Goal: Transaction & Acquisition: Purchase product/service

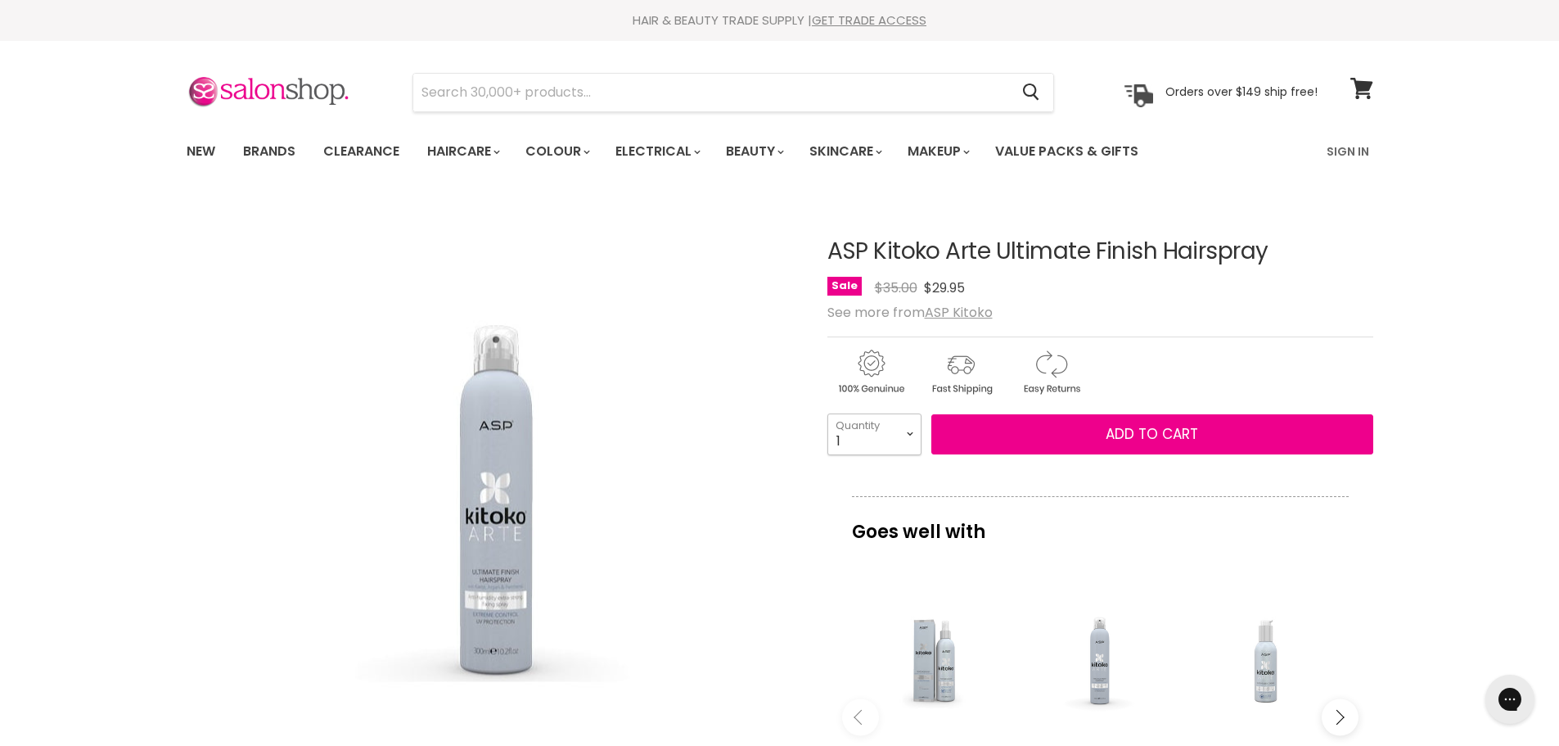
click at [913, 435] on select "1 2 3 4 5 6 7 8 9 10+" at bounding box center [874, 433] width 94 height 41
select select "4"
click at [827, 413] on select "1 2 3 4 5 6 7 8 9 10+" at bounding box center [874, 433] width 94 height 41
type input "4"
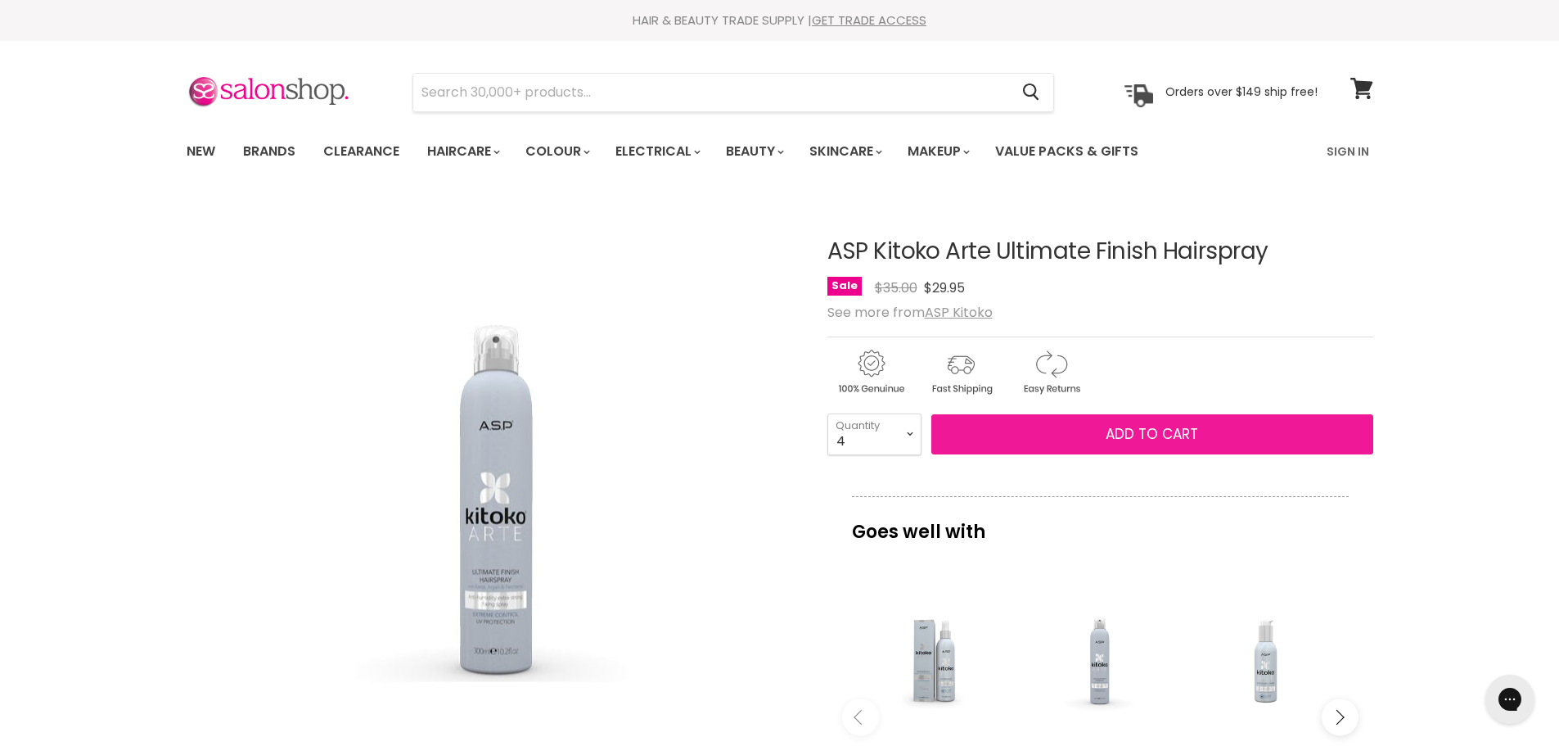
click at [1111, 436] on span "Add to cart" at bounding box center [1152, 434] width 92 height 20
click at [1122, 433] on span "Add to cart" at bounding box center [1152, 434] width 92 height 20
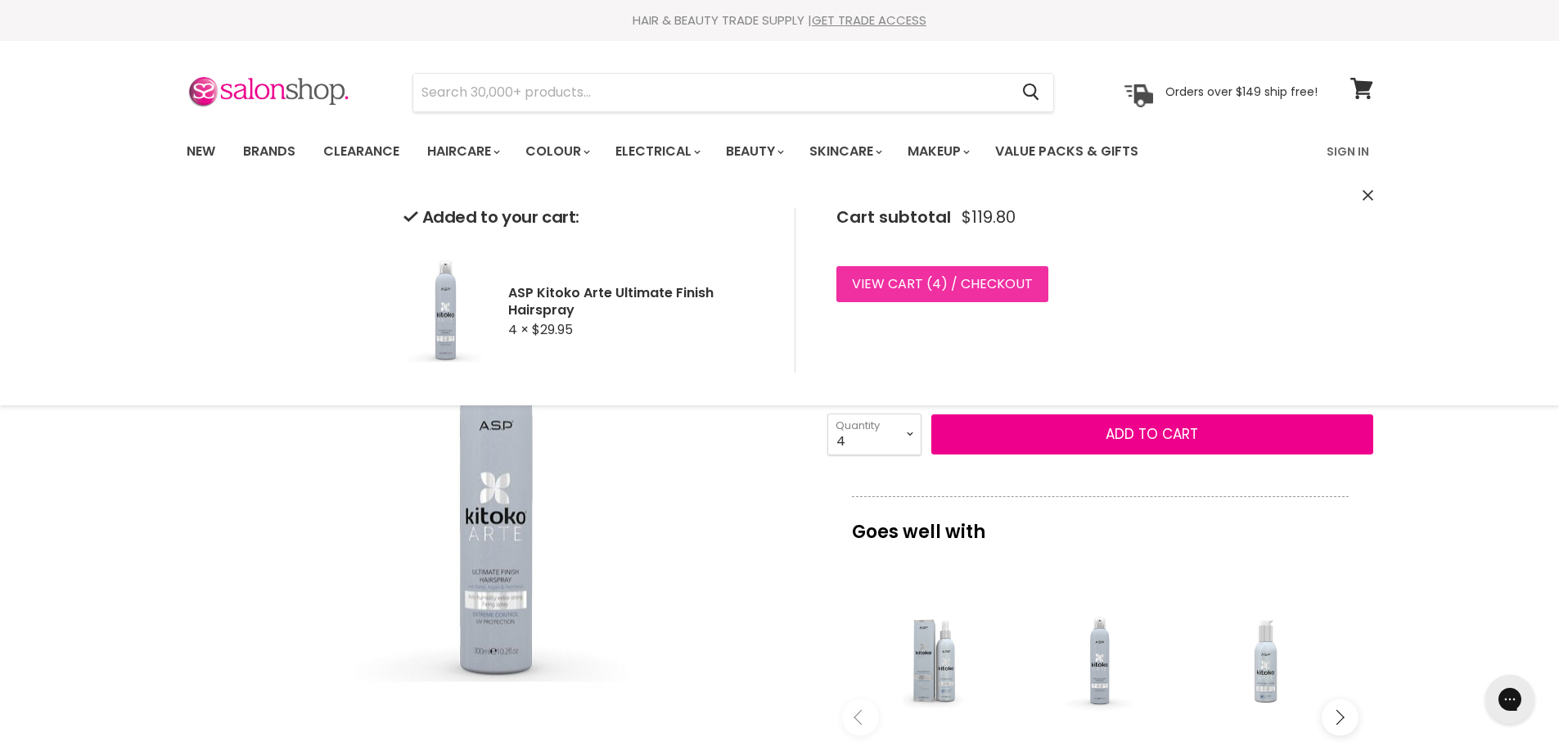
click at [937, 290] on span "4" at bounding box center [936, 283] width 9 height 19
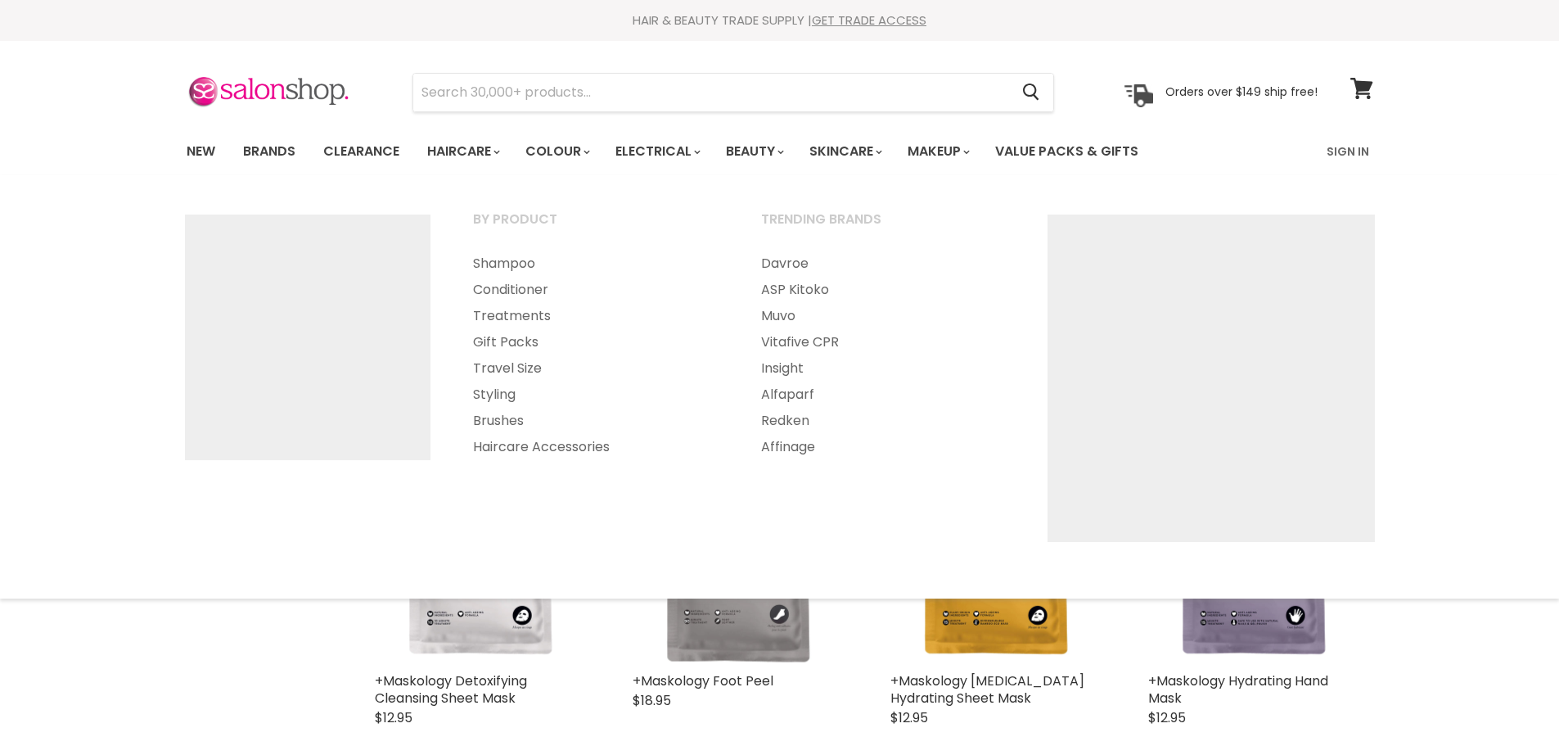
select select "title-ascending"
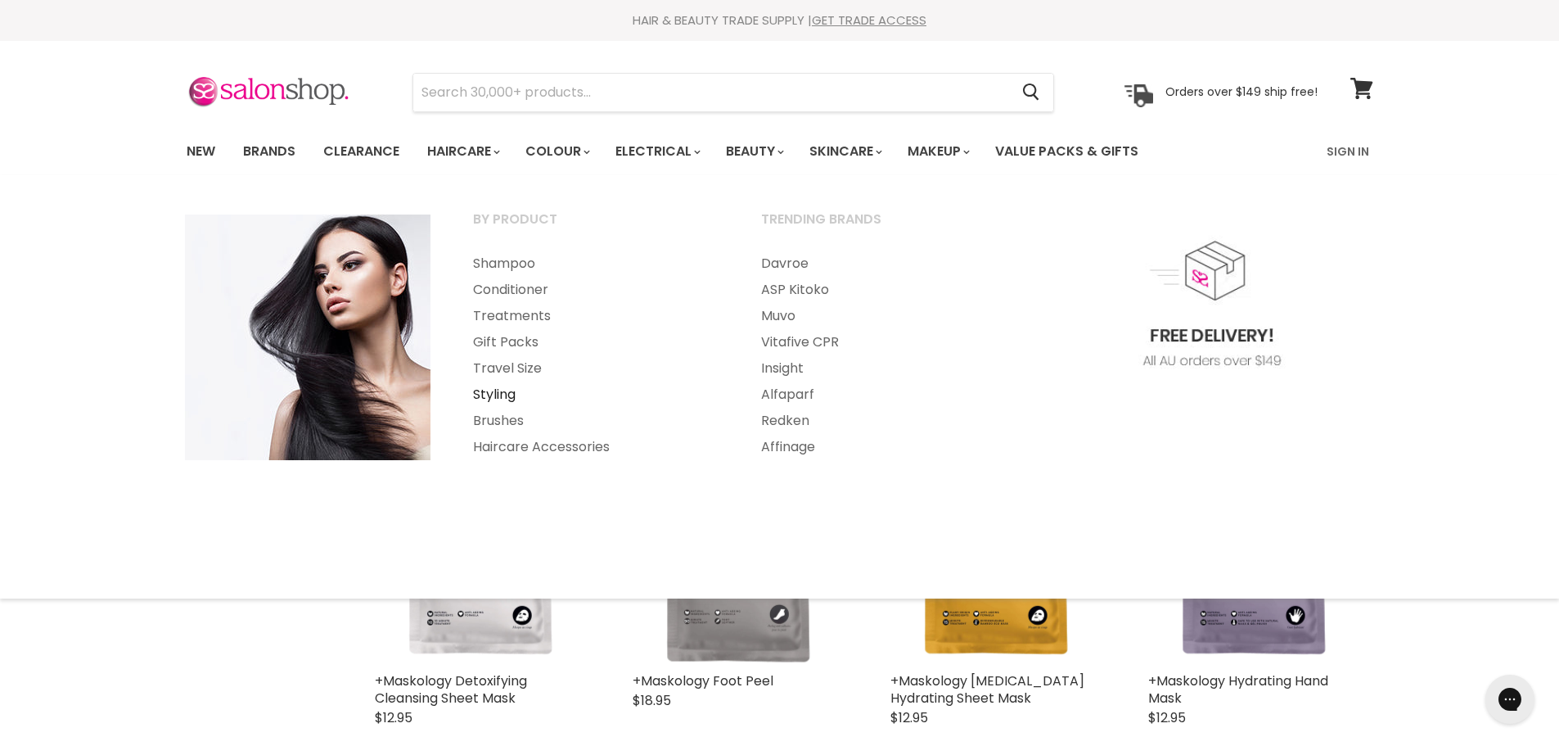
click at [510, 396] on link "Styling" at bounding box center [595, 394] width 285 height 26
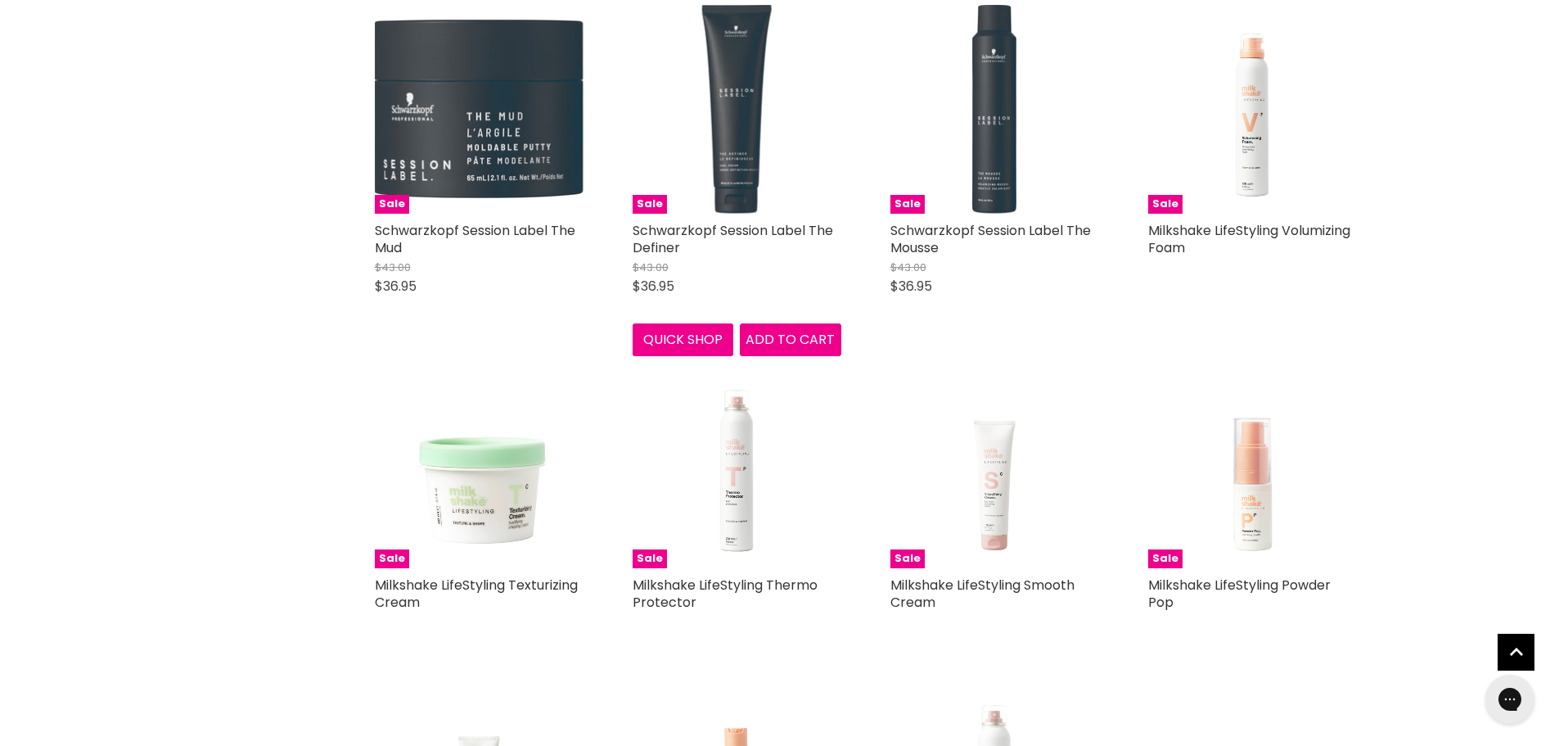
scroll to position [899, 0]
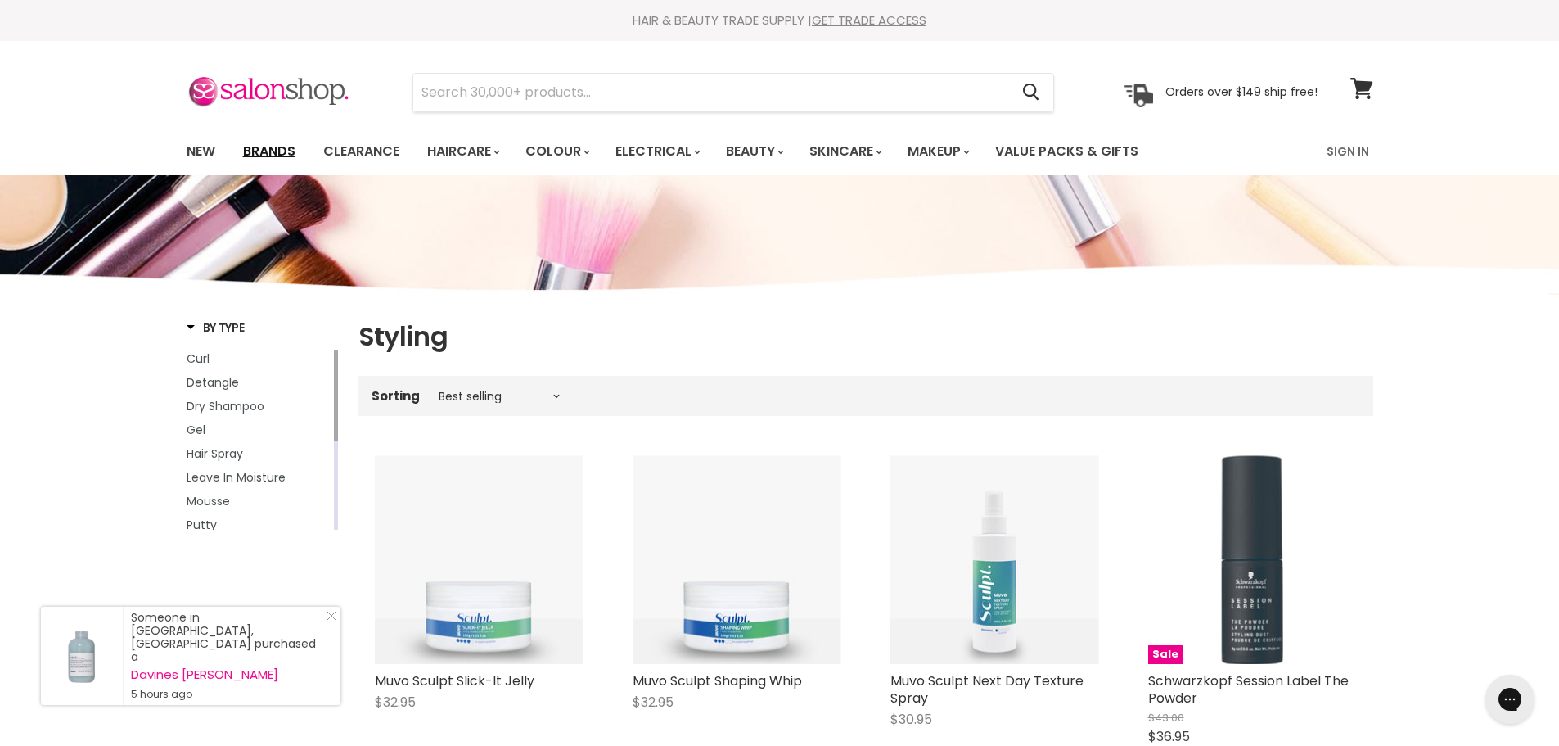
click at [278, 151] on link "Brands" at bounding box center [269, 151] width 77 height 34
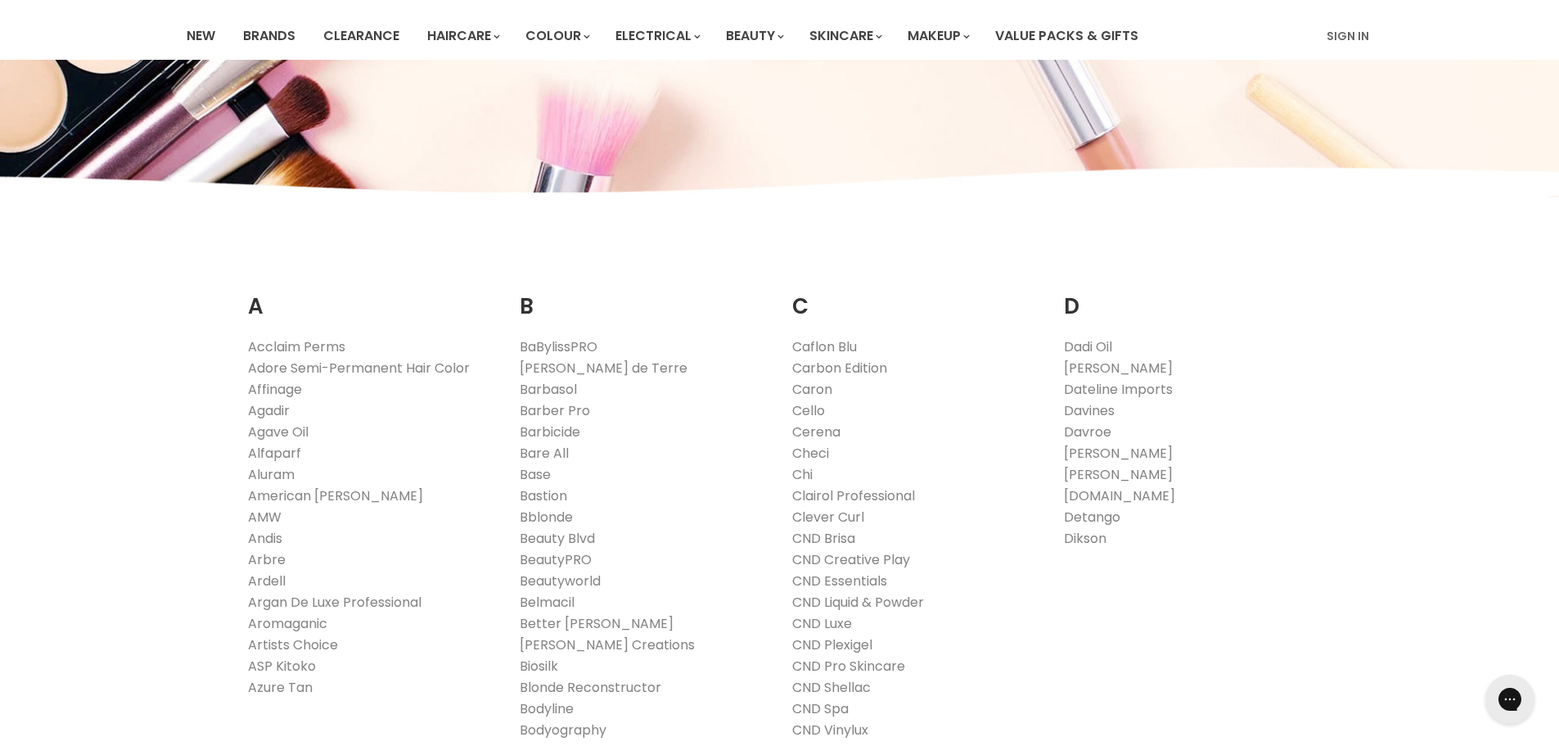
scroll to position [164, 0]
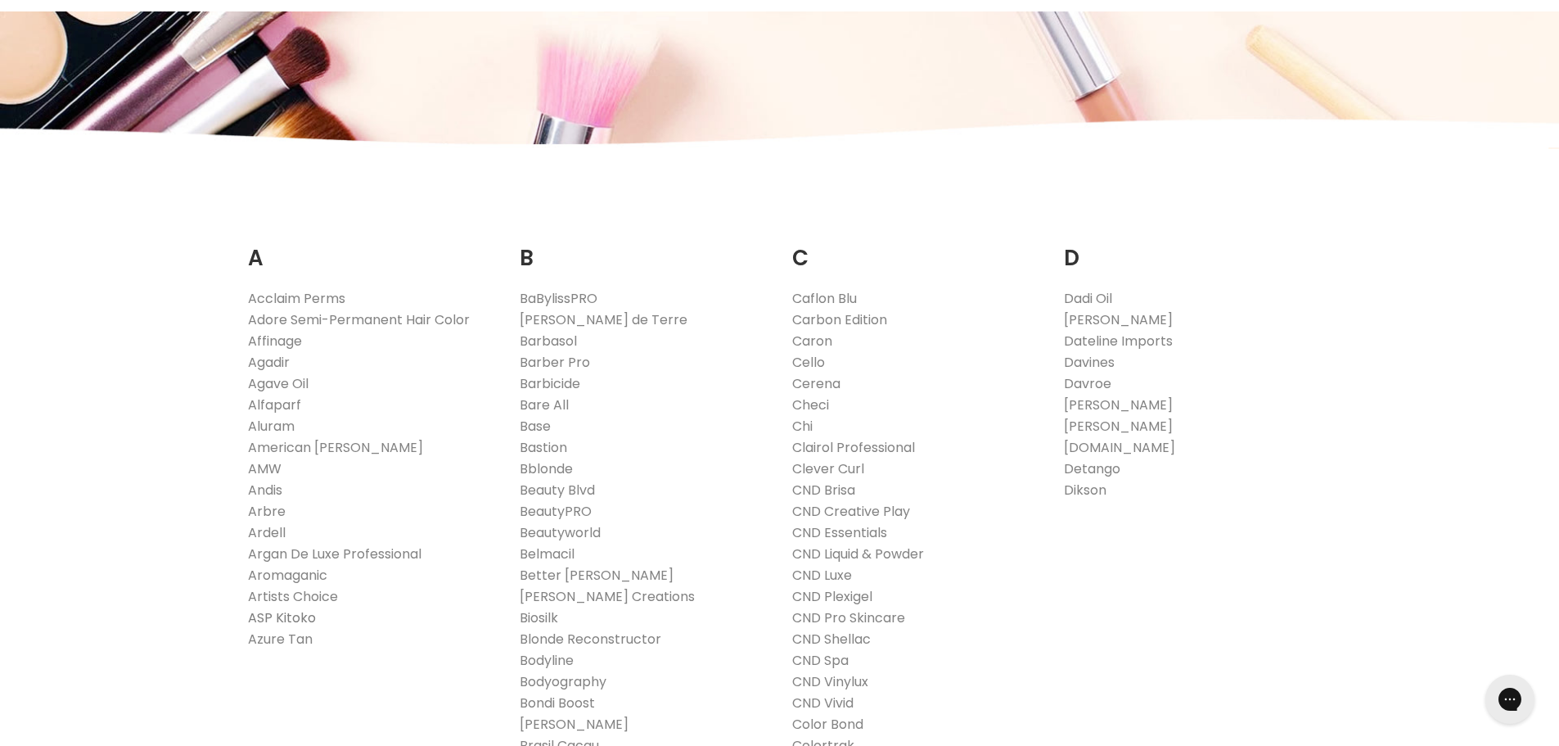
click at [278, 617] on link "ASP Kitoko" at bounding box center [282, 617] width 68 height 19
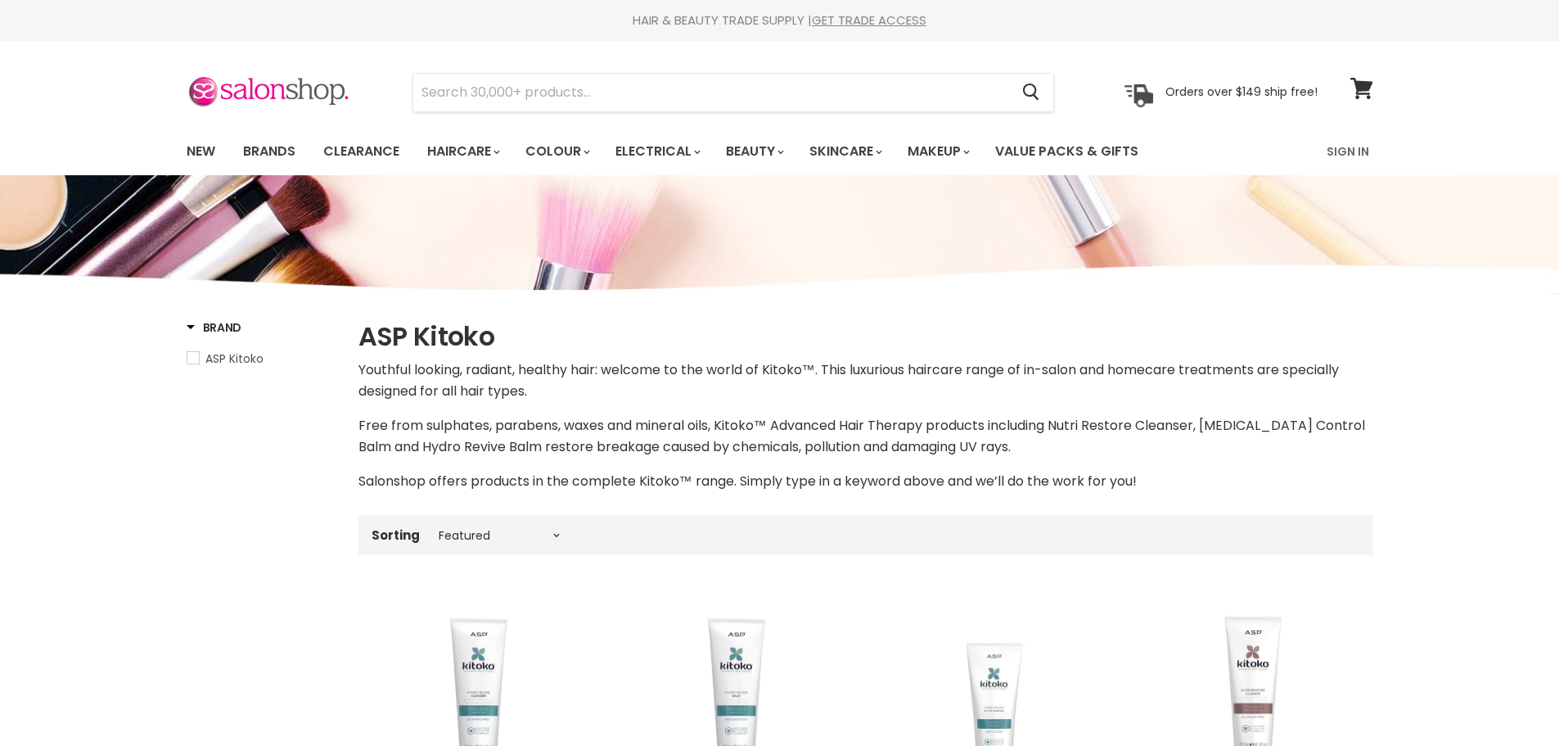
select select "manual"
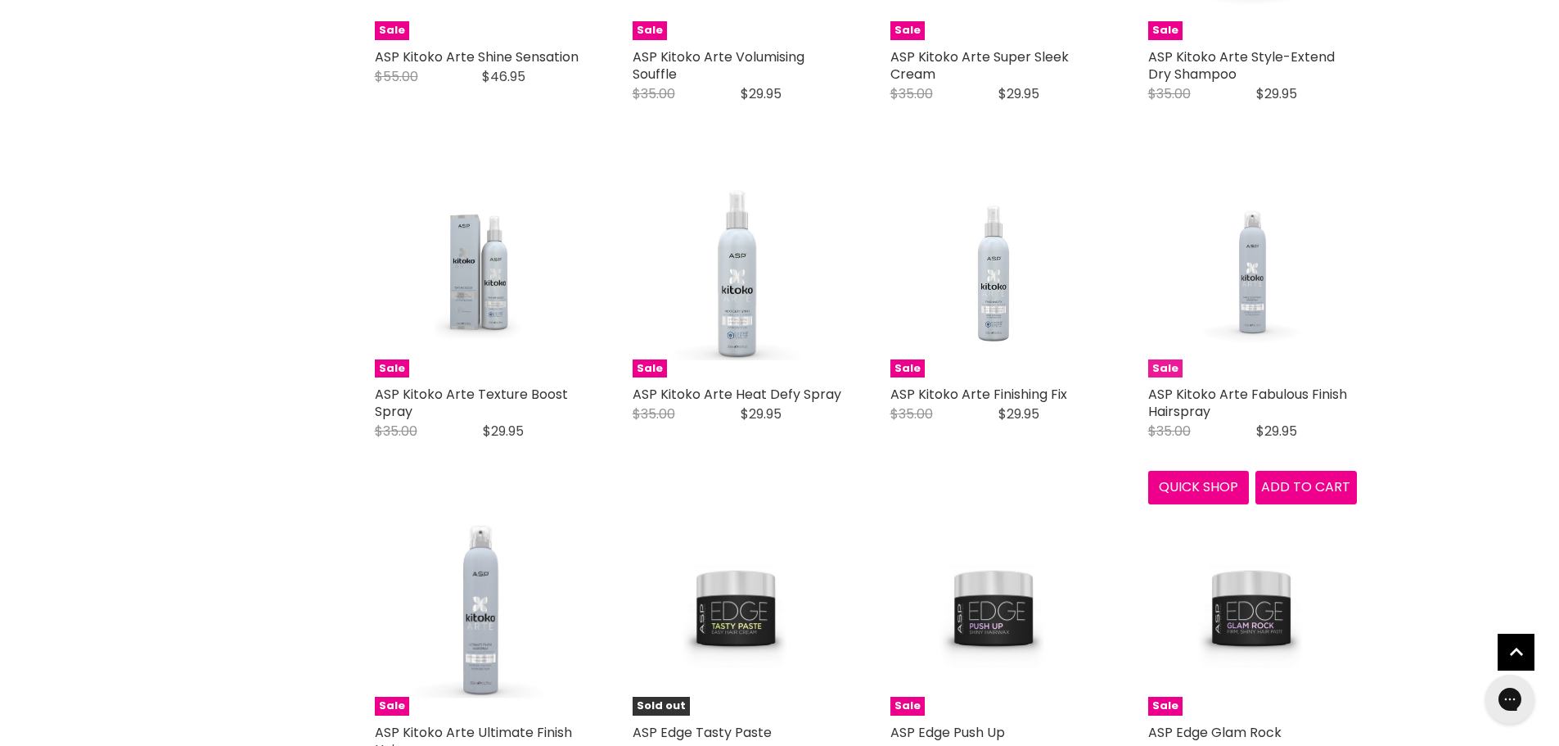
scroll to position [3438, 0]
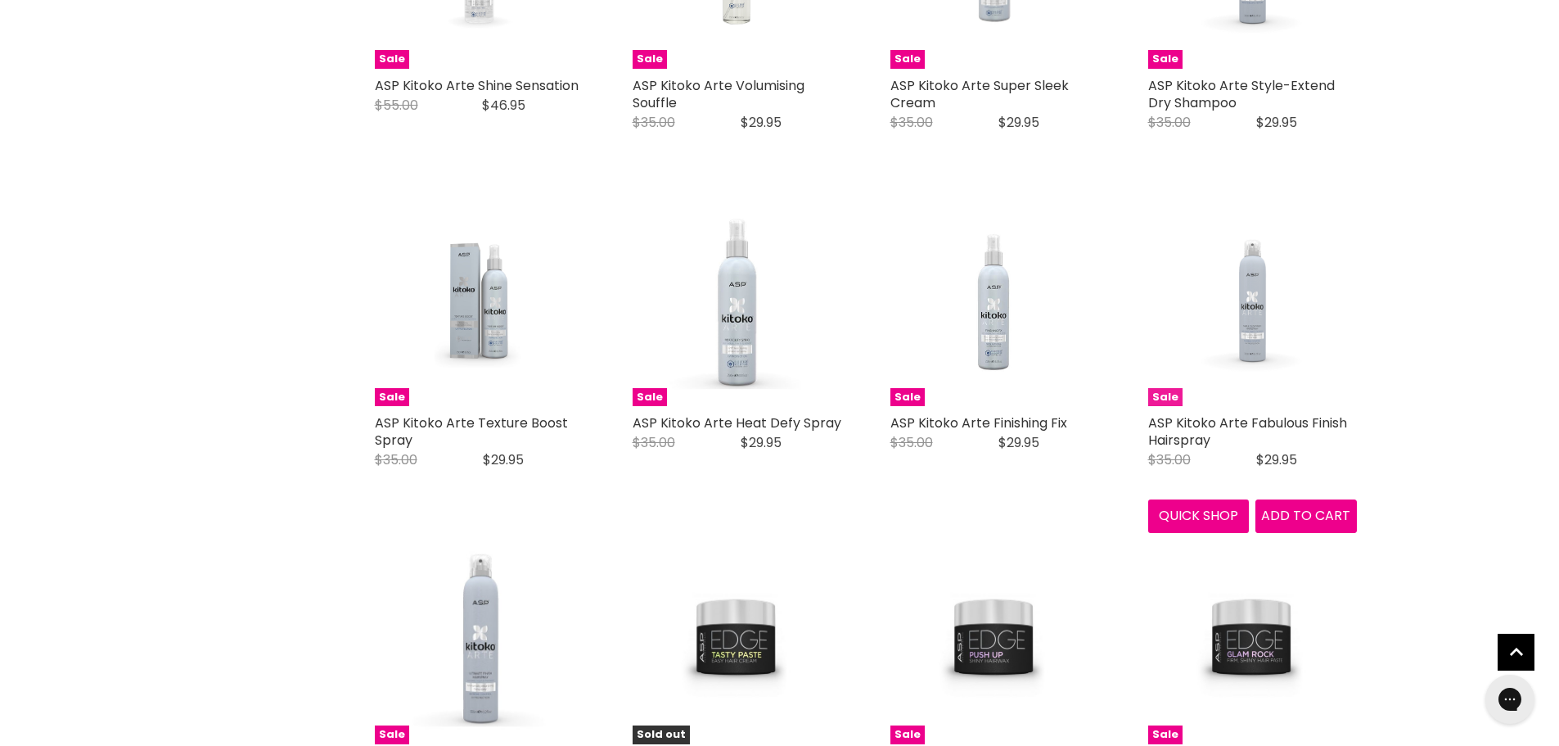
click at [1254, 341] on img "Main content" at bounding box center [1252, 301] width 139 height 209
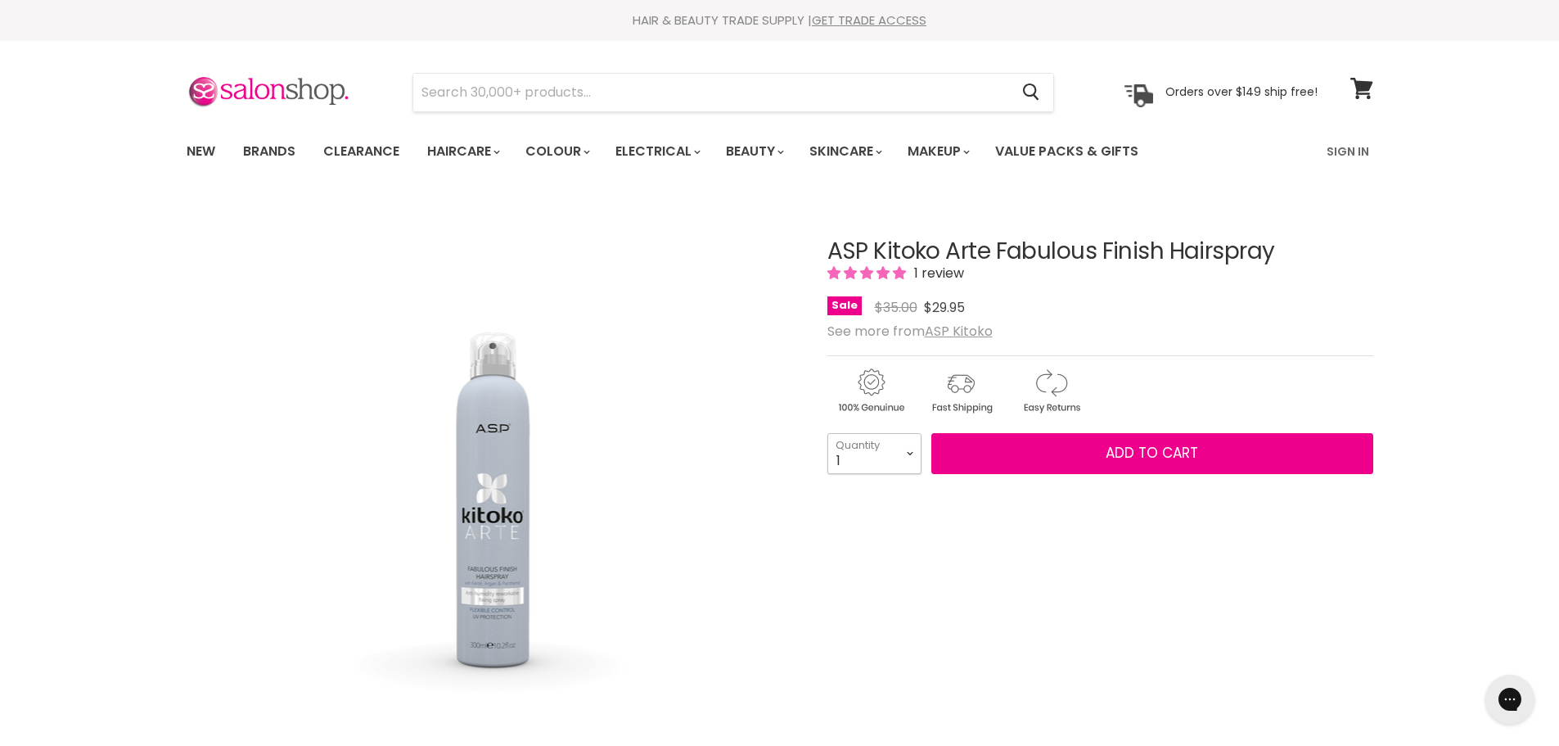
click at [912, 453] on select "1 2 3 4 5 6 7 8 9 10+" at bounding box center [874, 453] width 94 height 41
select select "3"
click at [827, 433] on select "1 2 3 4 5 6 7 8 9 10+" at bounding box center [874, 453] width 94 height 41
type input "3"
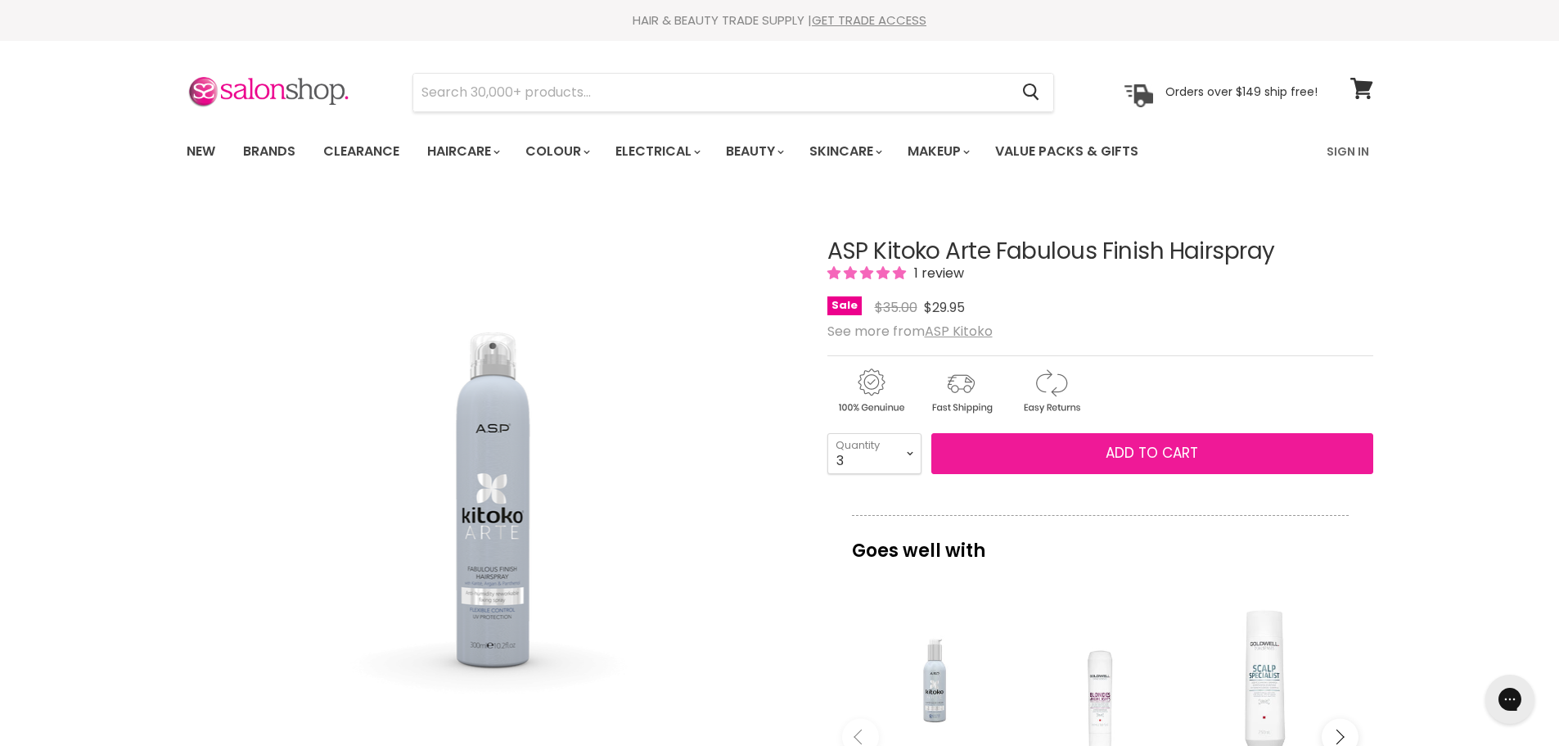
click at [1102, 450] on button "Add to cart" at bounding box center [1152, 453] width 442 height 41
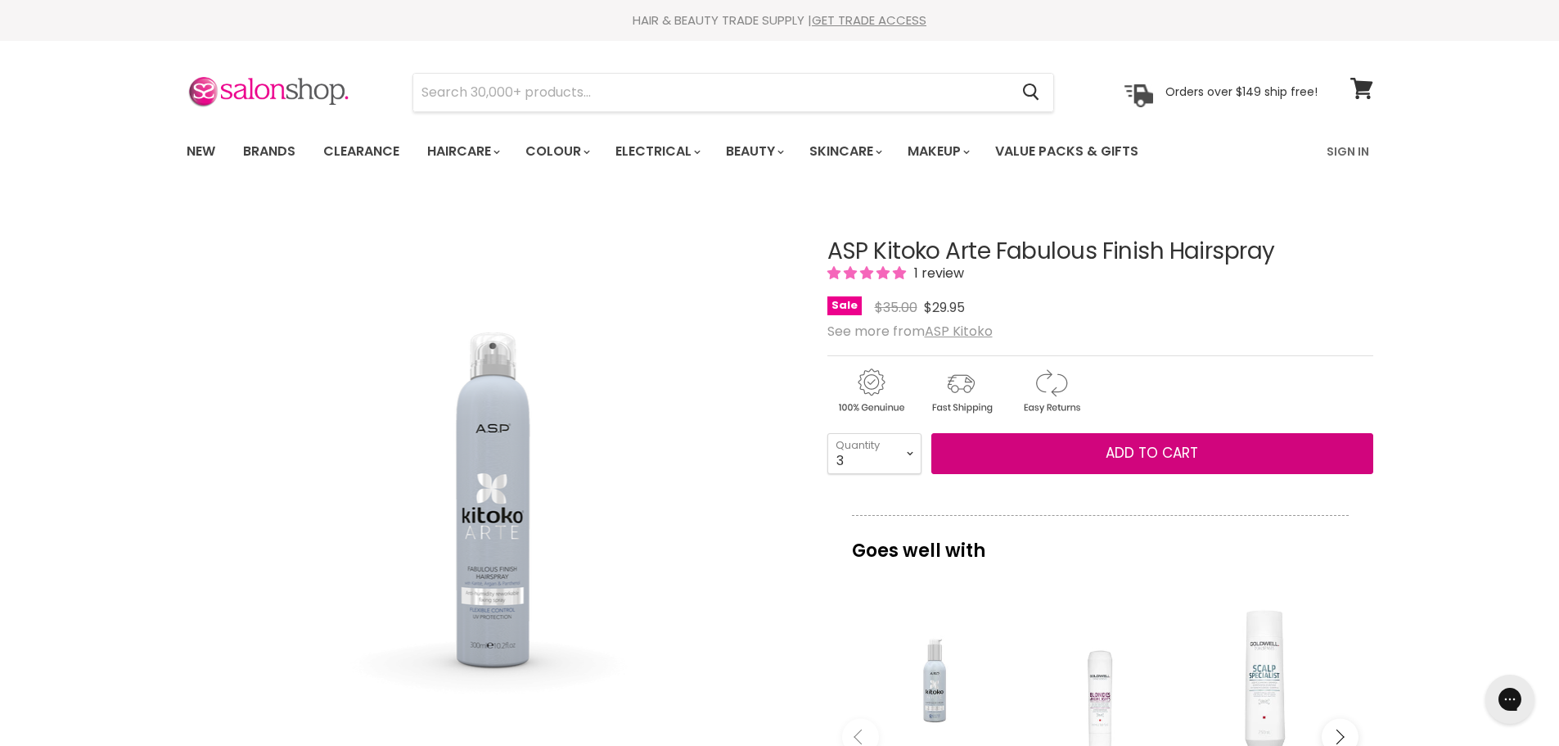
scroll to position [82, 0]
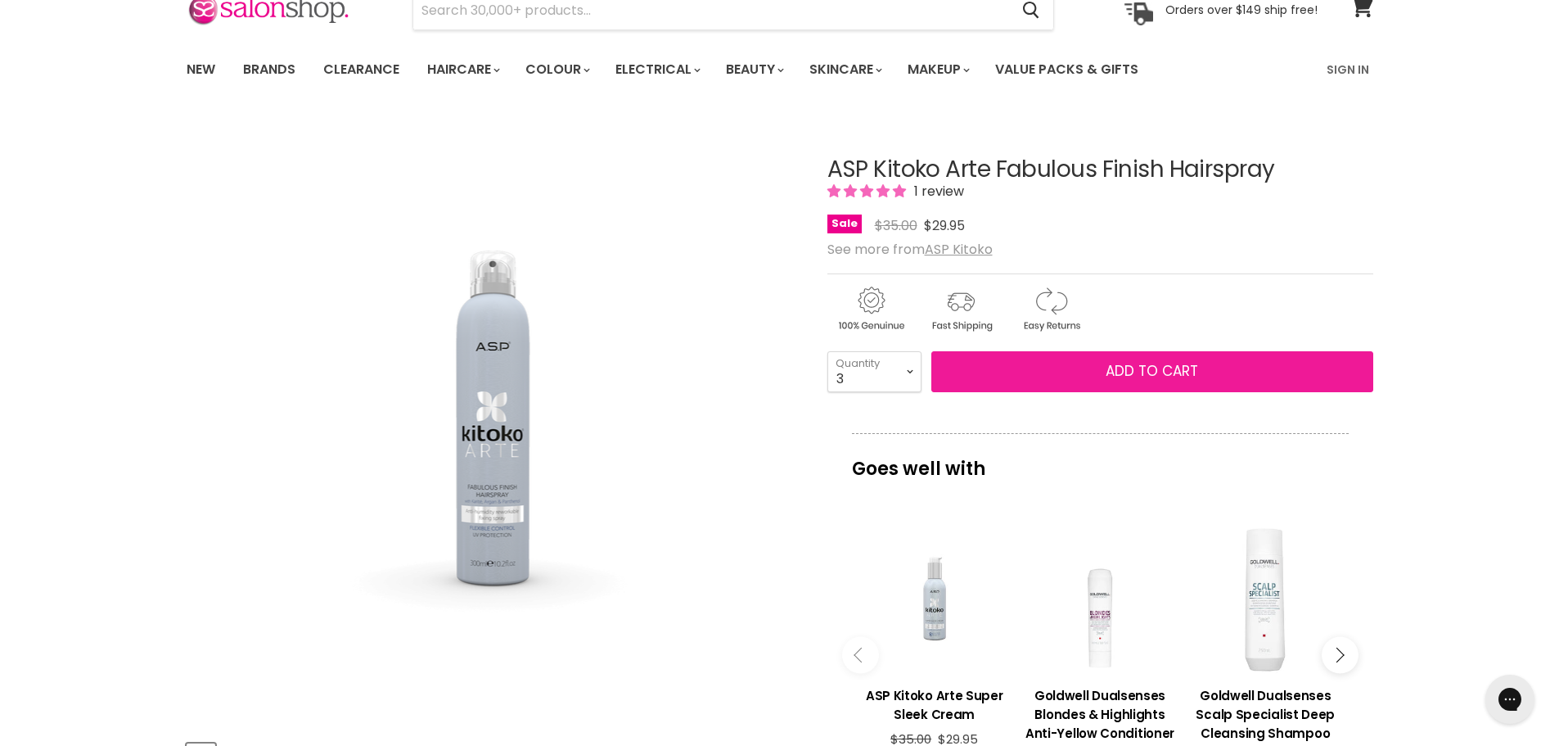
click at [1156, 371] on span "Add to cart" at bounding box center [1152, 371] width 92 height 20
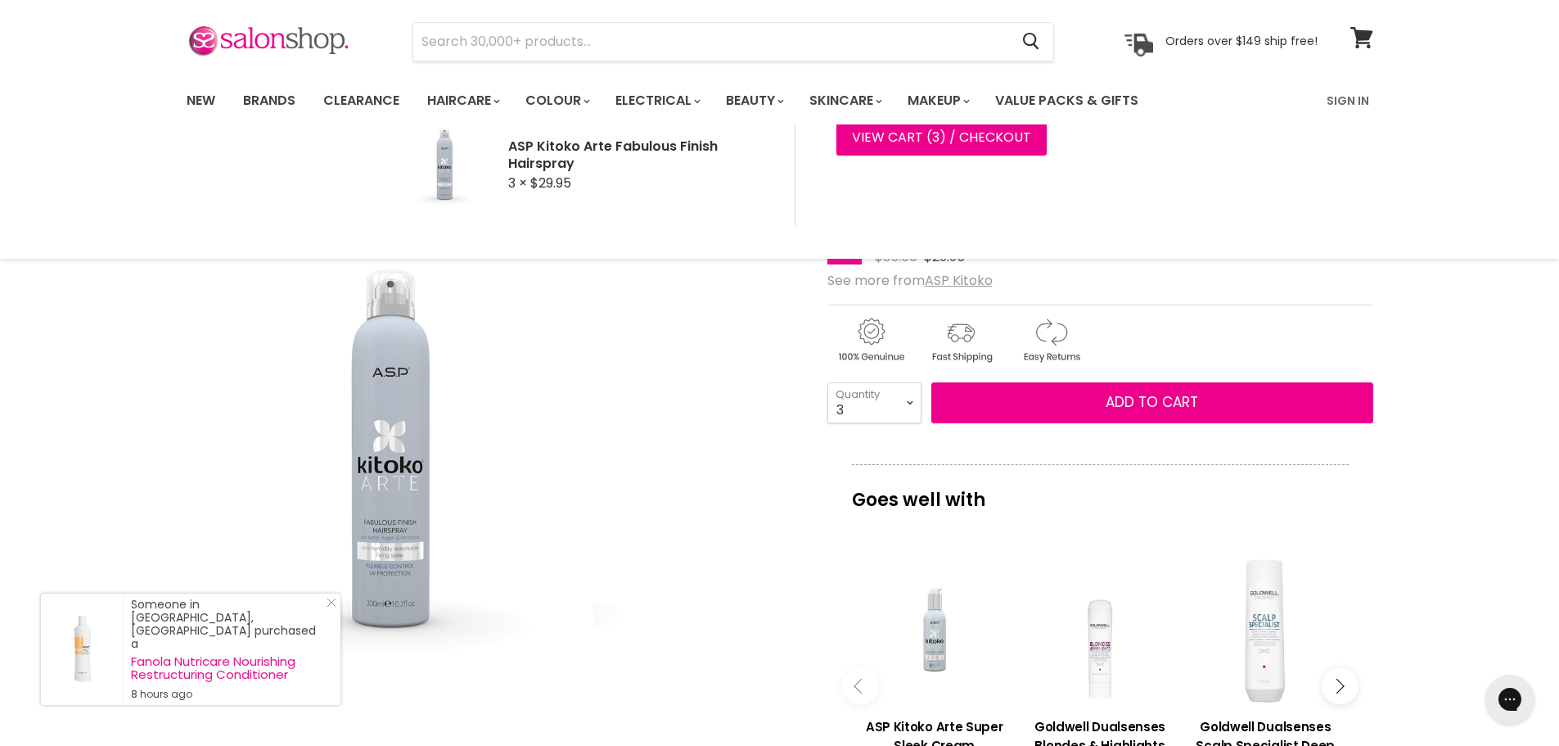
scroll to position [0, 0]
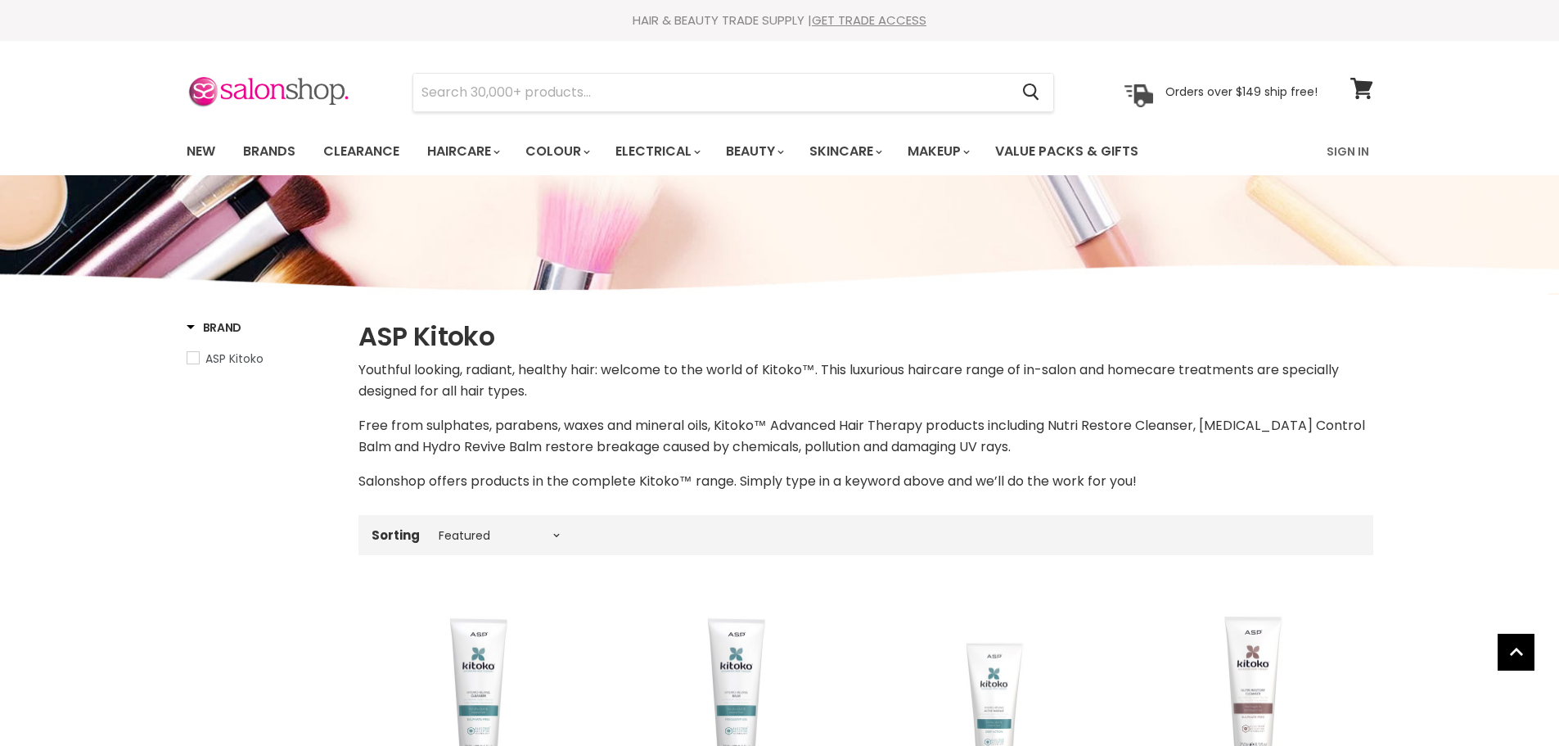
select select "manual"
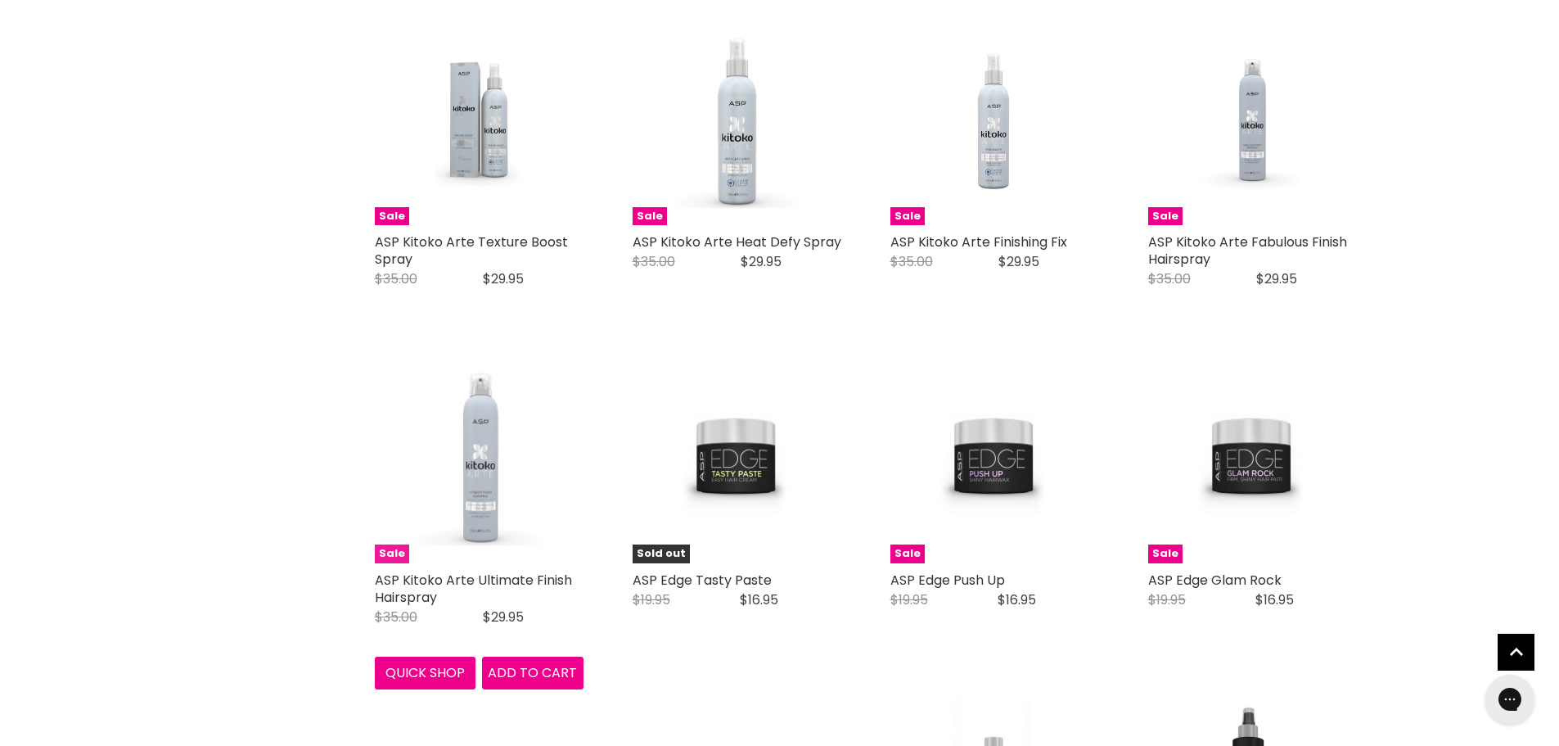
click at [472, 500] on img "Main content" at bounding box center [478, 458] width 138 height 209
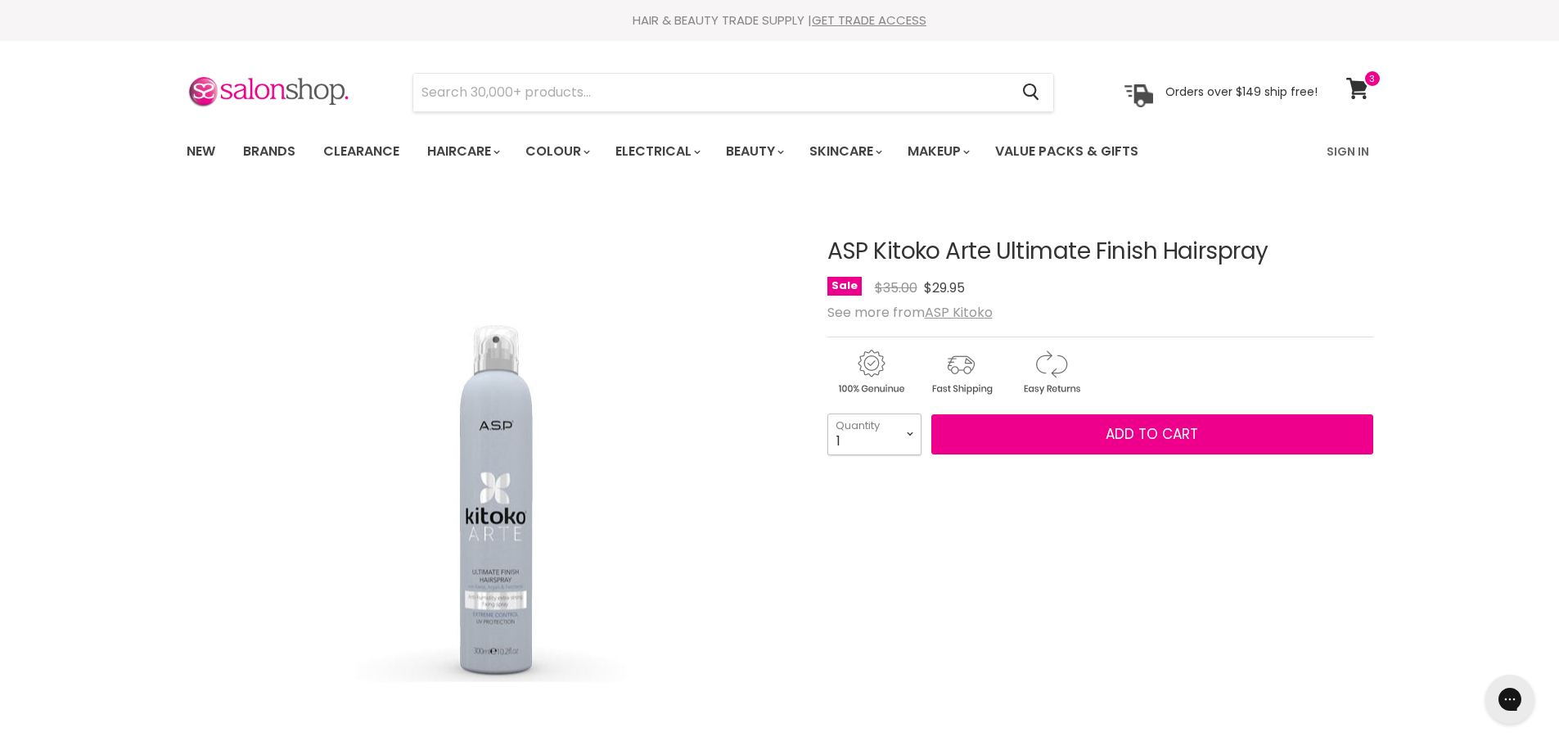
click at [909, 433] on select "1 2 3 4 5 6 7 8 9 10+" at bounding box center [874, 433] width 94 height 41
select select "3"
click at [827, 413] on select "1 2 3 4 5 6 7 8 9 10+" at bounding box center [874, 433] width 94 height 41
type input "3"
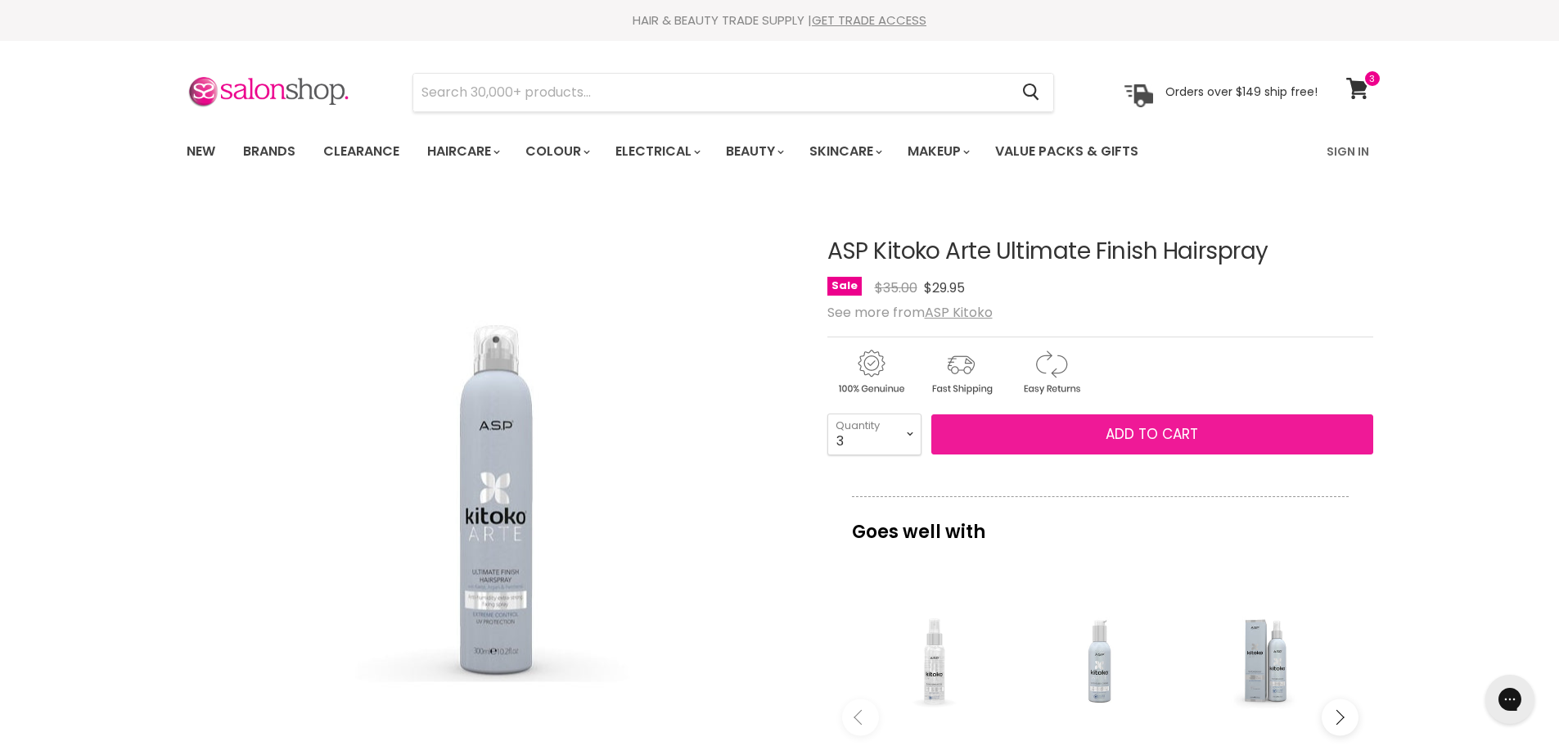
click at [1111, 435] on span "Add to cart" at bounding box center [1152, 434] width 92 height 20
click at [1140, 433] on span "Add to cart" at bounding box center [1152, 434] width 92 height 20
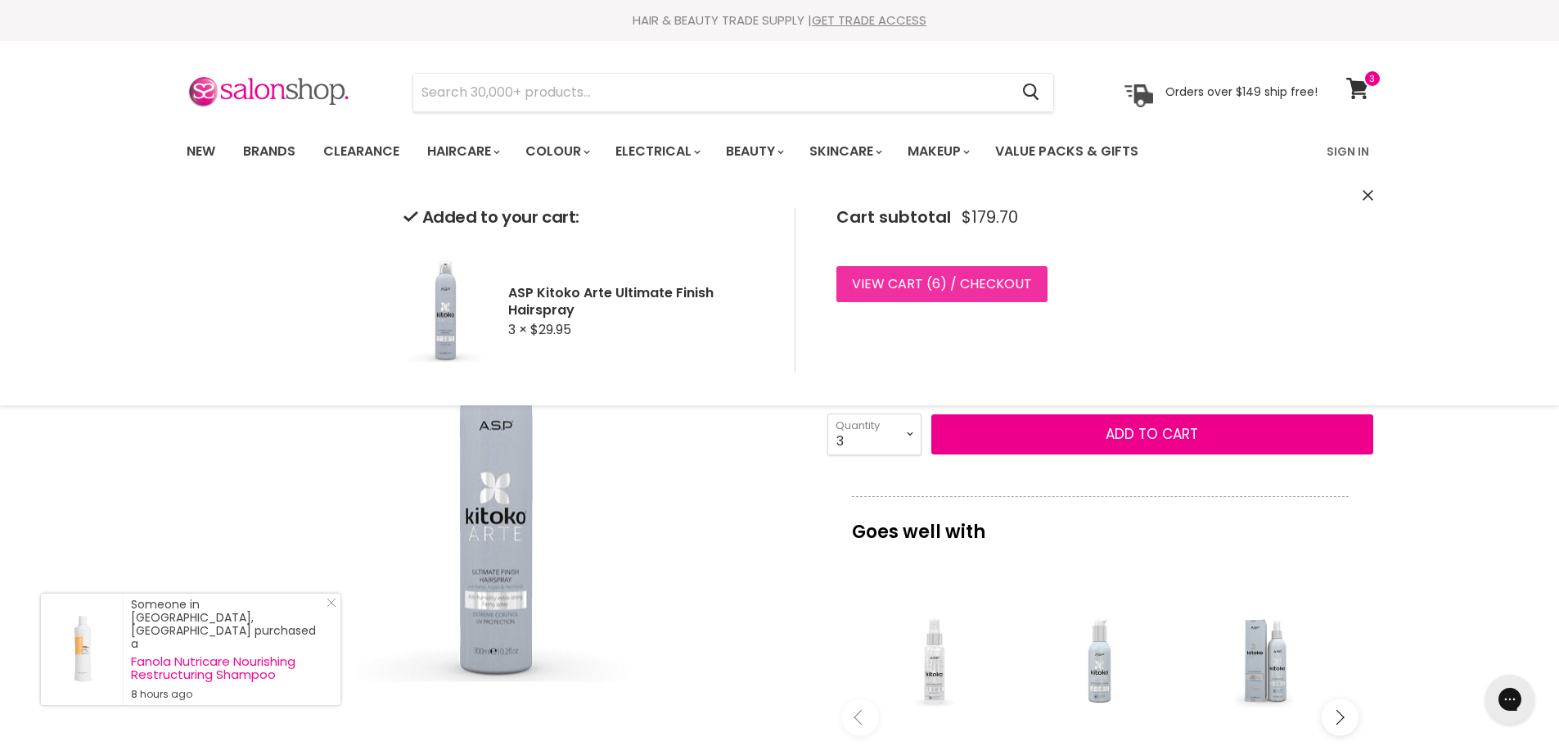
click at [911, 288] on link "View cart ( 6 ) / Checkout" at bounding box center [941, 284] width 211 height 36
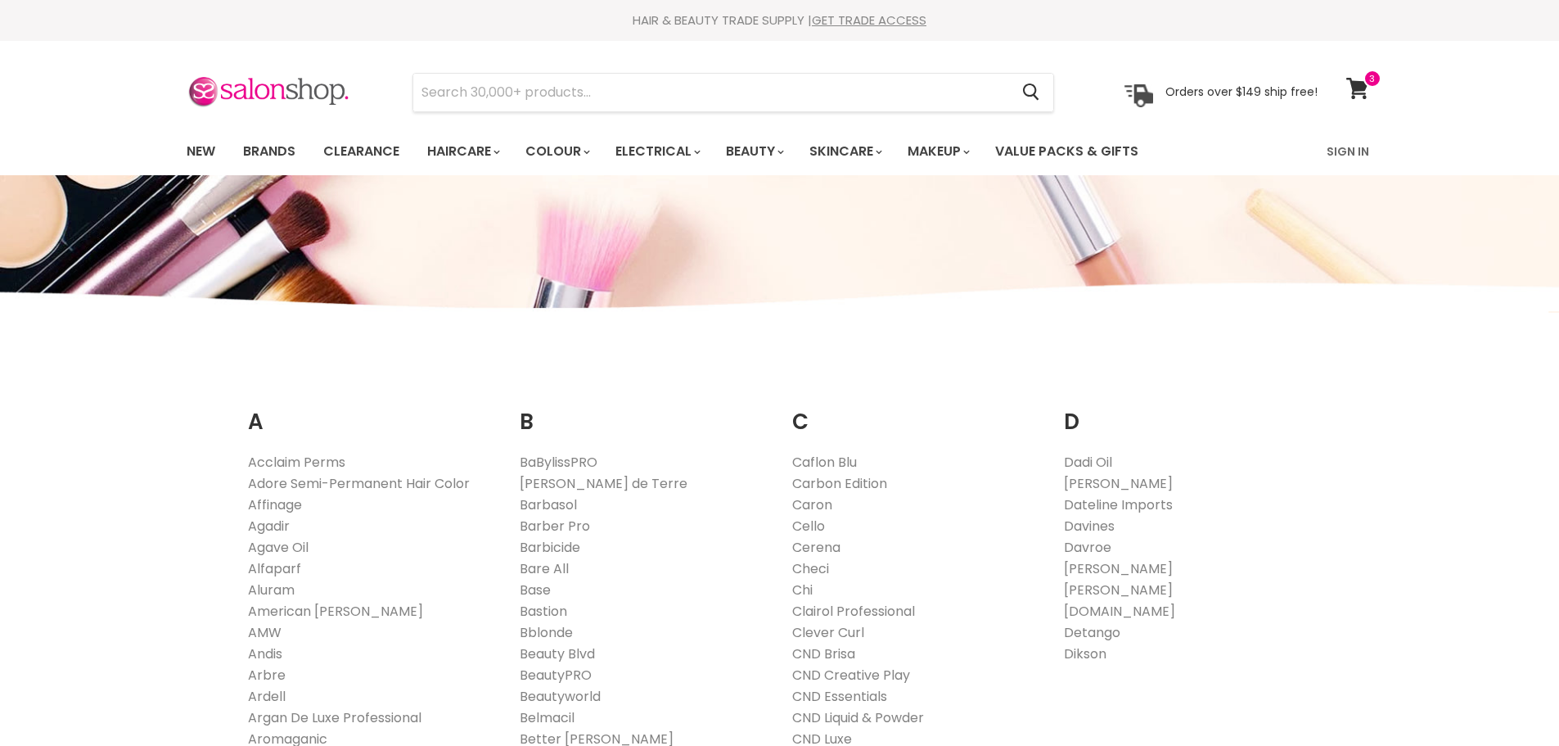
scroll to position [246, 0]
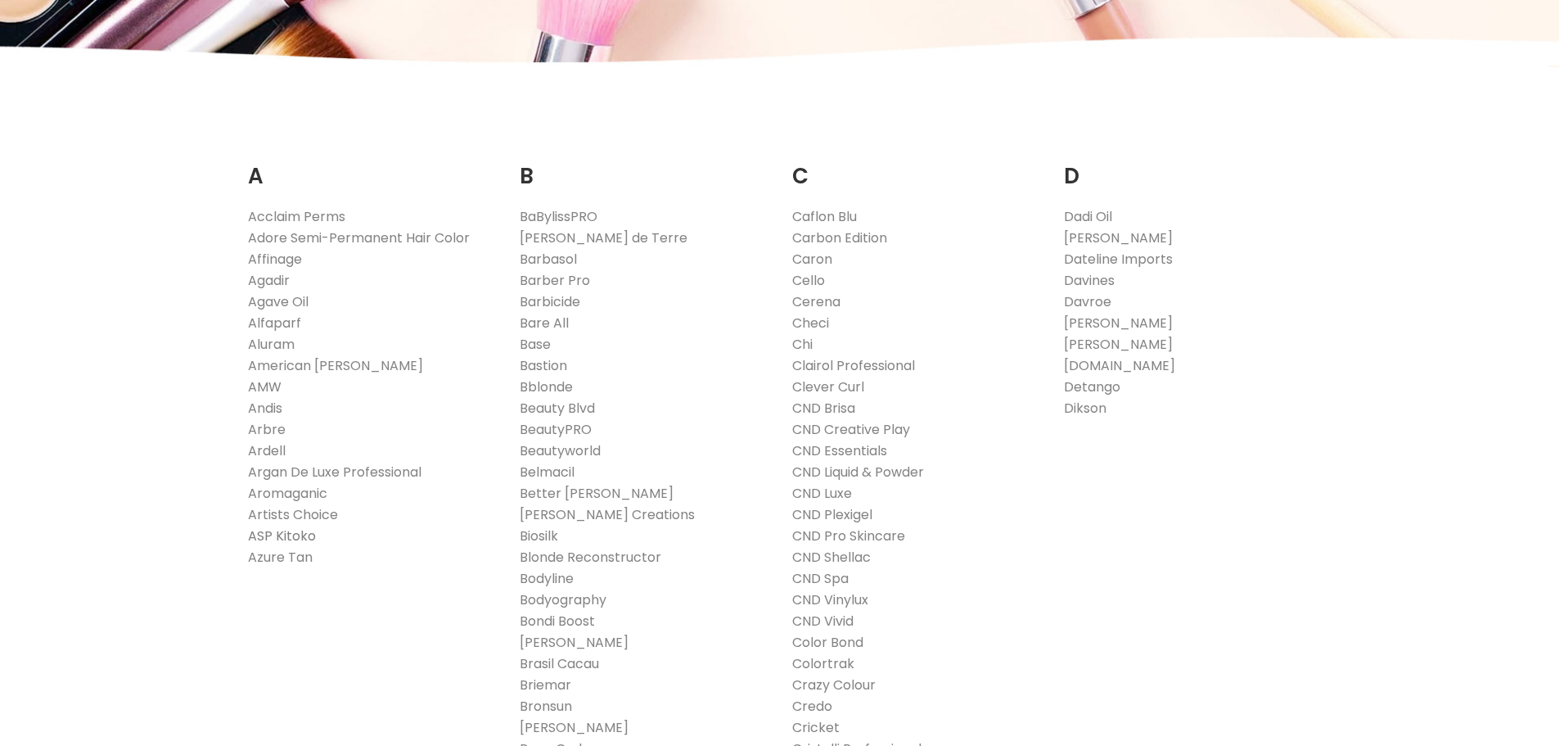
click at [282, 538] on link "ASP Kitoko" at bounding box center [282, 535] width 68 height 19
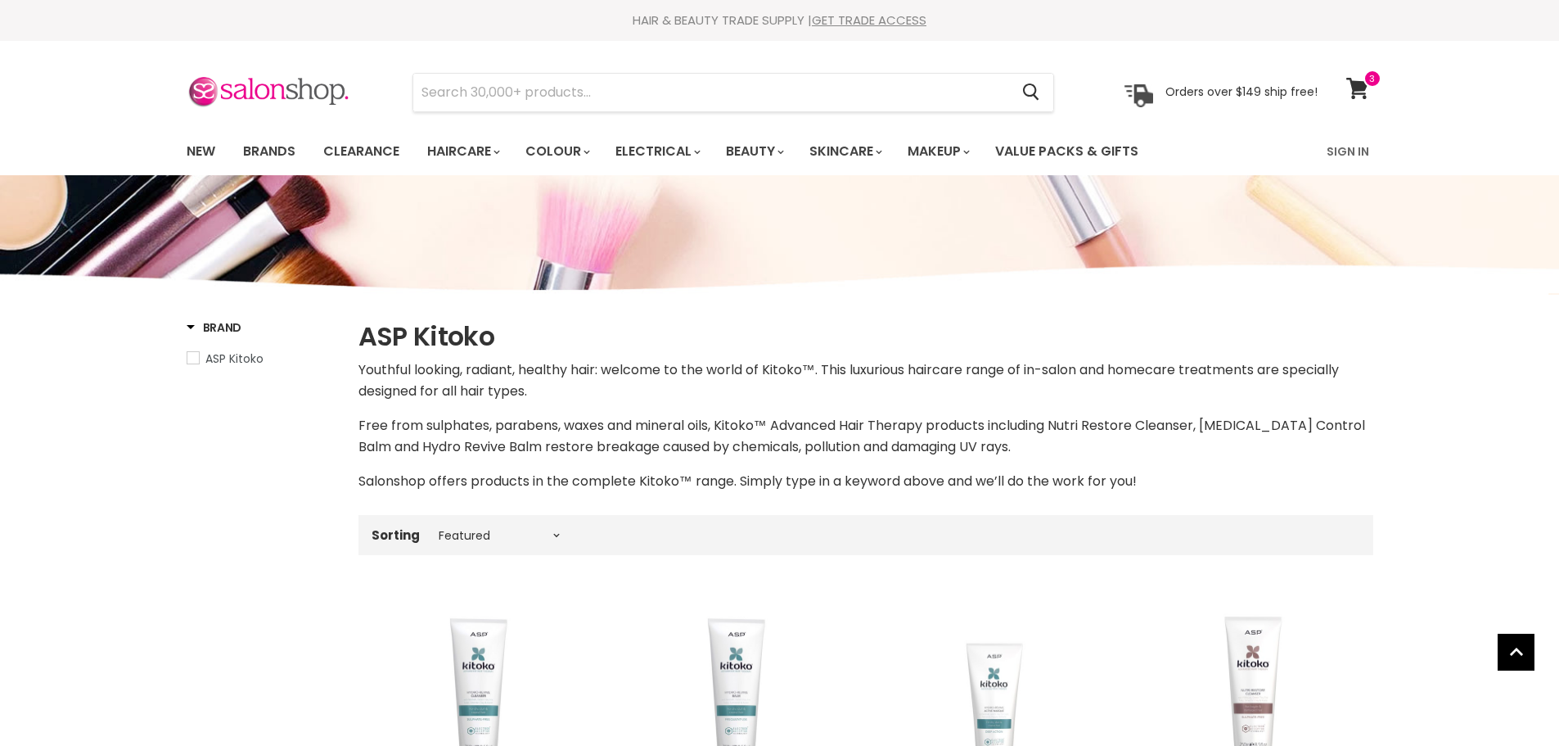
select select "manual"
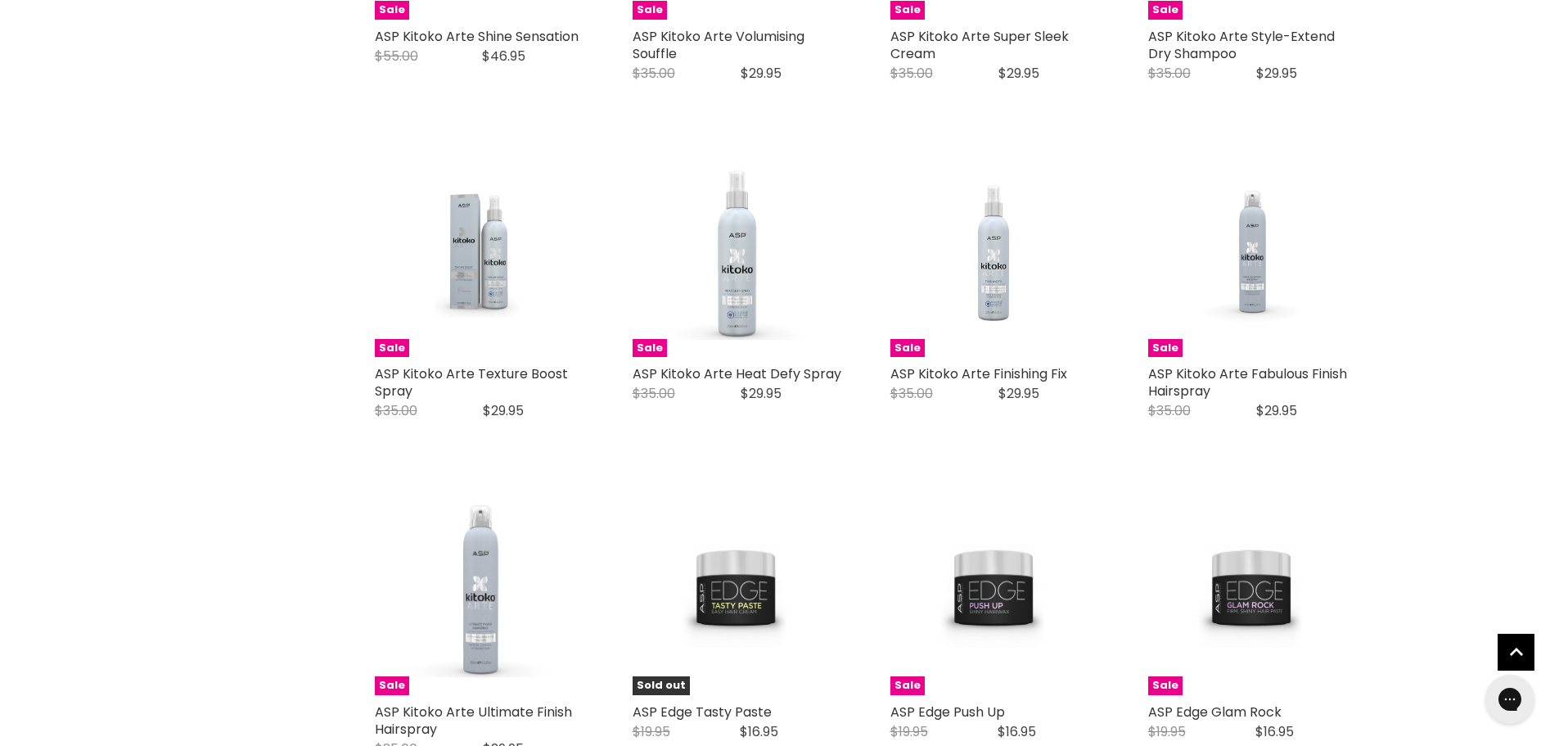
scroll to position [3519, 0]
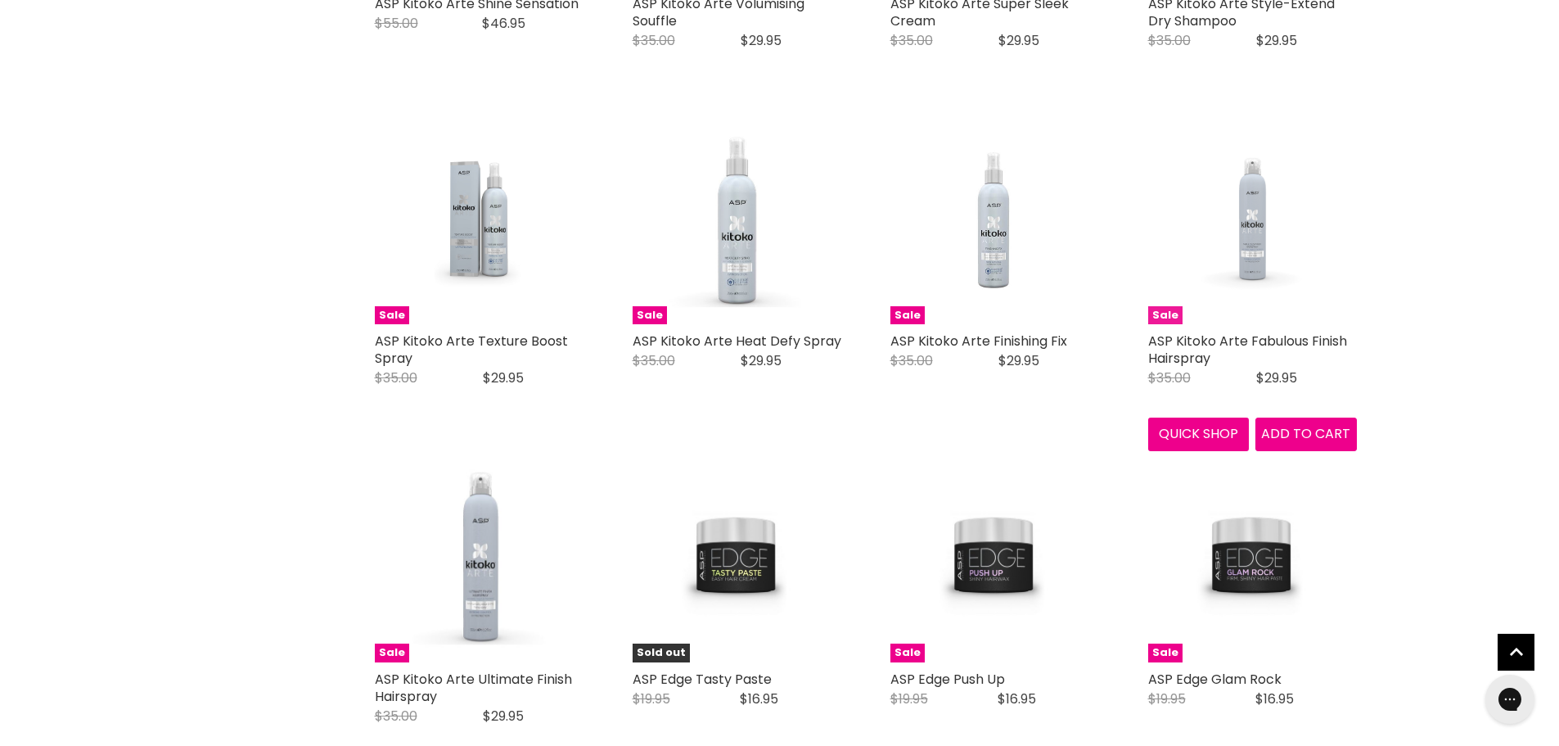
click at [1244, 238] on img "Main content" at bounding box center [1252, 219] width 139 height 209
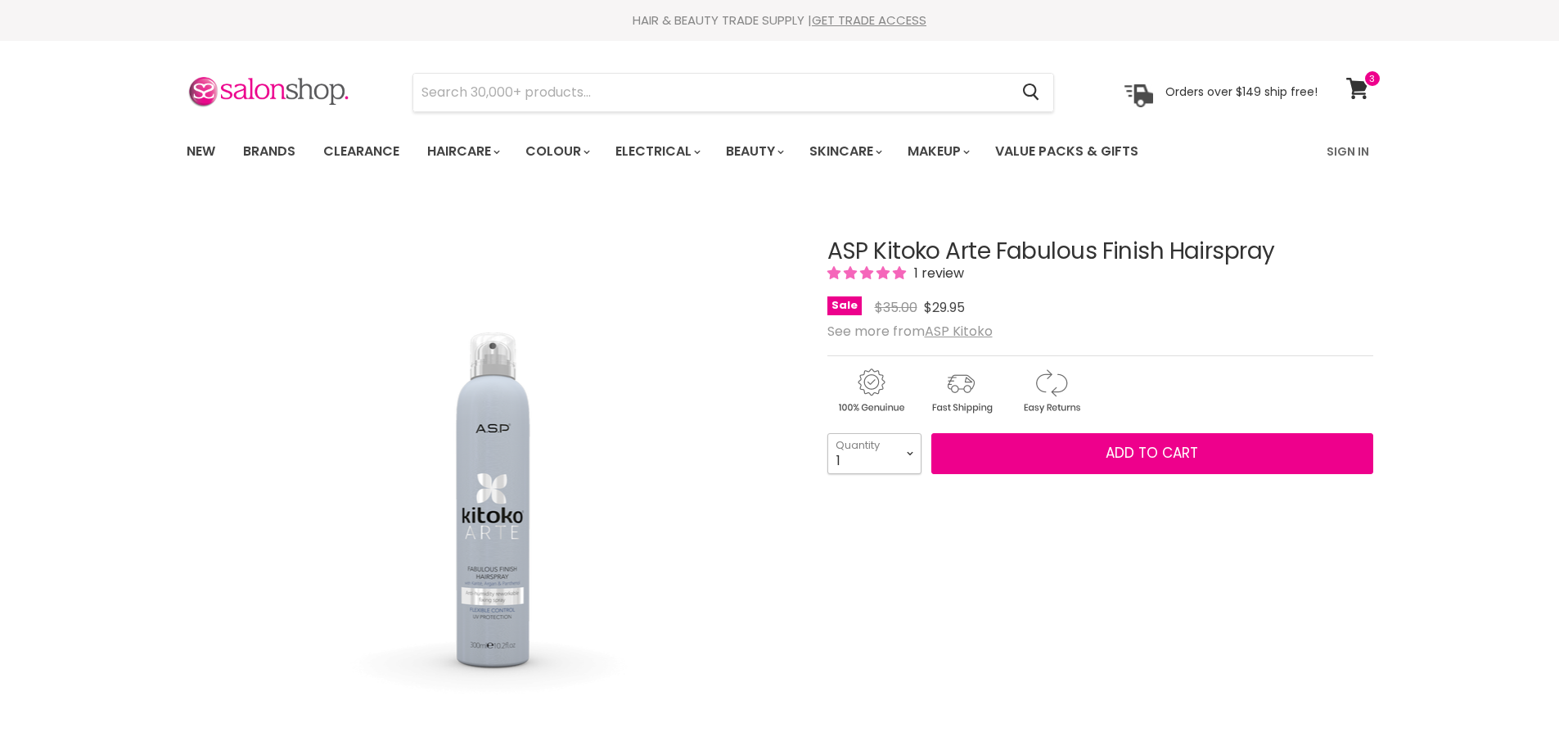
click at [912, 457] on select "1 2 3 4 5 6 7 8 9 10+" at bounding box center [874, 453] width 94 height 41
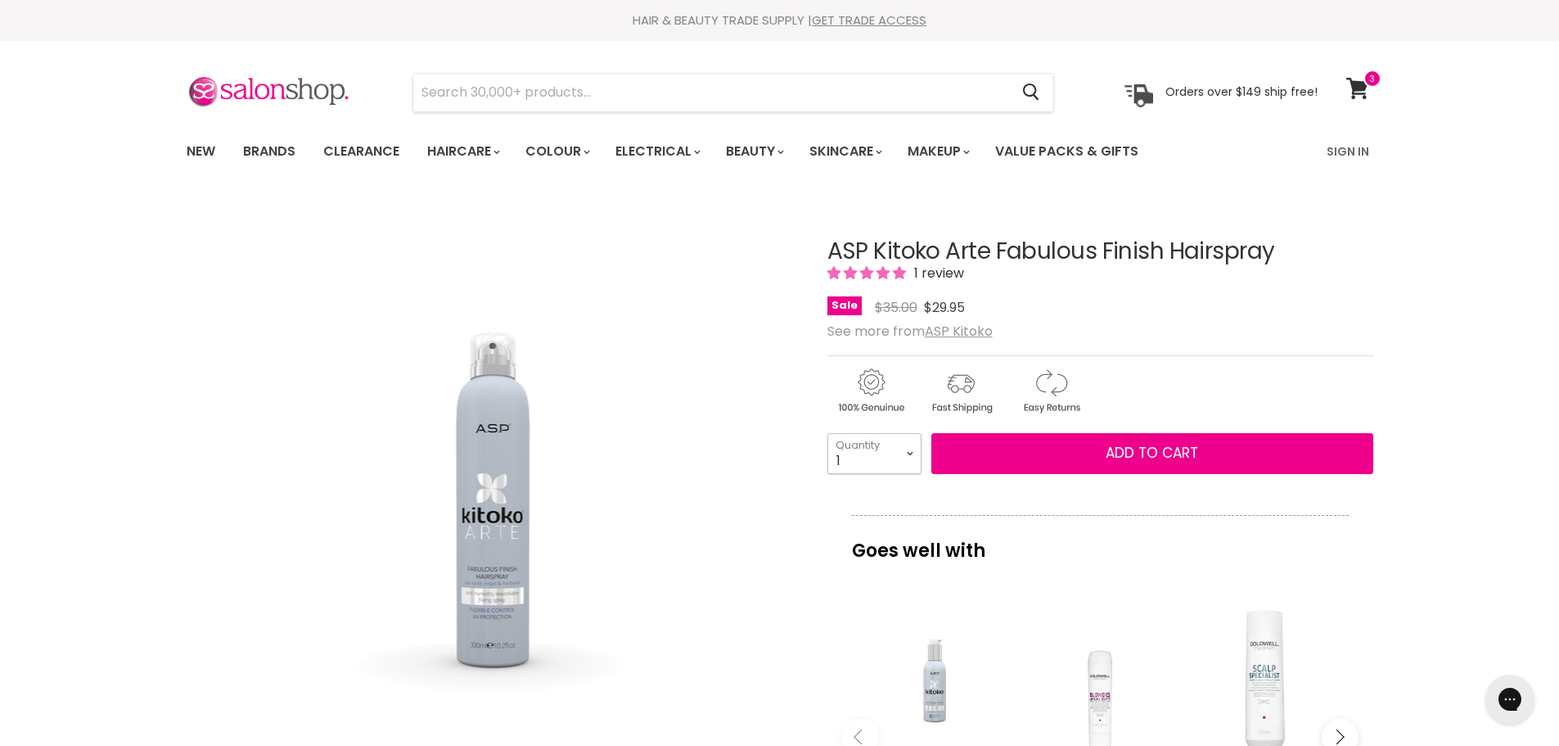
select select "4"
click at [827, 433] on select "1 2 3 4 5 6 7 8 9 10+" at bounding box center [874, 453] width 94 height 41
type input "4"
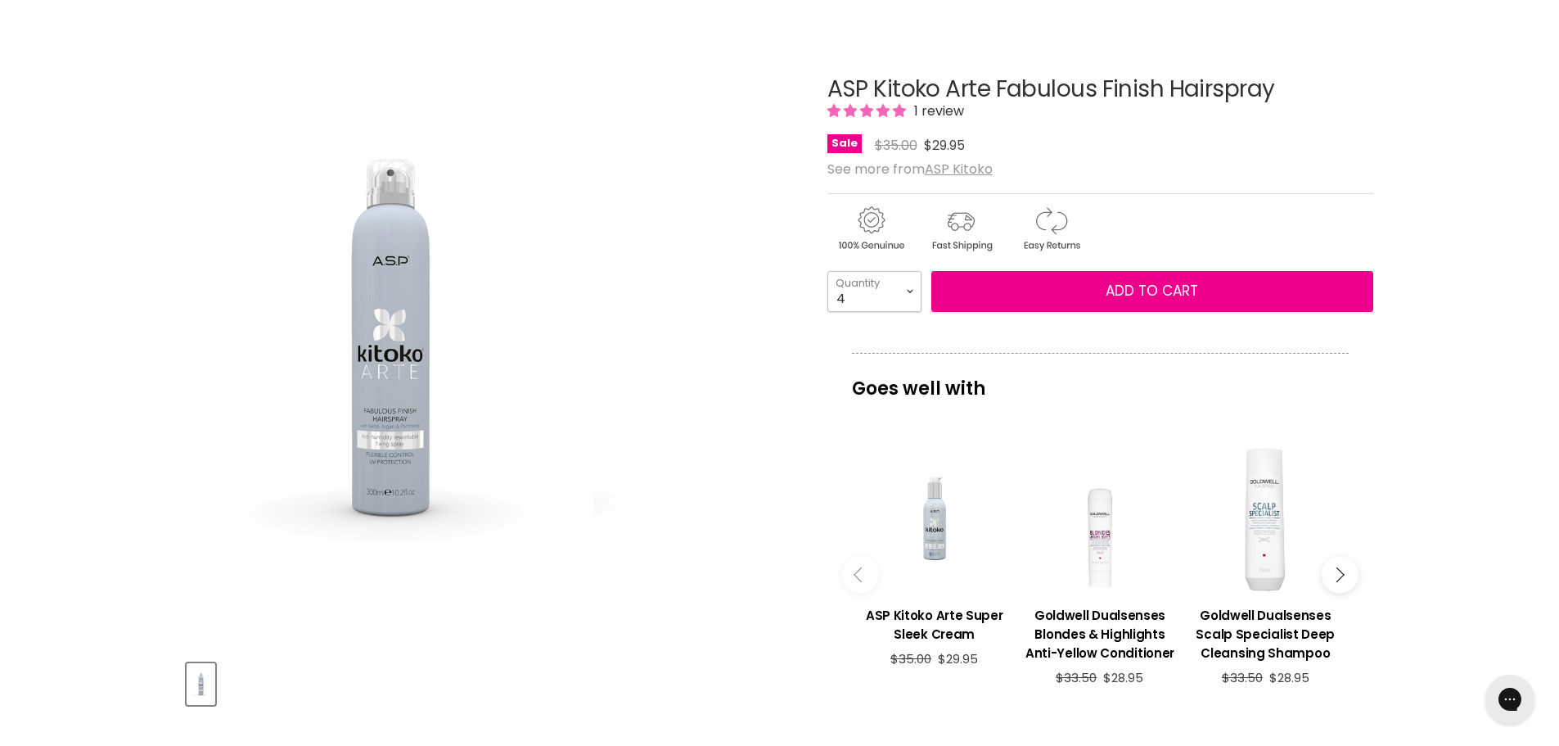
scroll to position [164, 0]
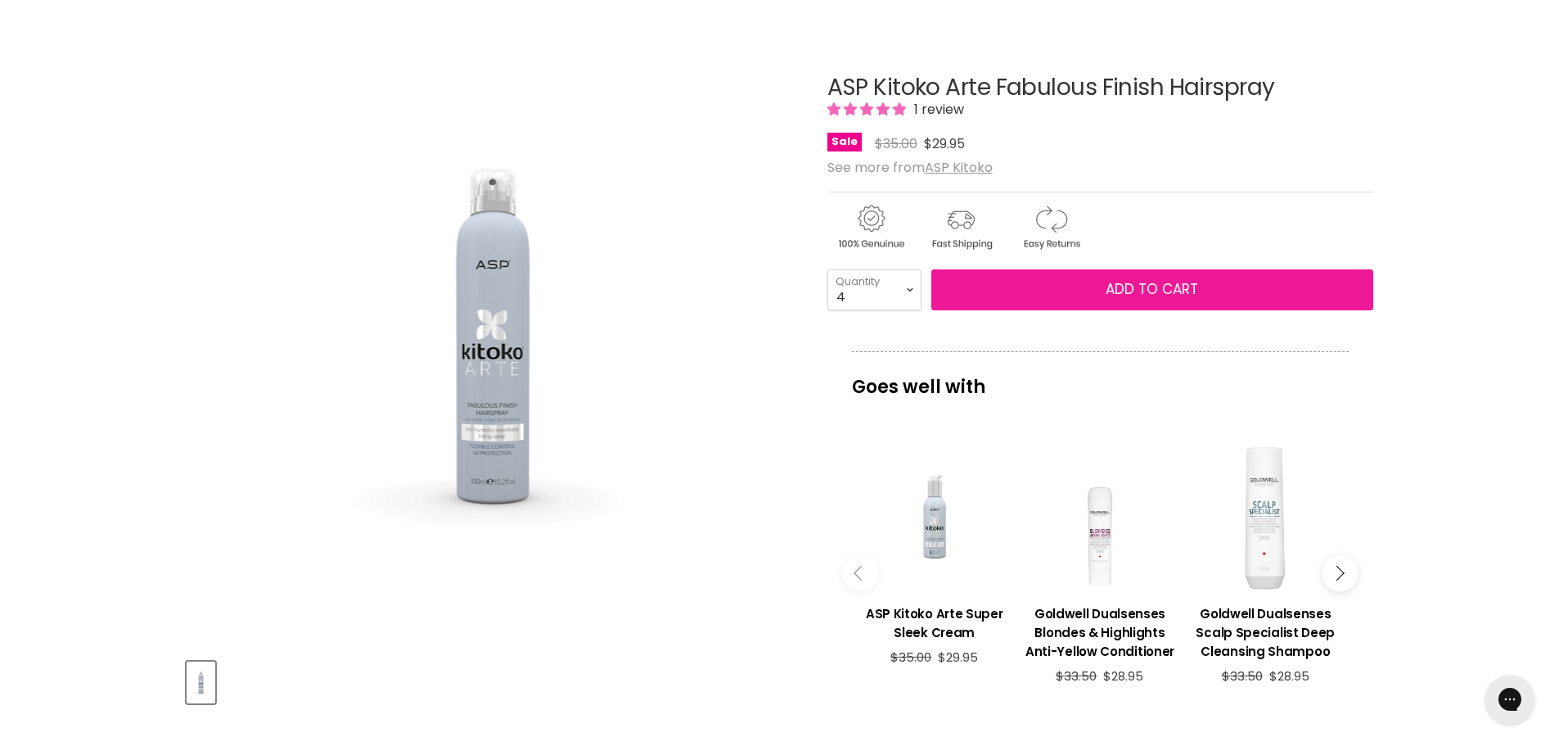
click at [1143, 293] on span "Add to cart" at bounding box center [1152, 289] width 92 height 20
click at [1147, 286] on span "Add to cart" at bounding box center [1152, 289] width 92 height 20
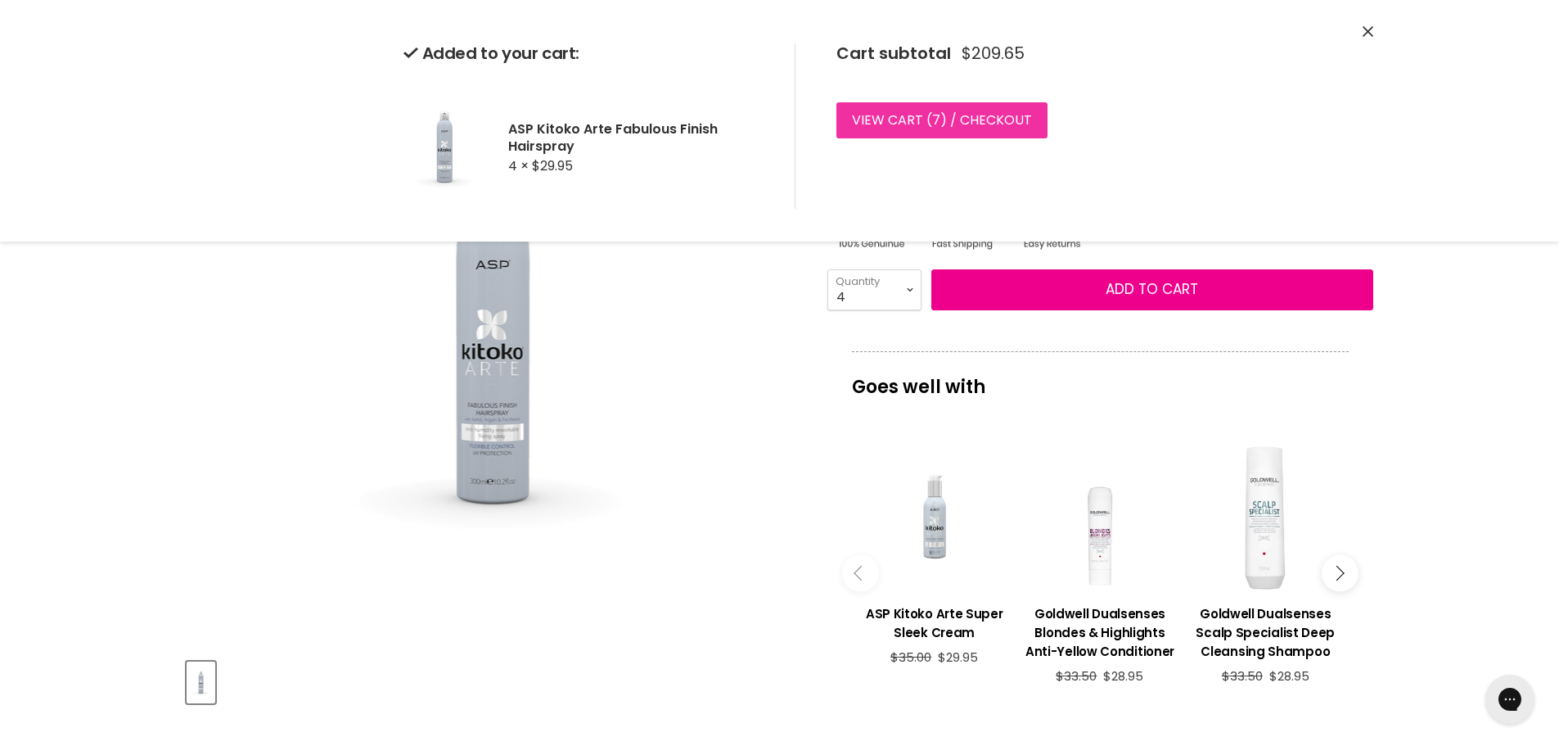
click at [910, 127] on link "View cart ( 7 ) / Checkout" at bounding box center [941, 120] width 211 height 36
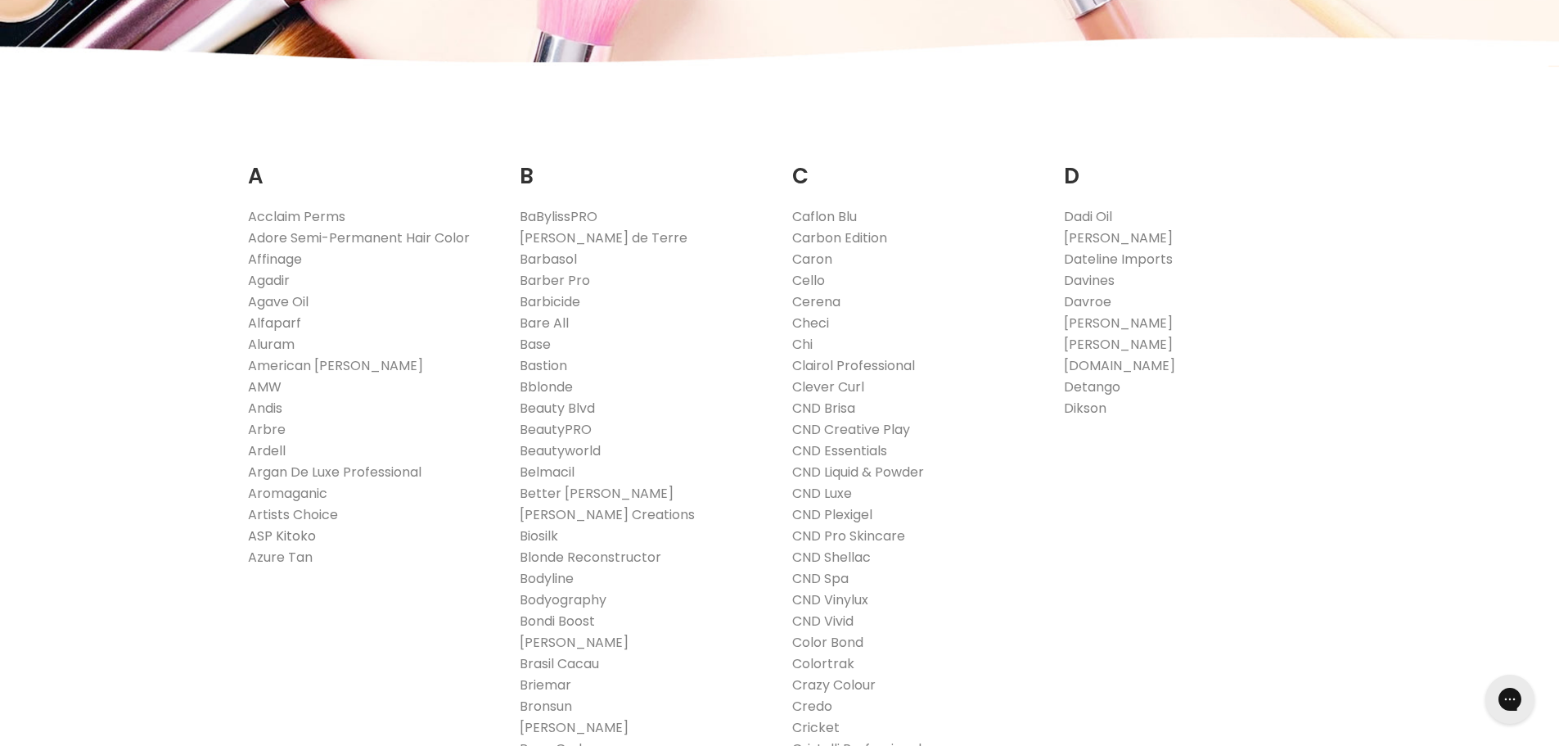
click at [286, 533] on link "ASP Kitoko" at bounding box center [282, 535] width 68 height 19
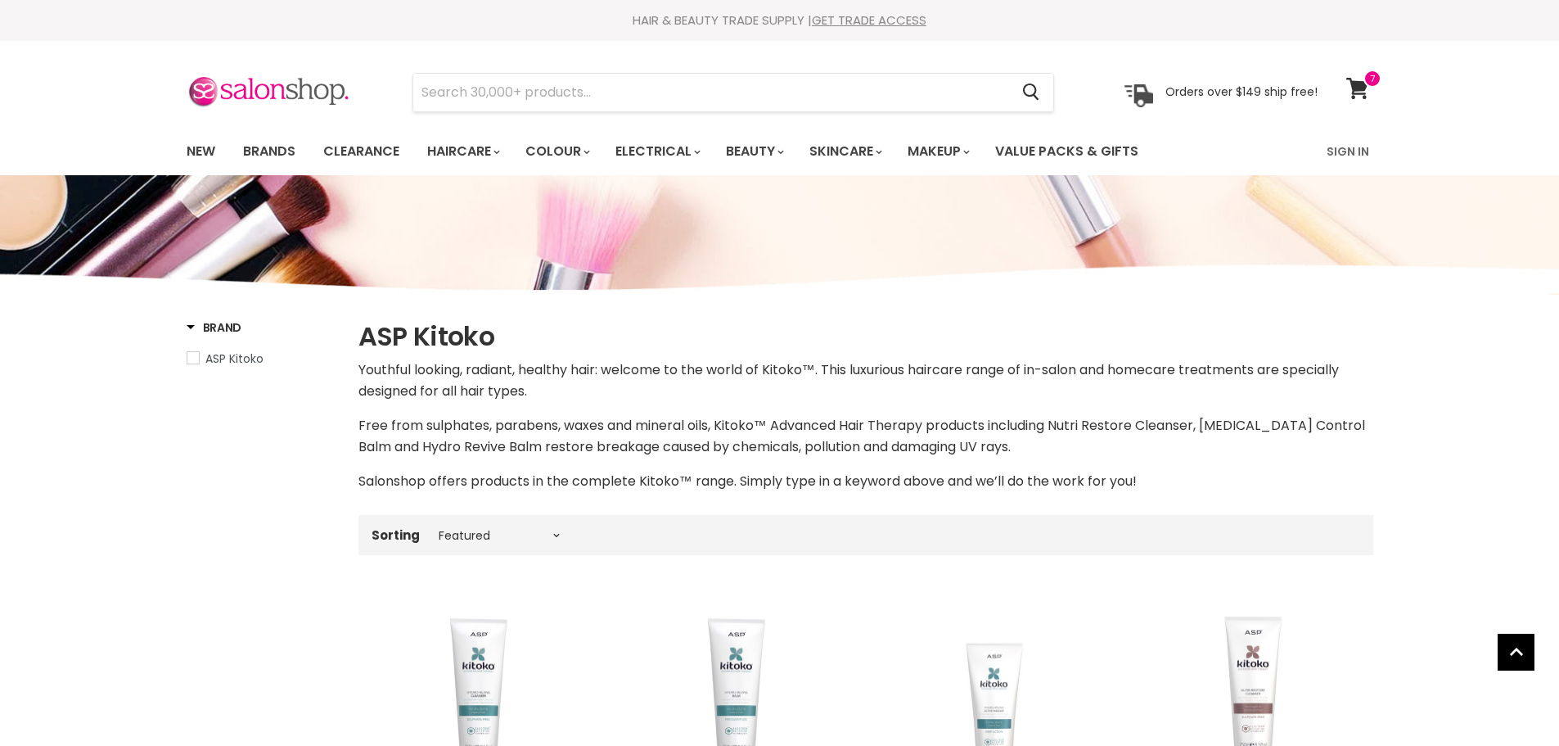
select select "manual"
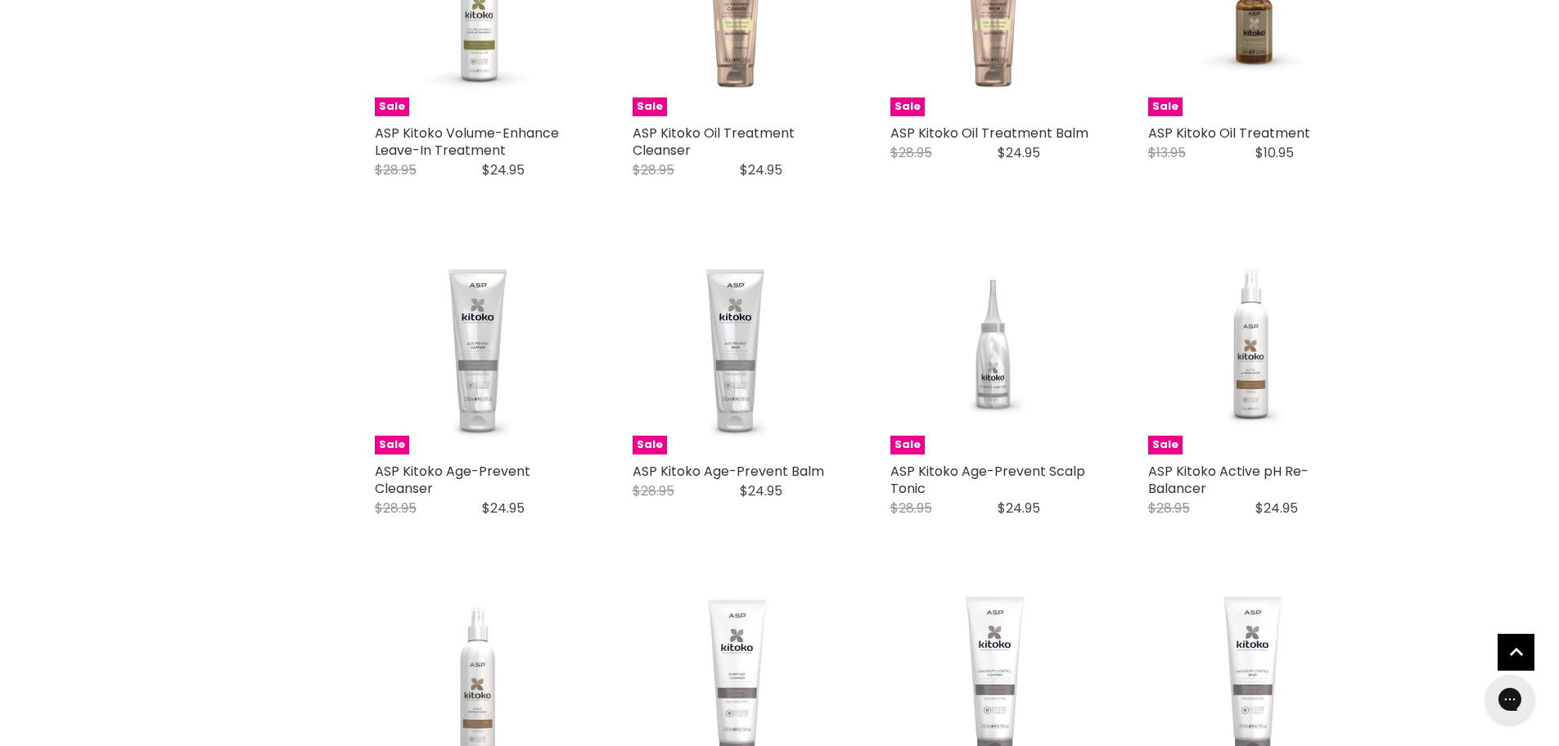
scroll to position [1391, 0]
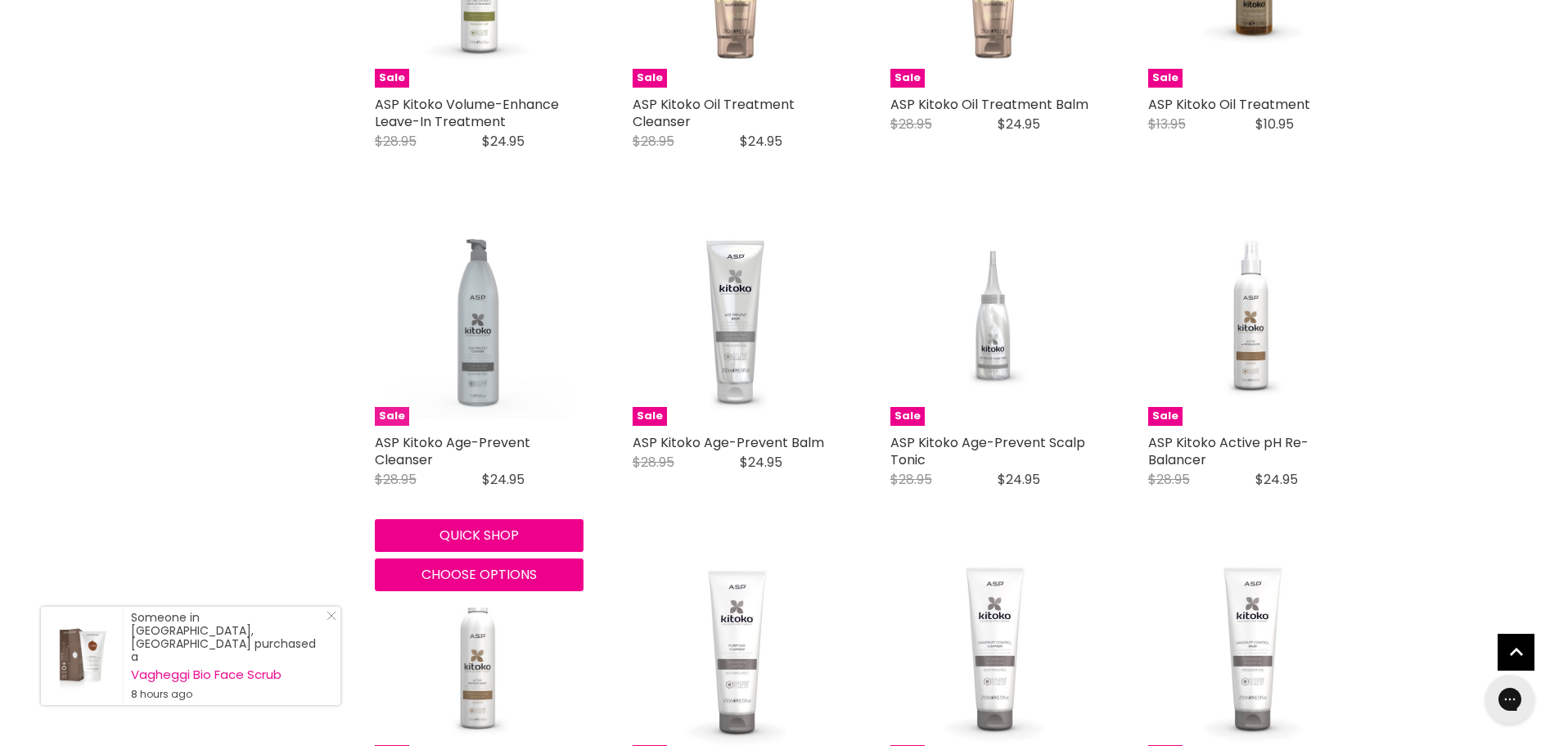
click at [487, 358] on img "Main content" at bounding box center [479, 322] width 209 height 208
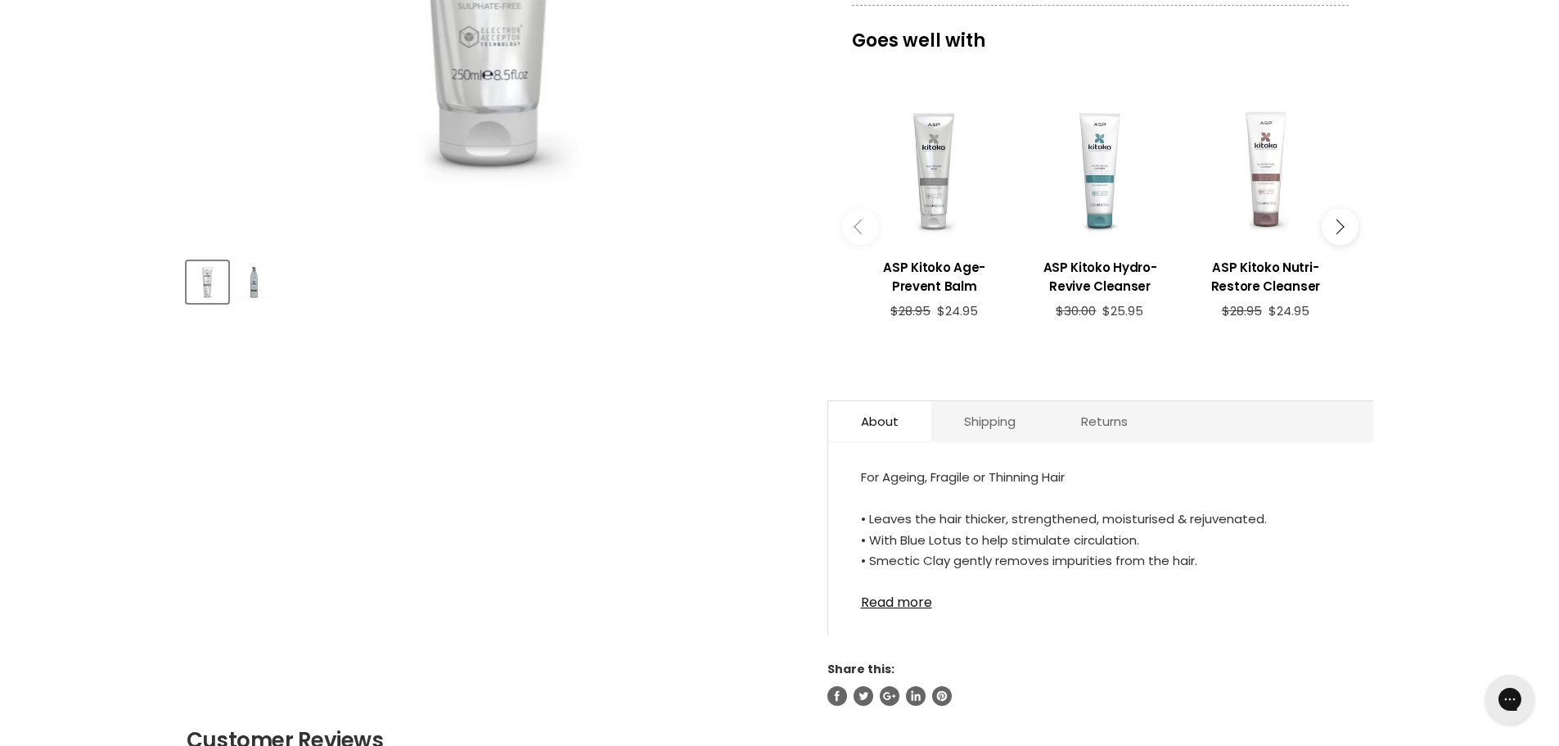
scroll to position [573, 0]
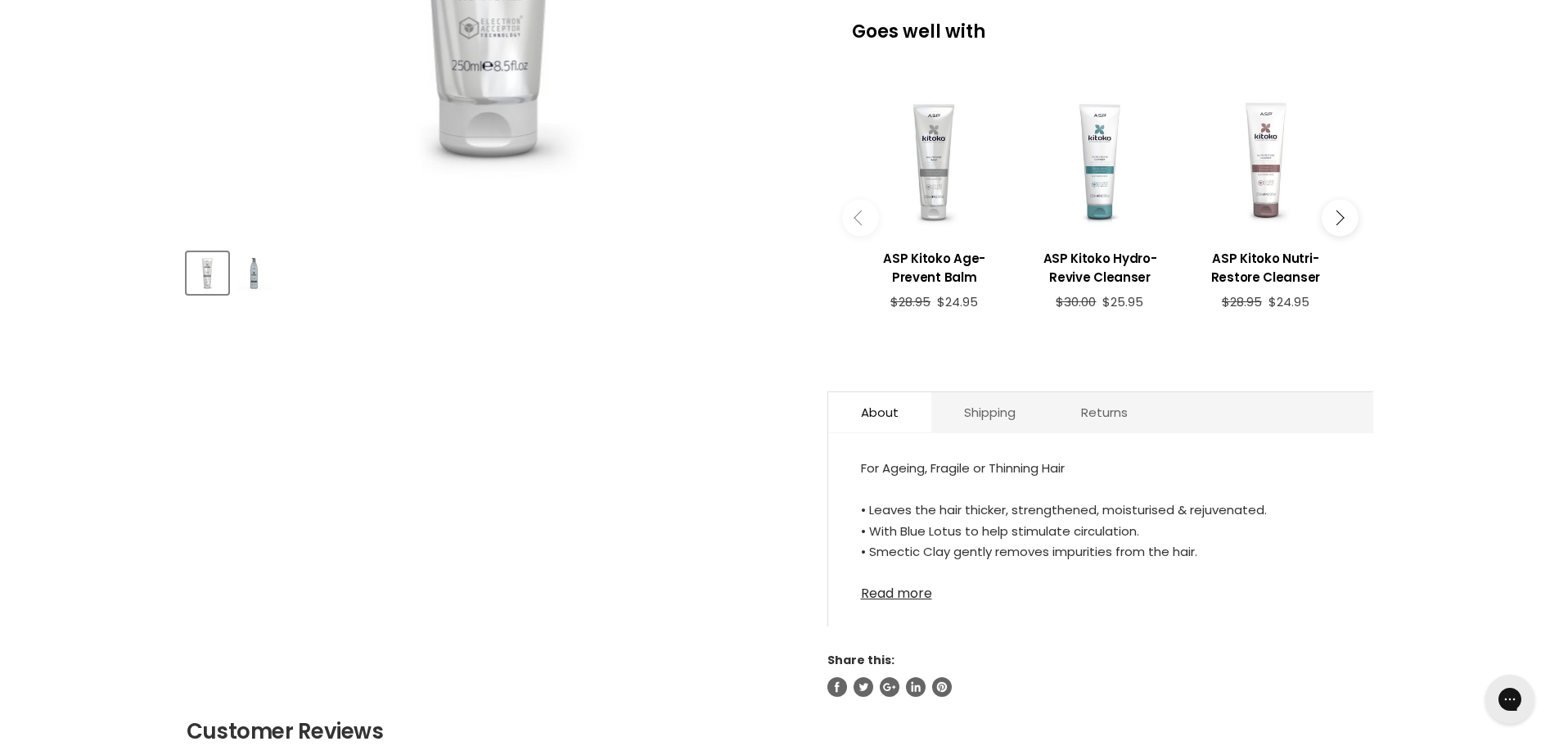
click at [890, 597] on link "Read more" at bounding box center [1101, 588] width 480 height 25
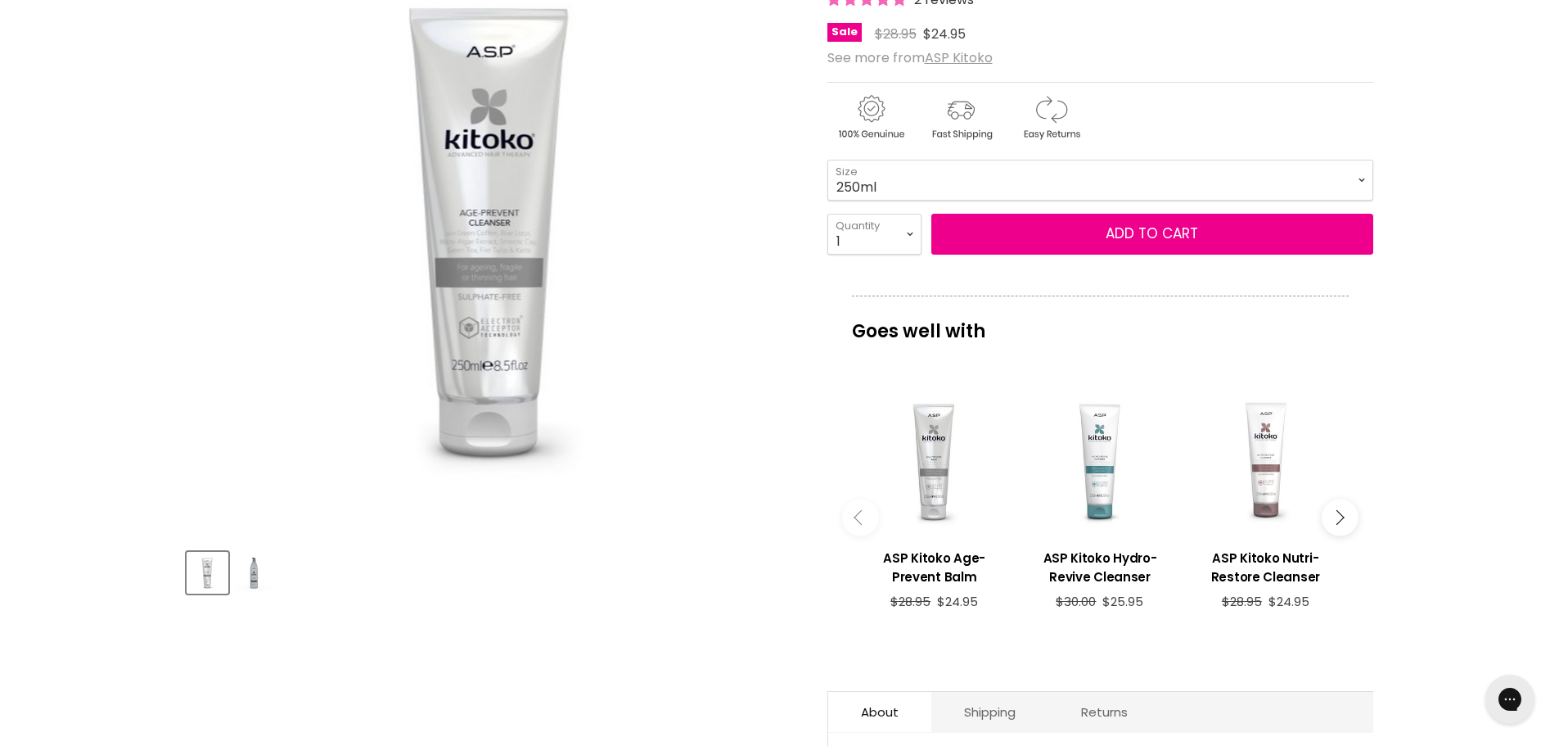
scroll to position [246, 0]
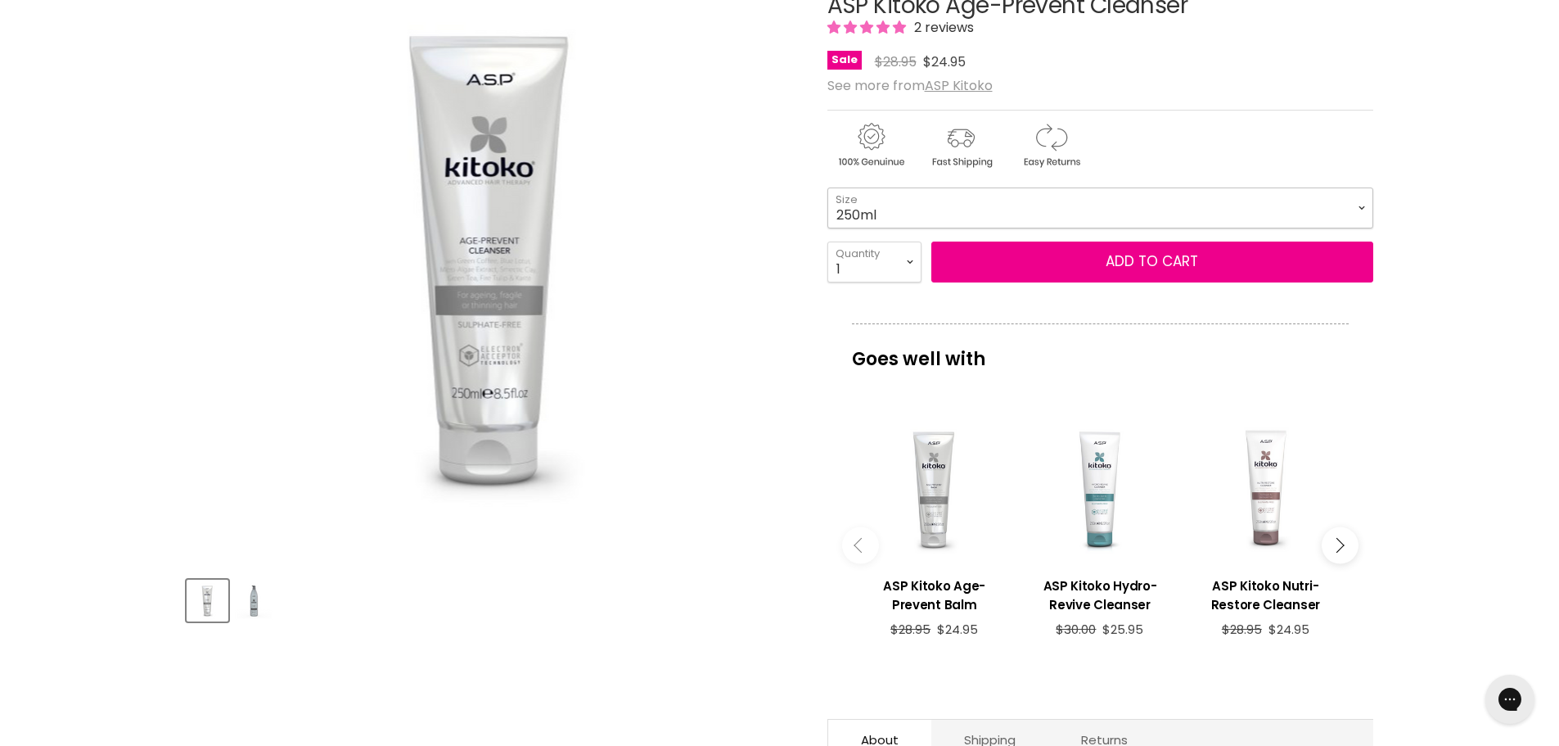
click at [1360, 210] on select "250ml 1 Litre" at bounding box center [1100, 207] width 546 height 41
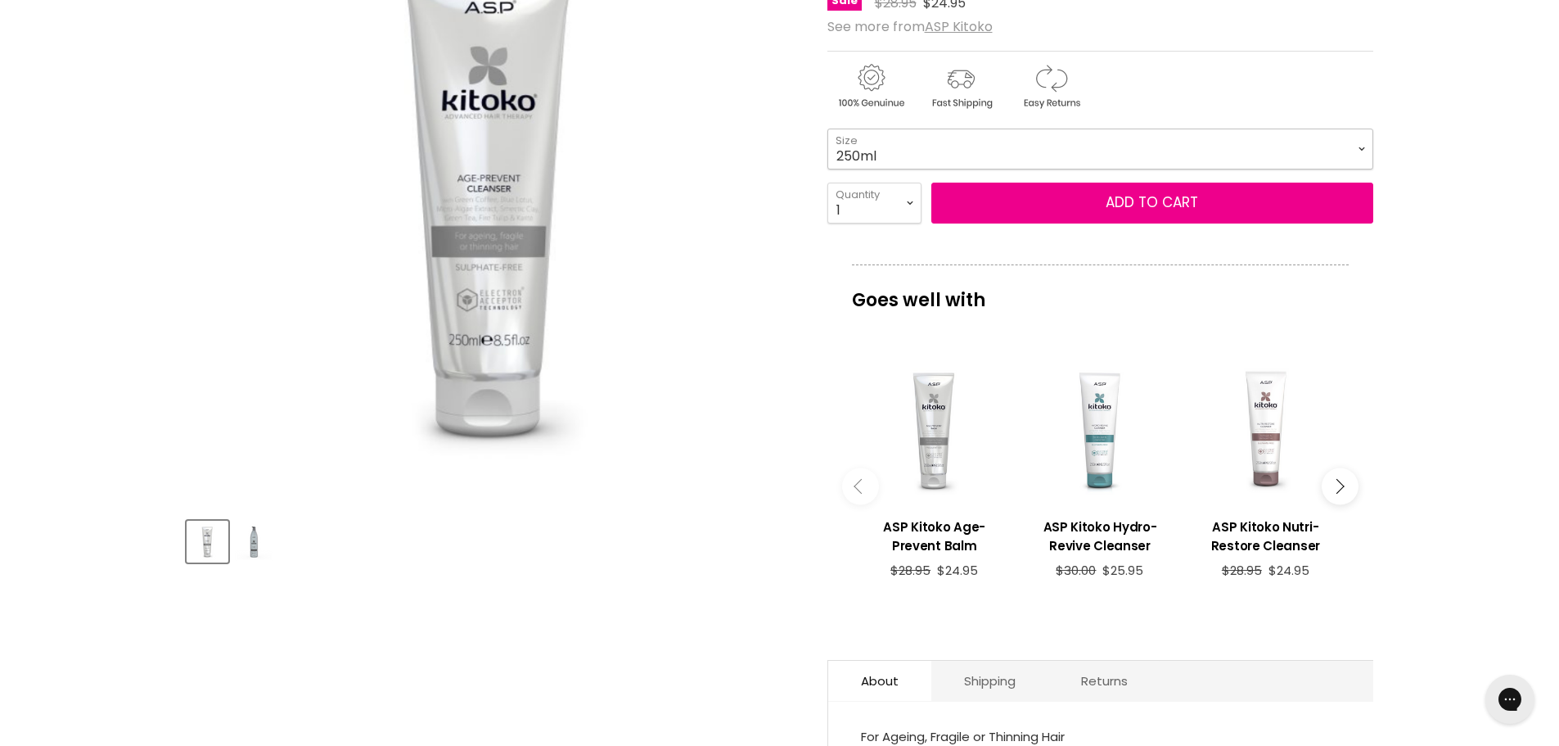
scroll to position [327, 0]
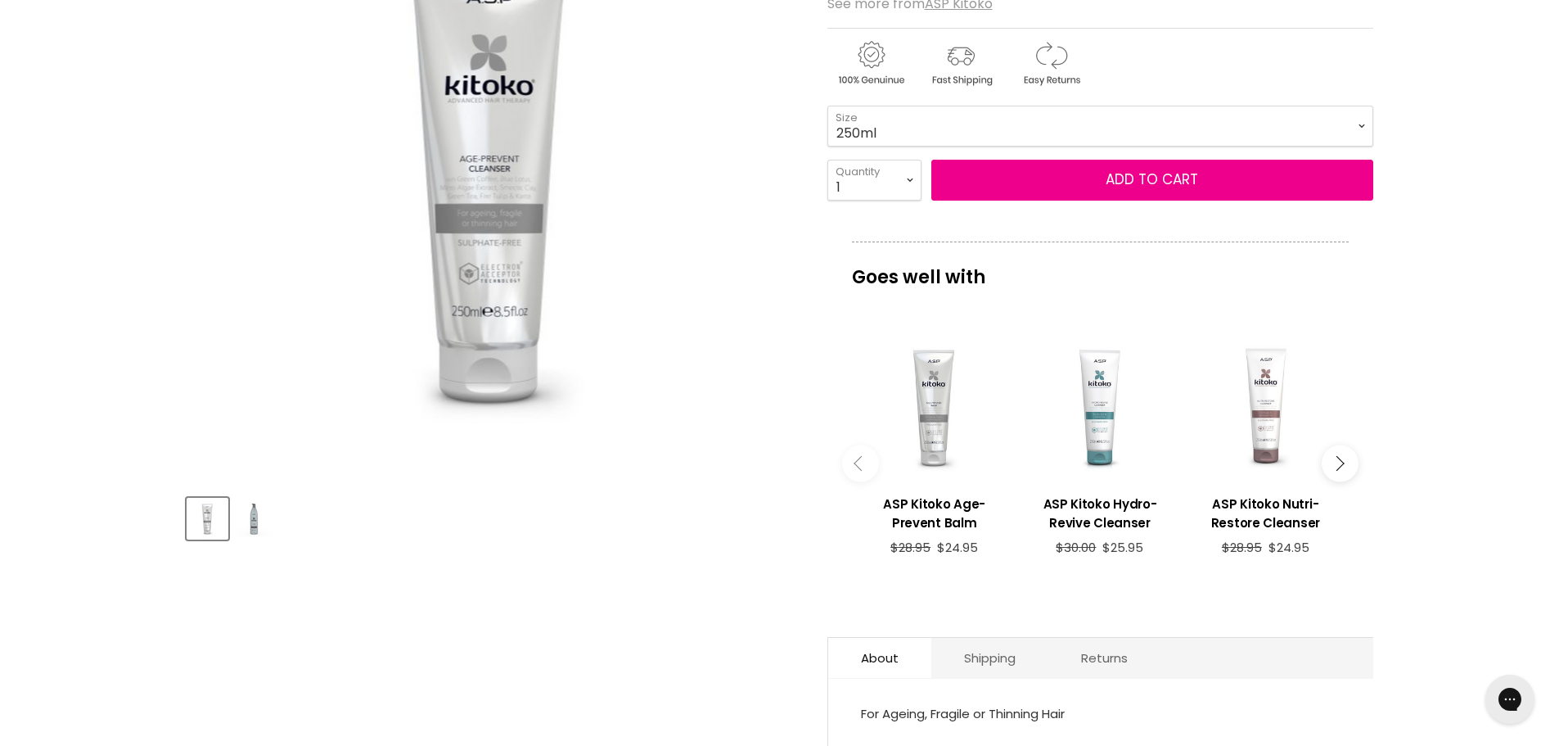
click at [249, 516] on img "Product thumbnails" at bounding box center [254, 518] width 38 height 38
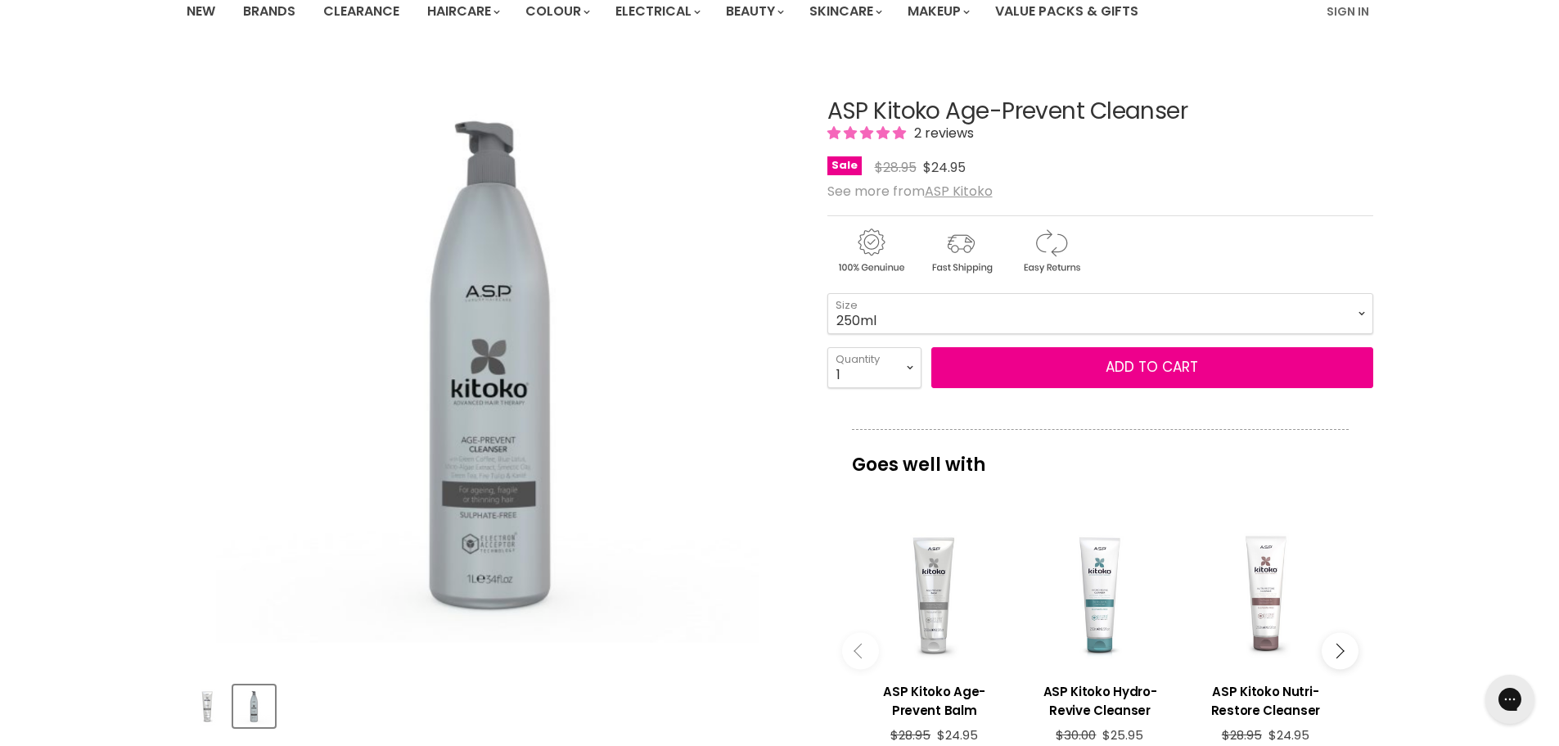
scroll to position [164, 0]
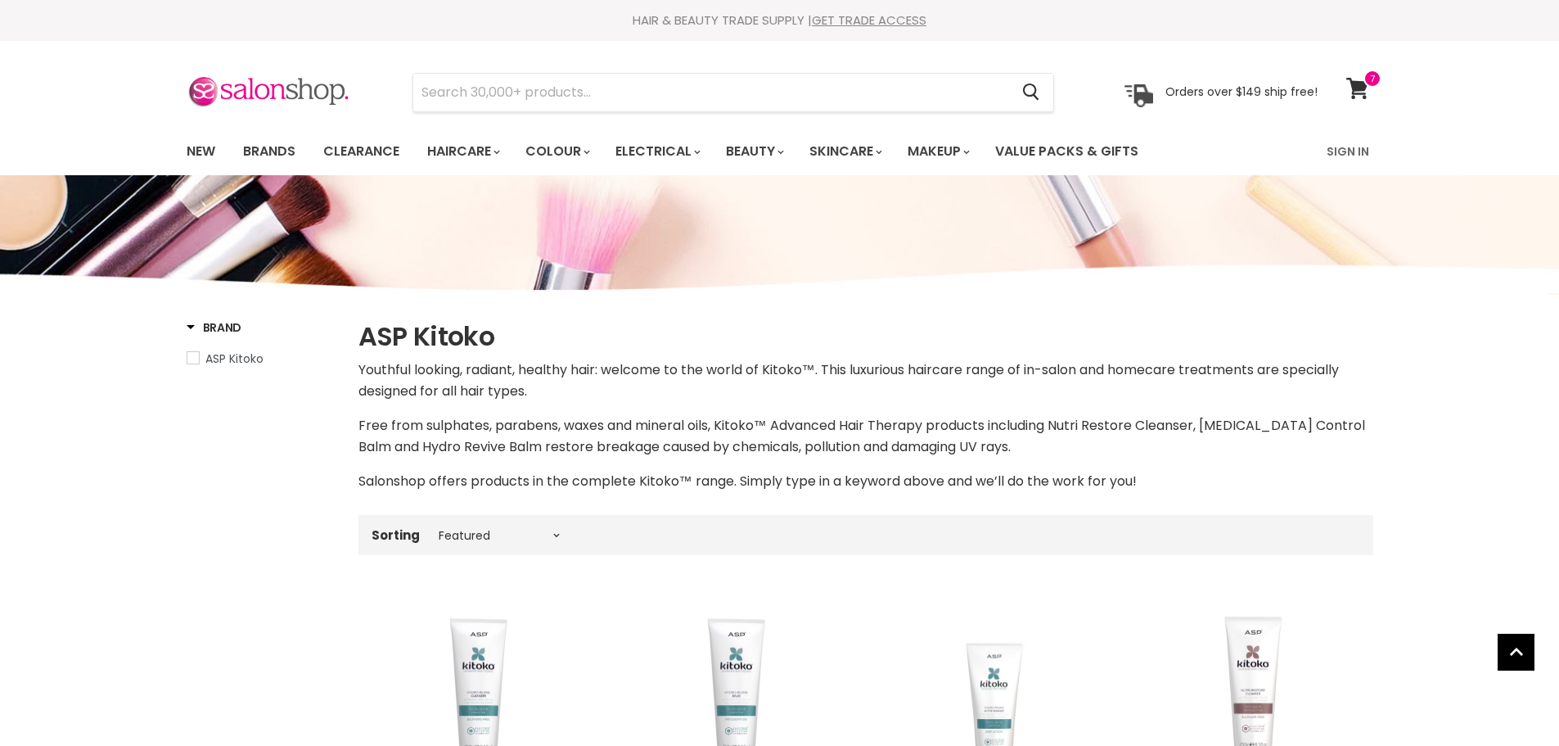
select select "manual"
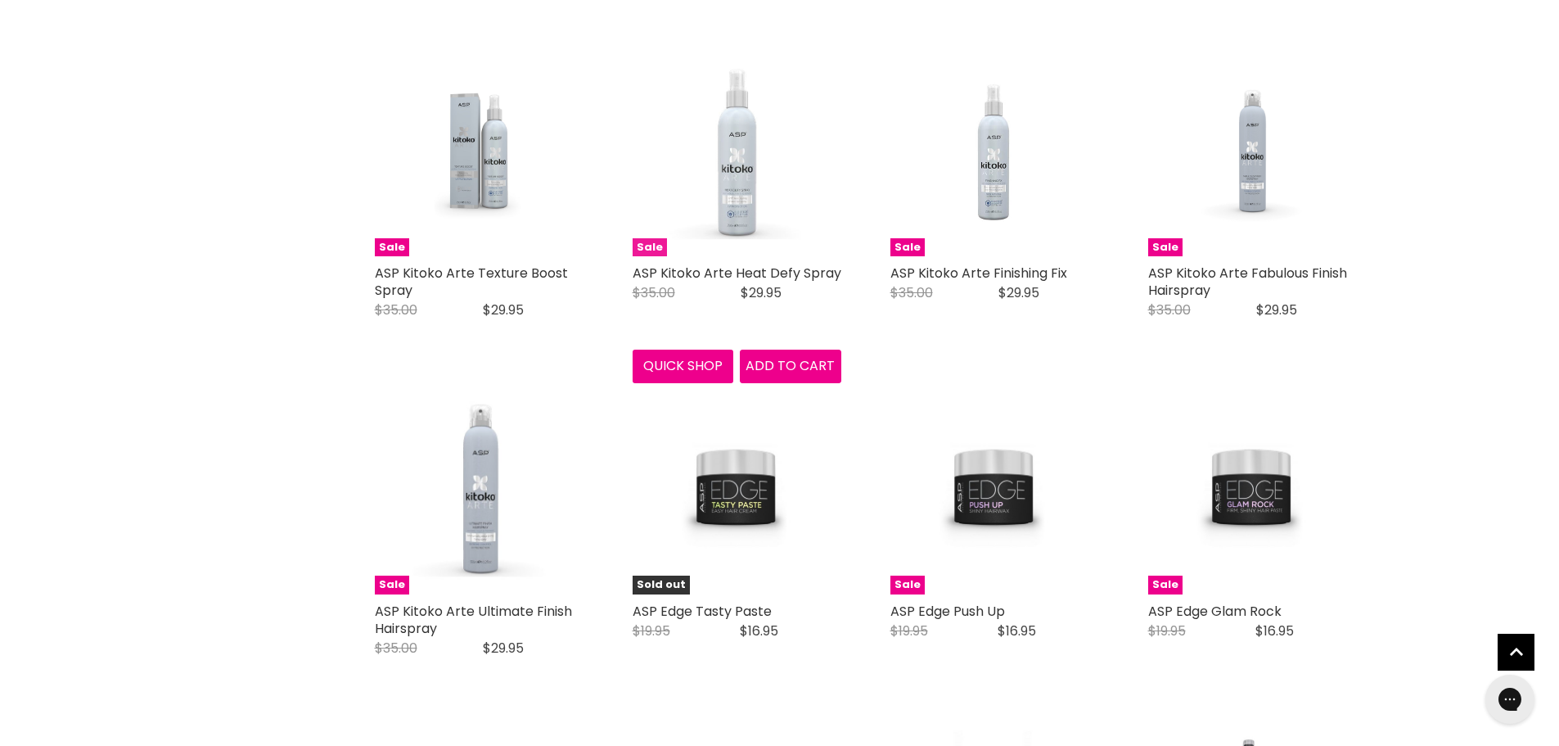
scroll to position [3638, 0]
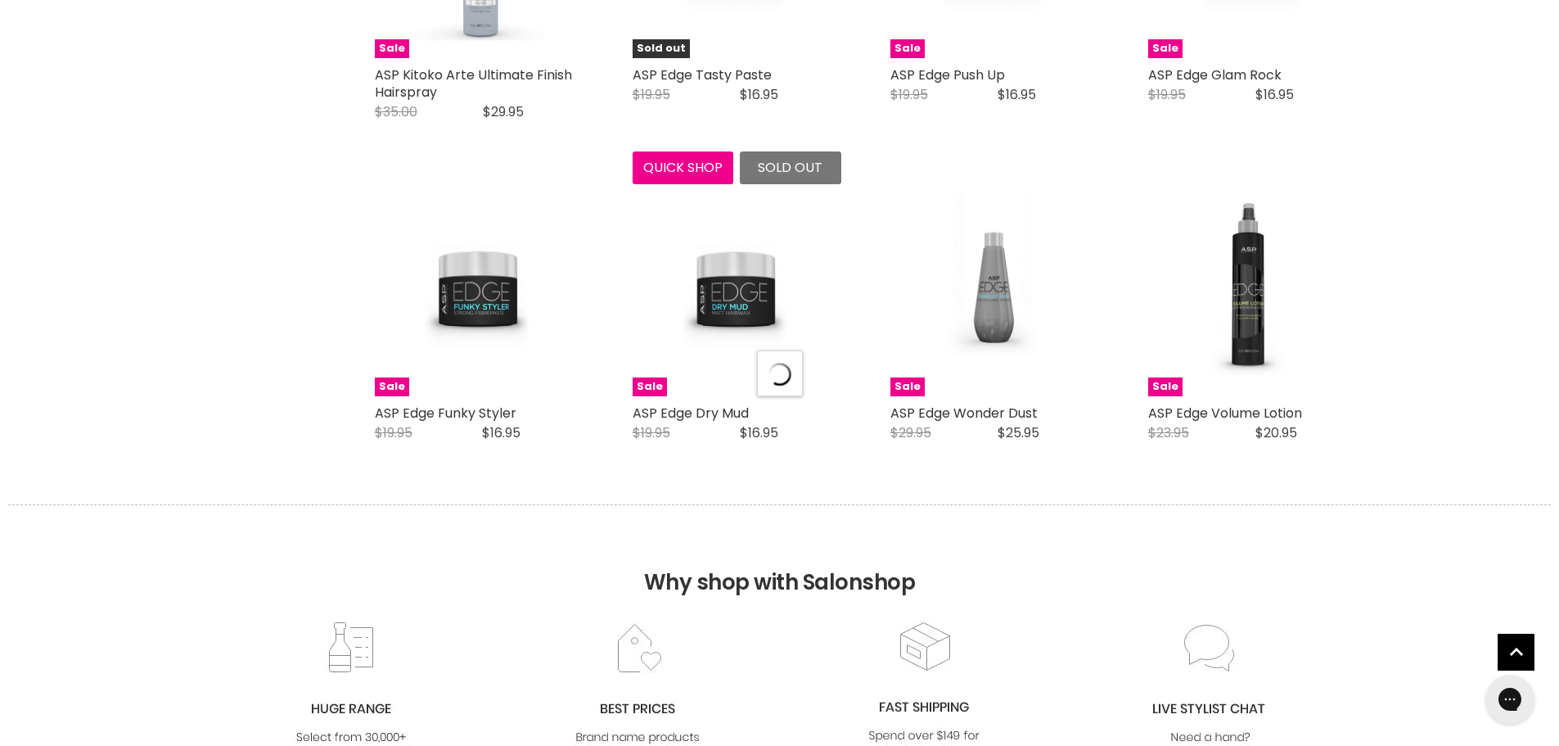
scroll to position [4129, 0]
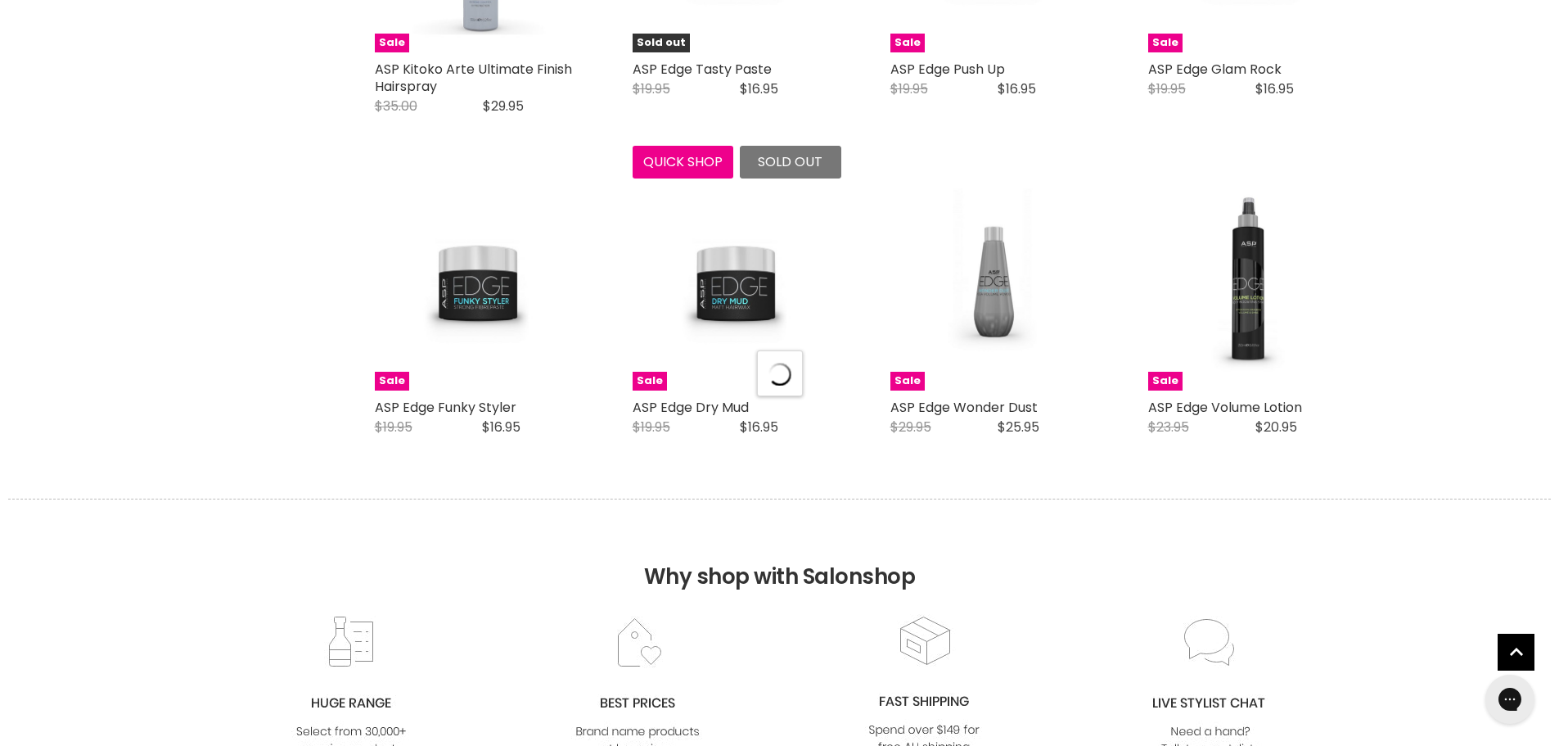
select select "manual"
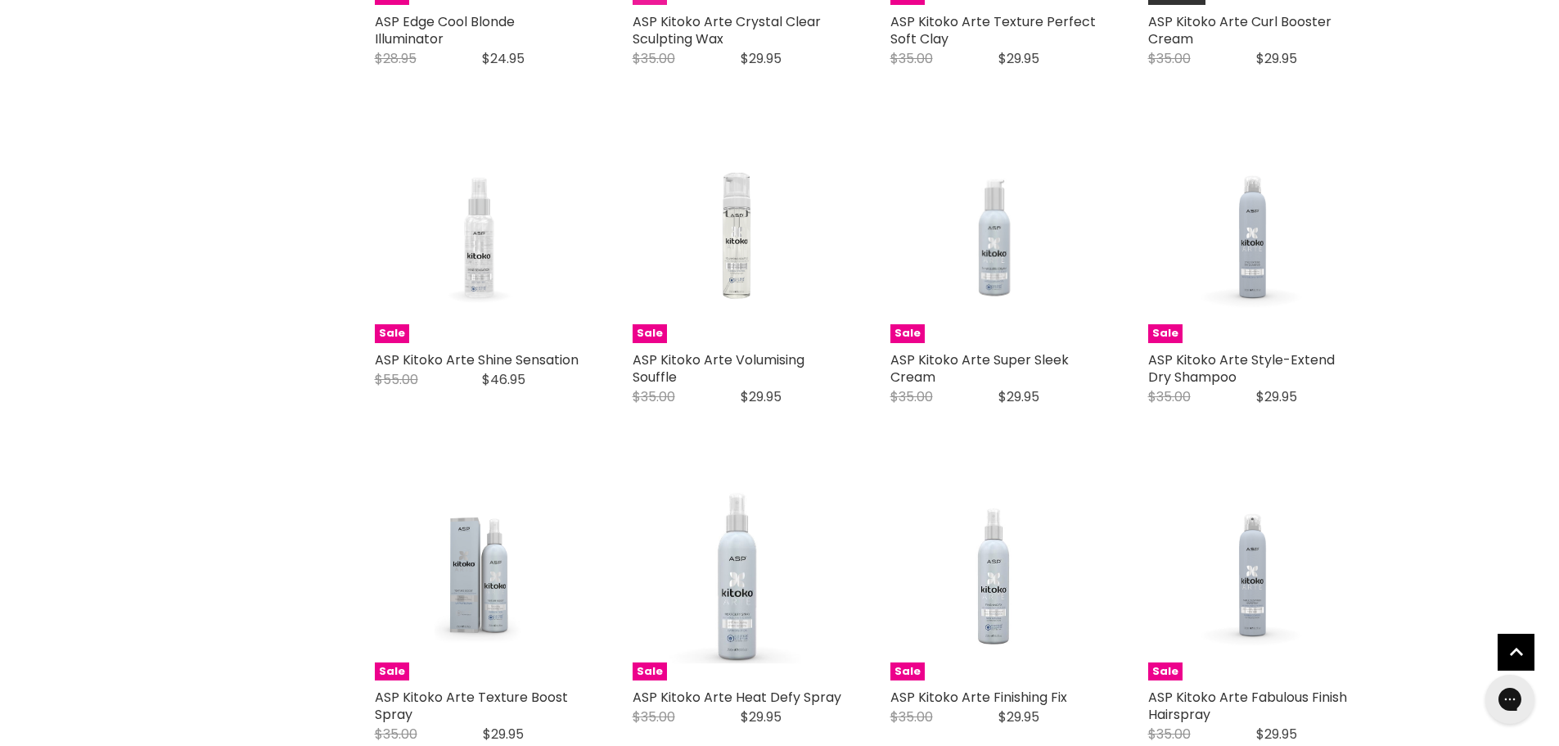
scroll to position [3229, 0]
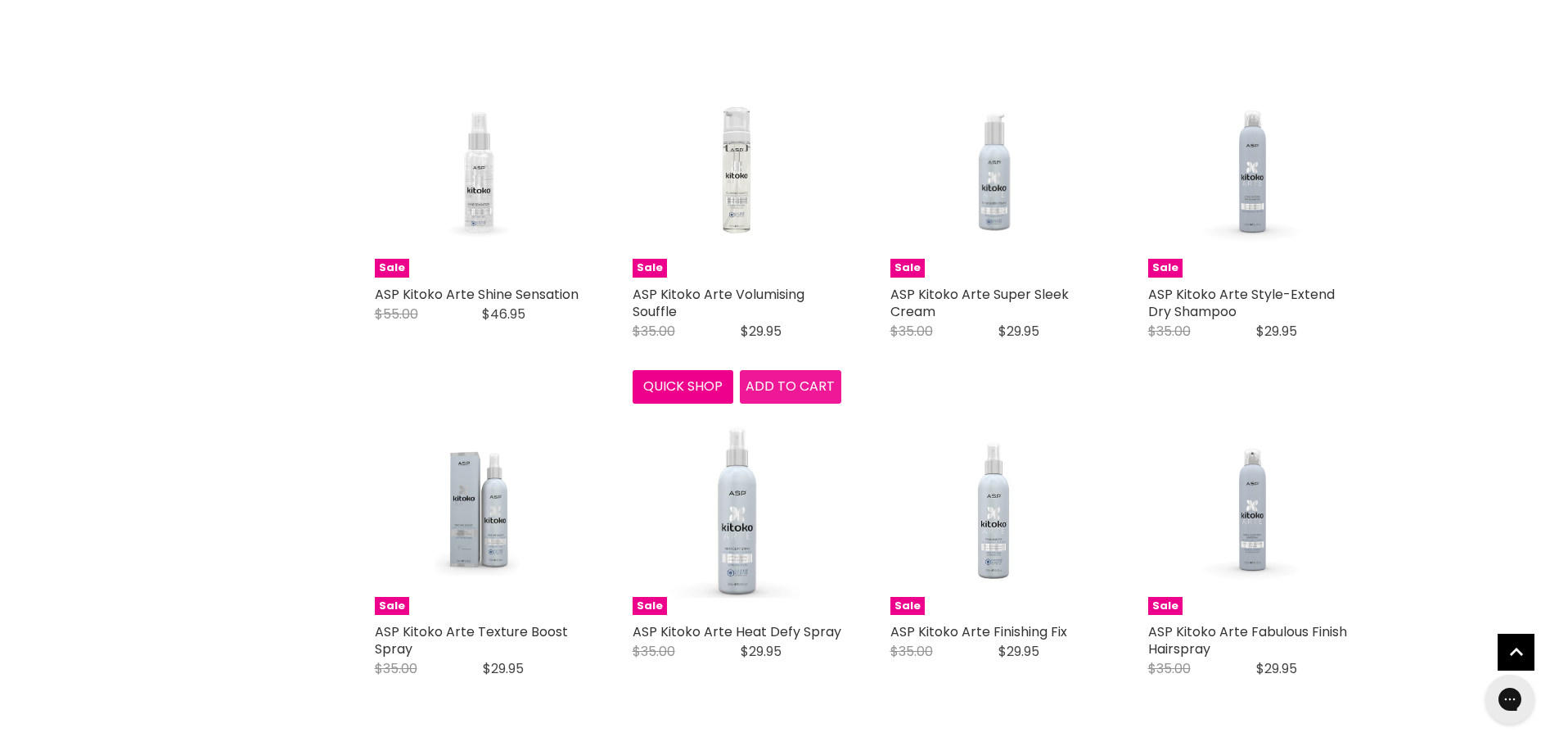
click at [767, 388] on span "Add to cart" at bounding box center [790, 385] width 89 height 19
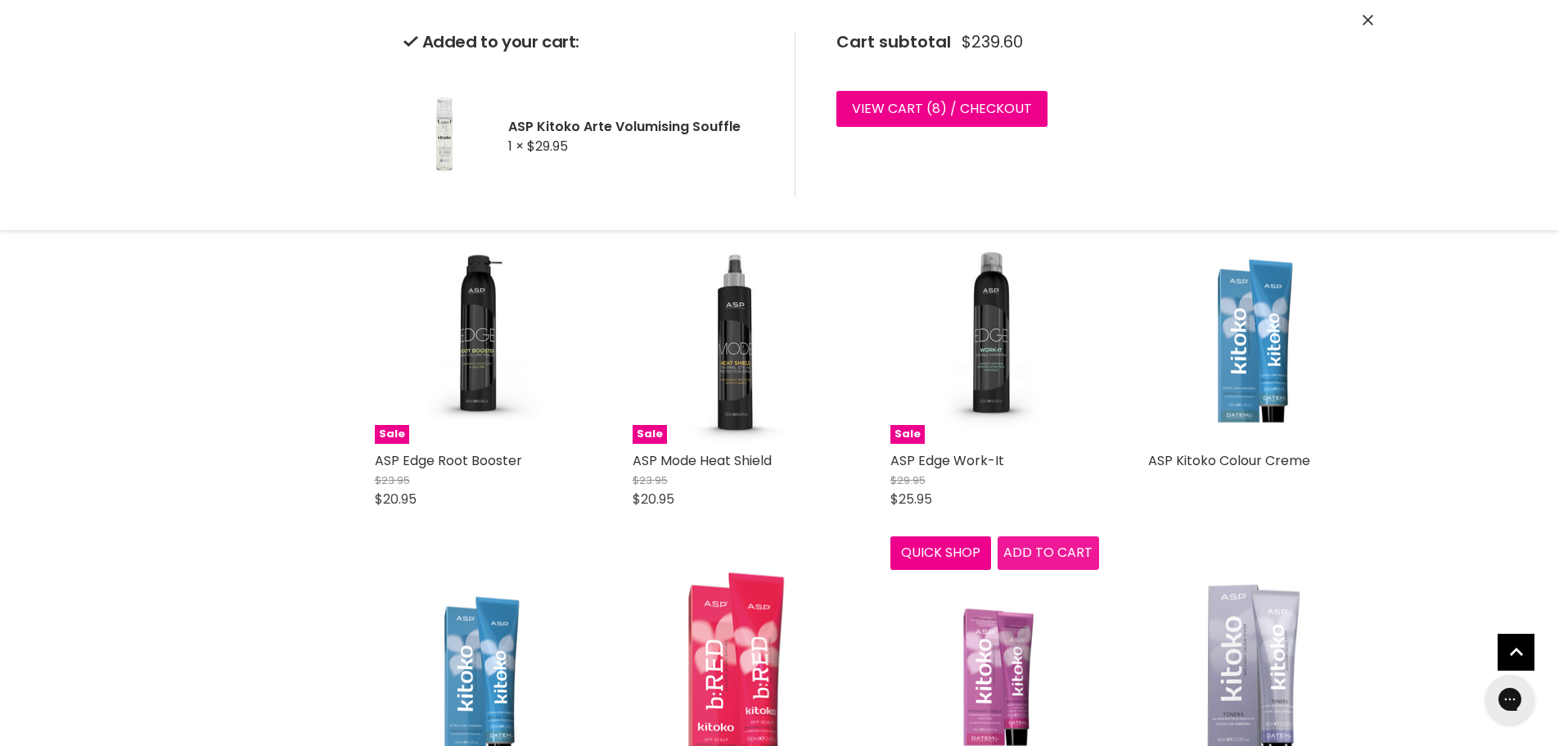
scroll to position [4784, 0]
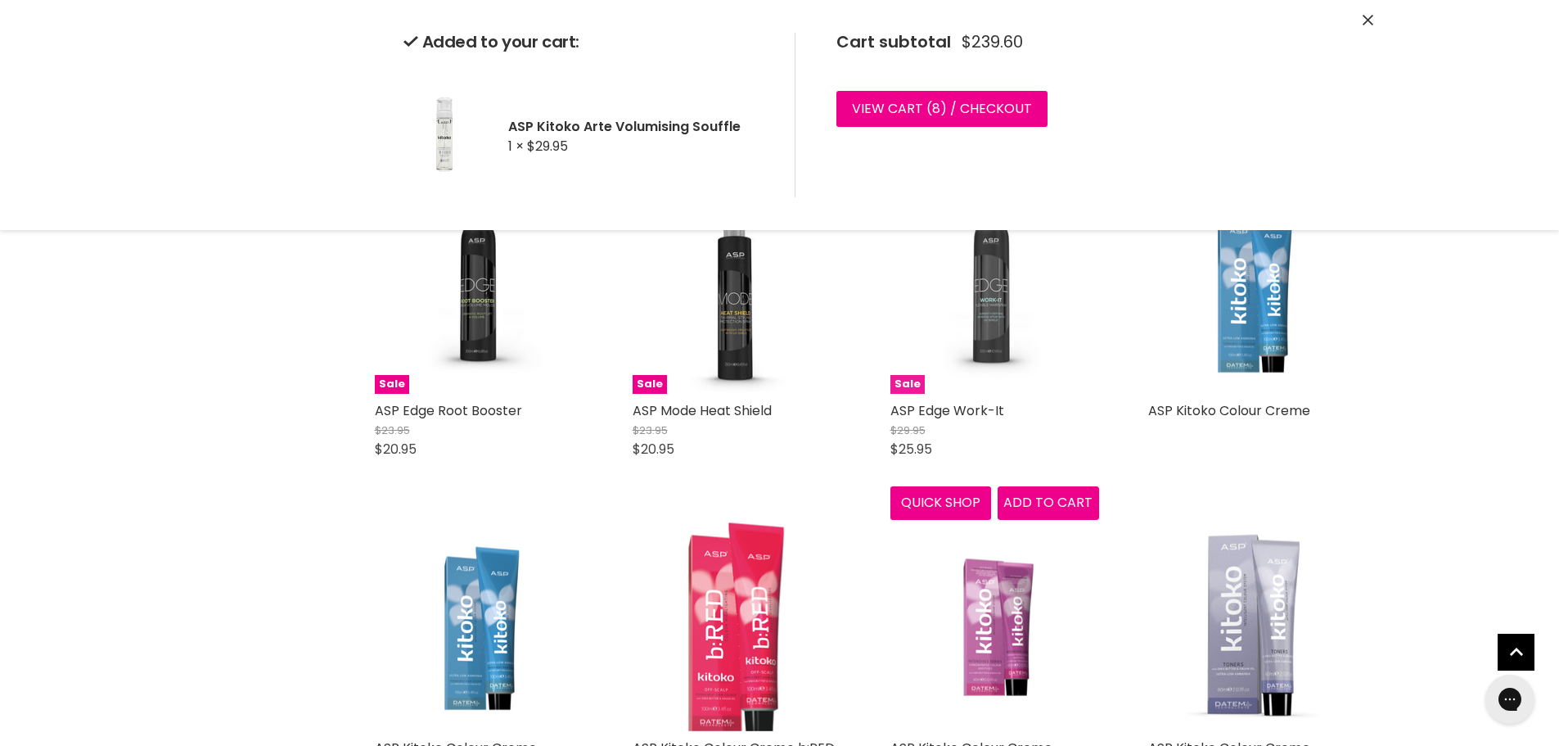
click at [991, 324] on img "Main content" at bounding box center [994, 289] width 209 height 207
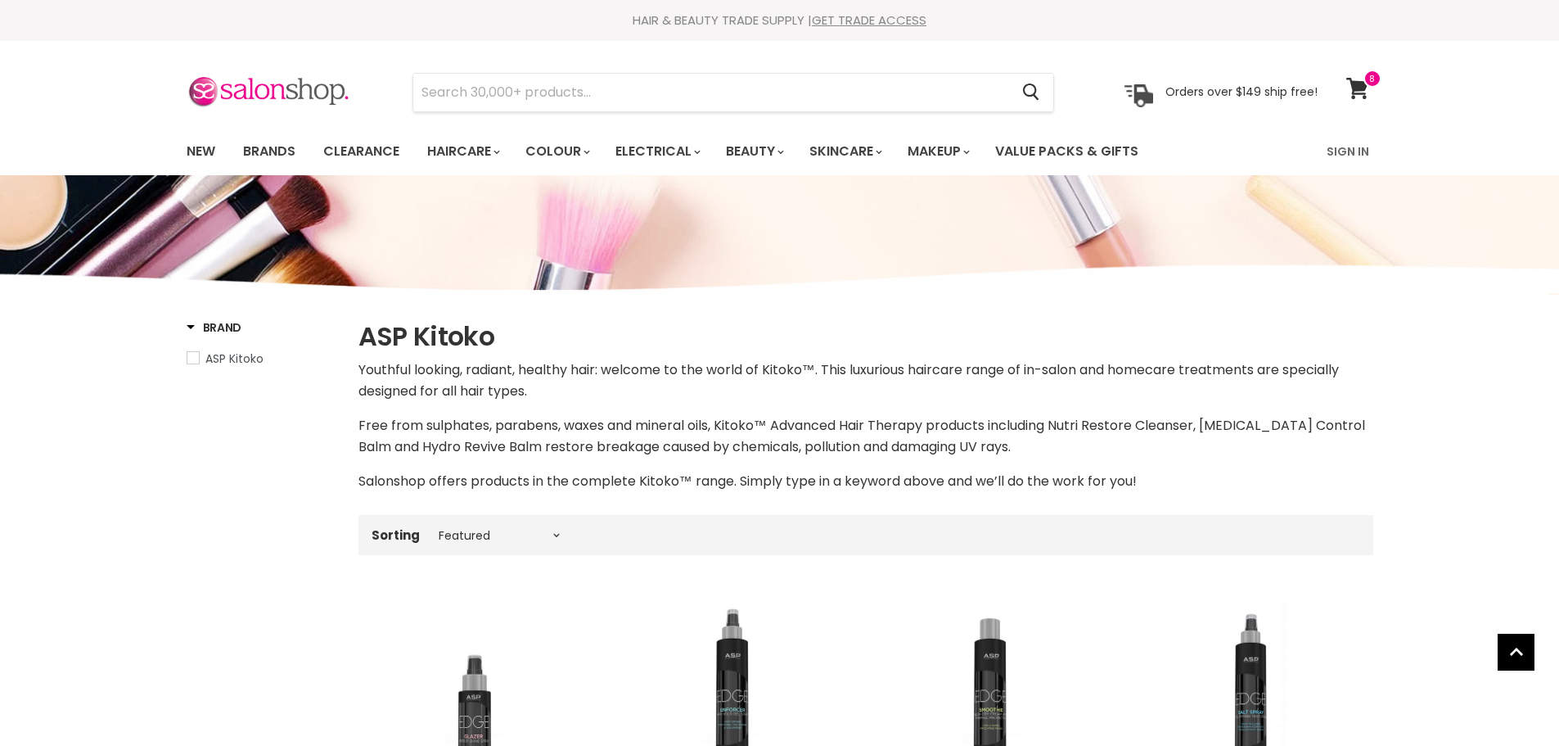
select select "manual"
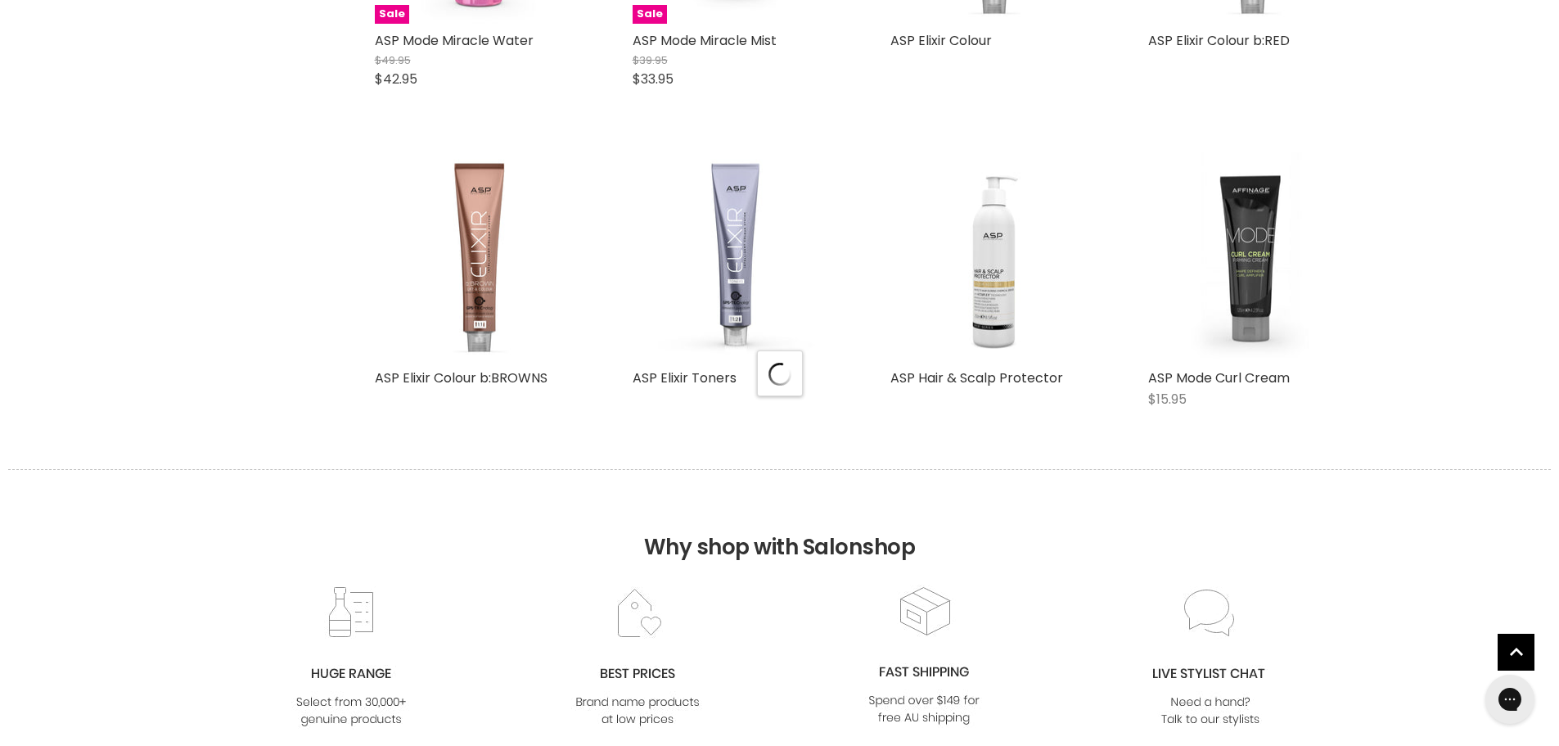
select select "manual"
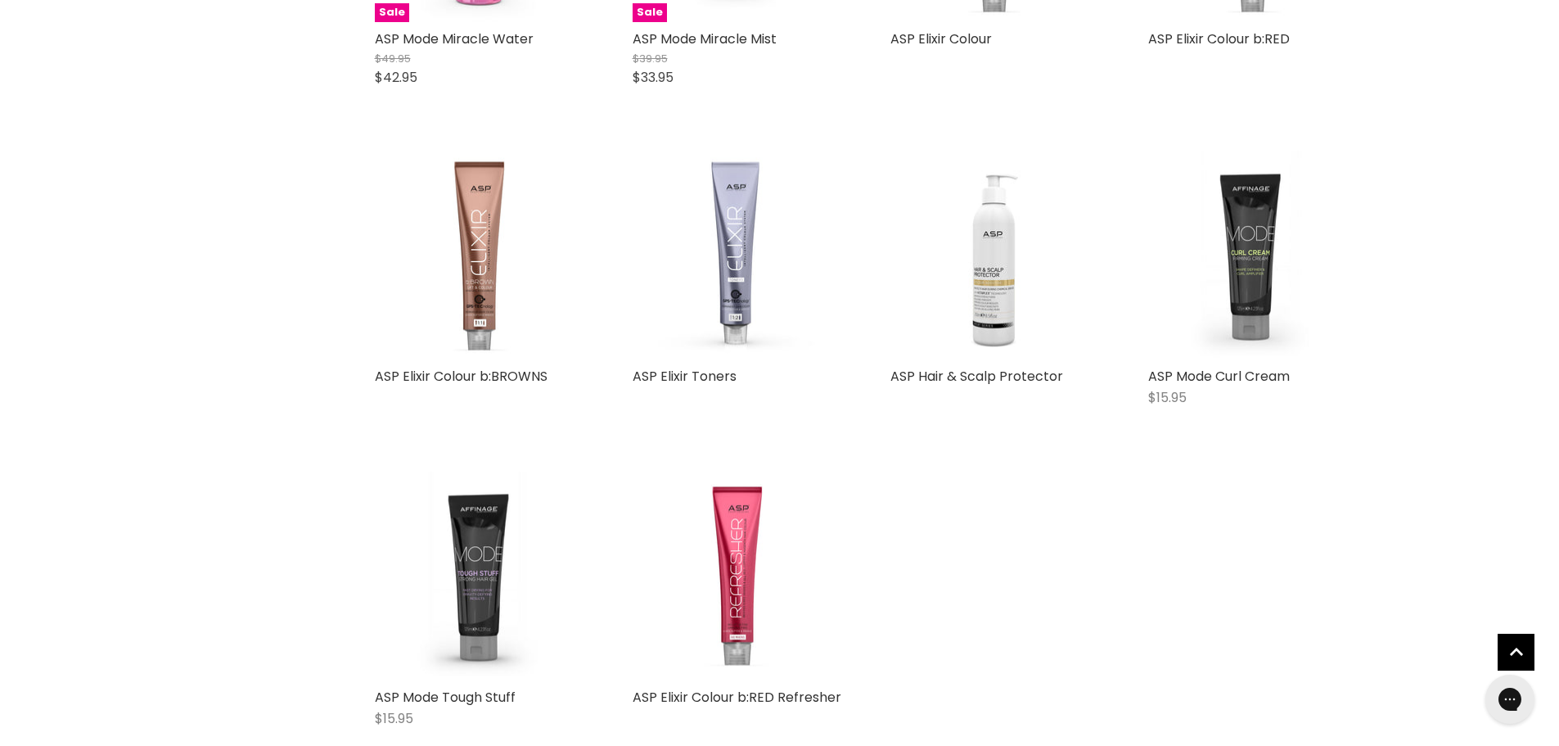
scroll to position [3929, 0]
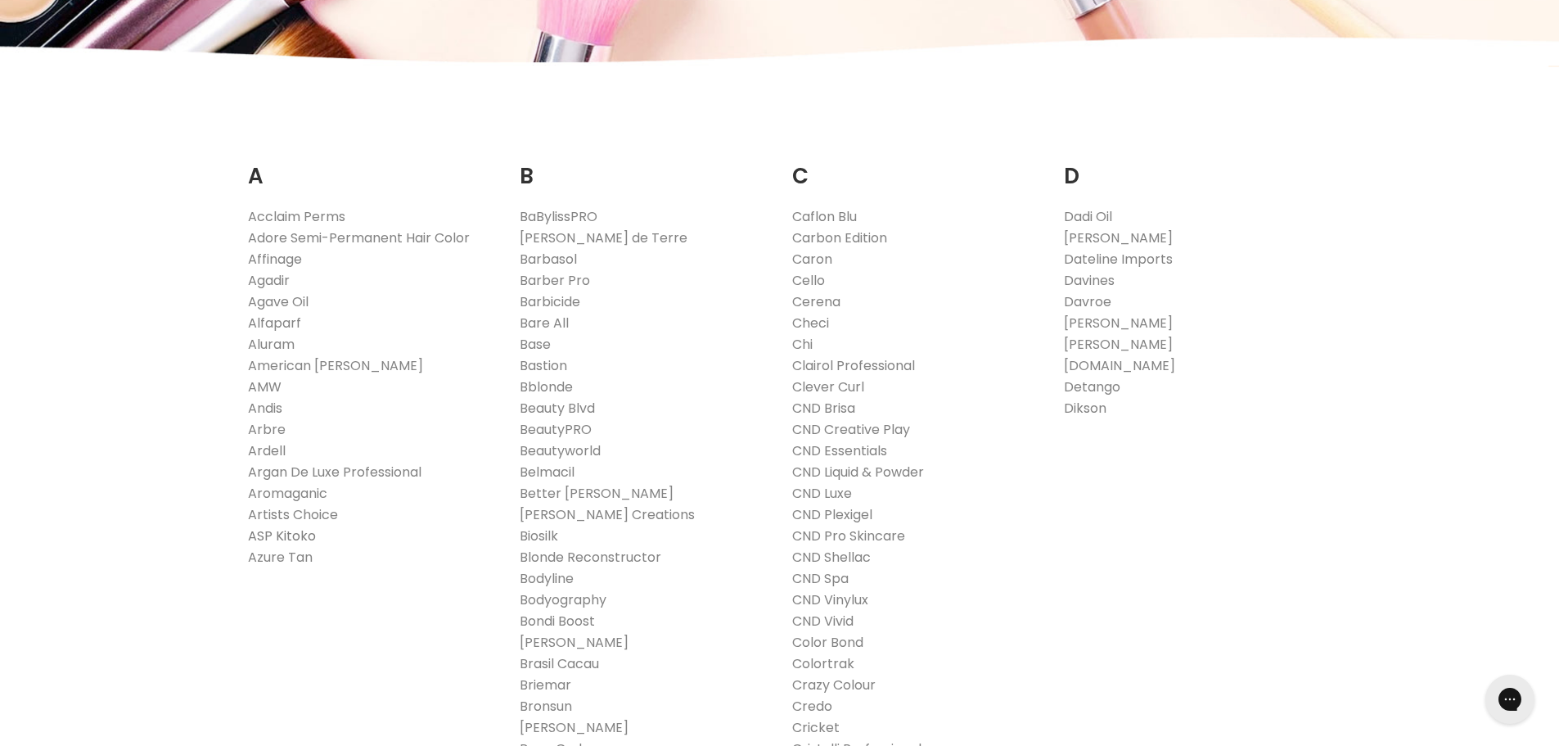
click at [275, 533] on link "ASP Kitoko" at bounding box center [282, 535] width 68 height 19
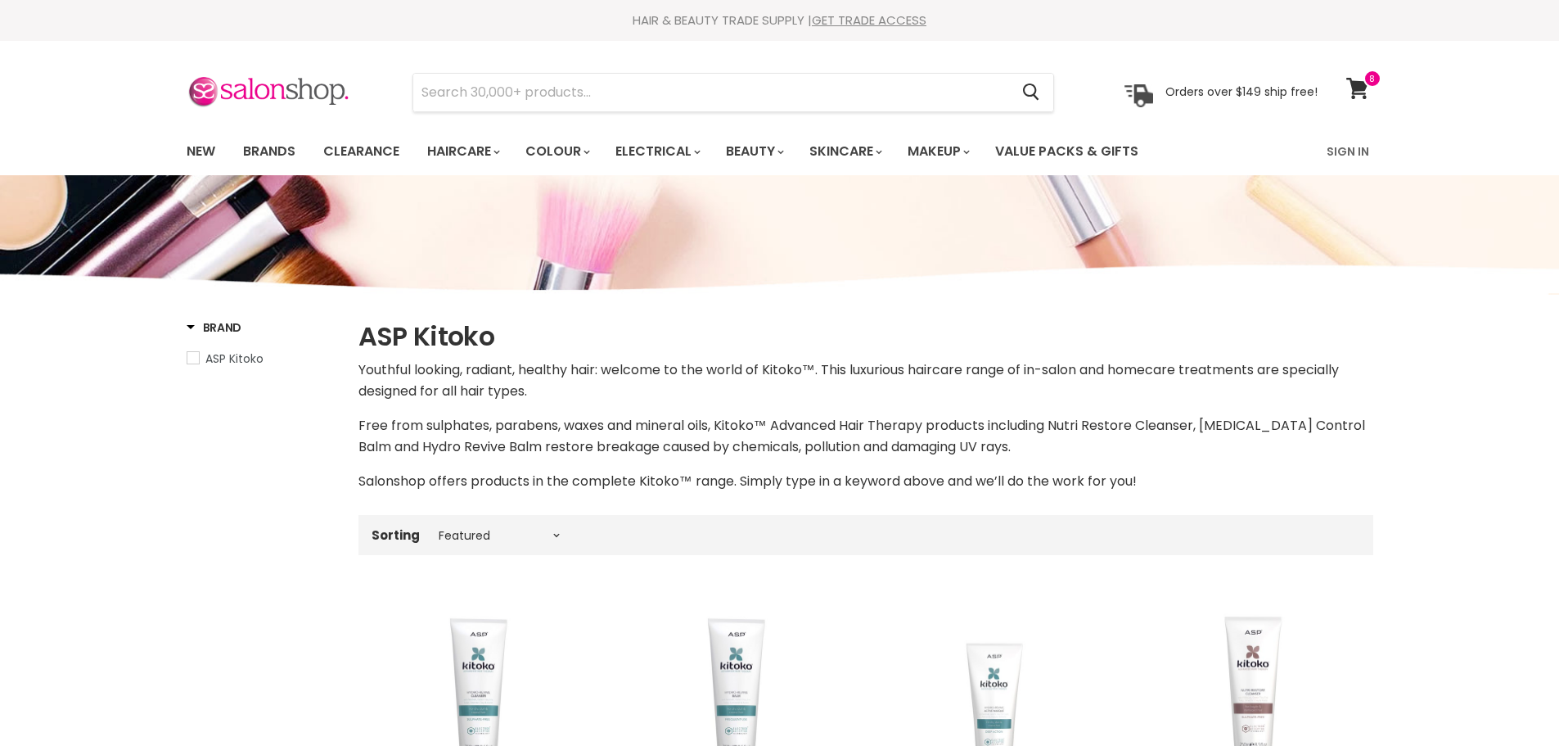
select select "manual"
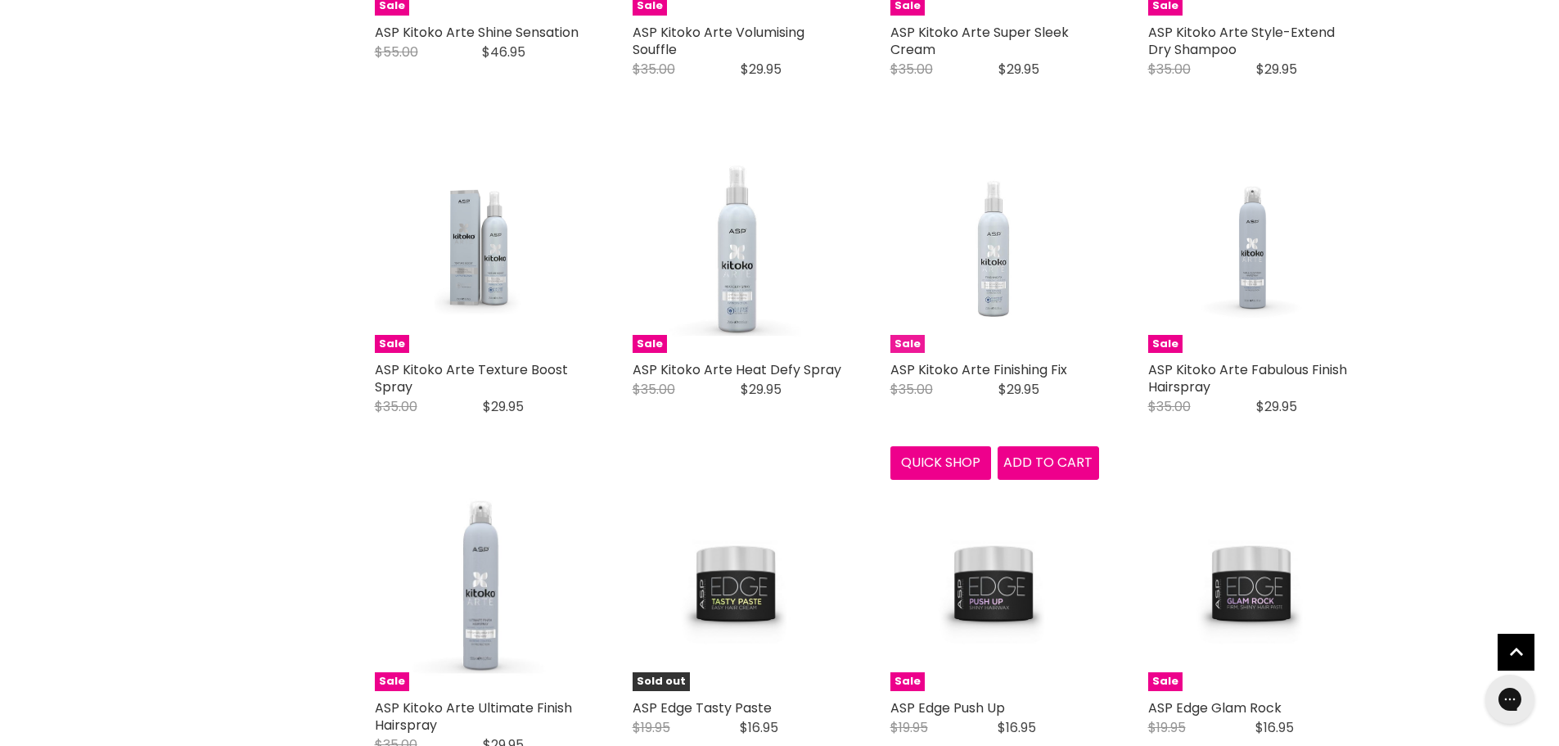
scroll to position [3519, 0]
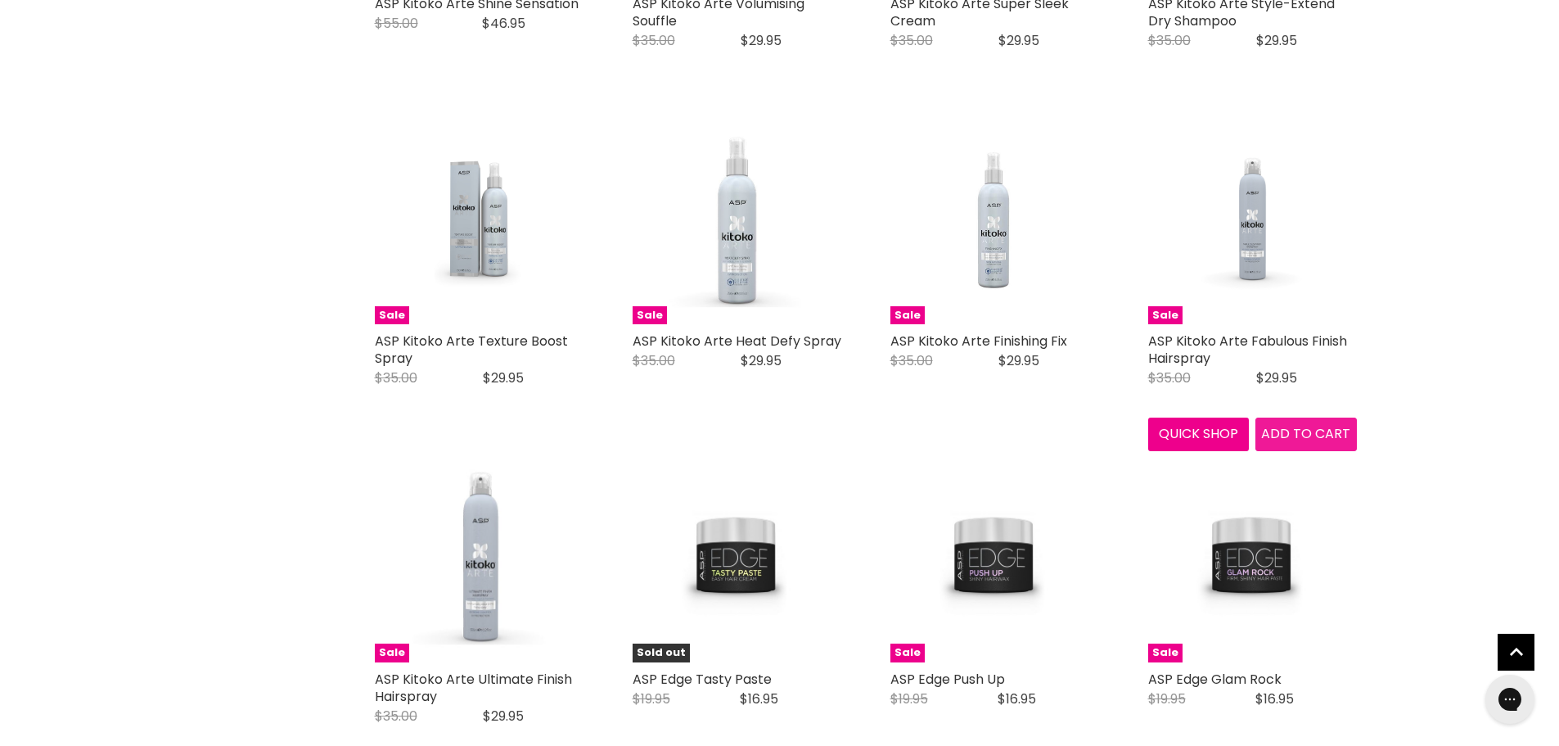
click at [1296, 433] on span "Add to cart" at bounding box center [1305, 433] width 89 height 19
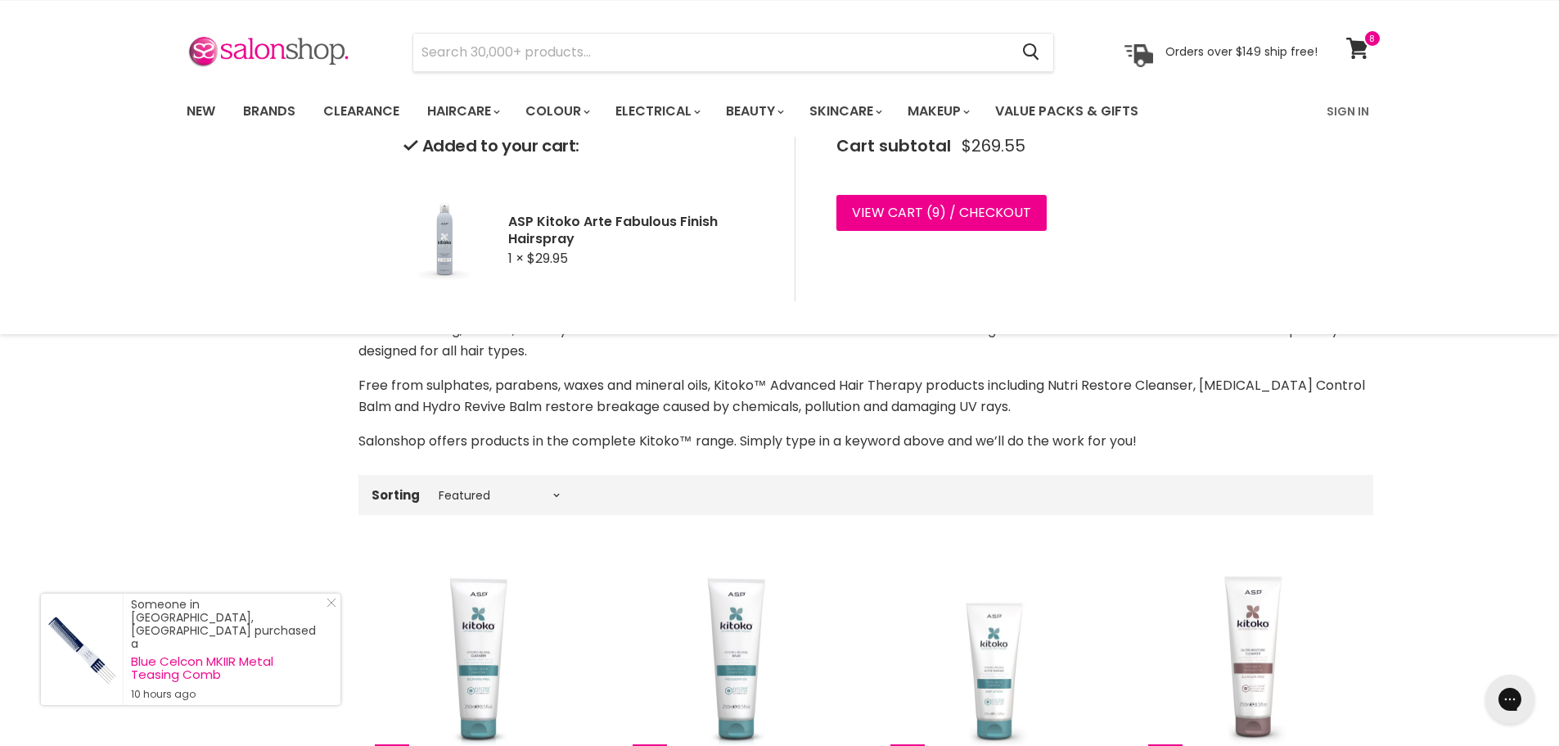
scroll to position [0, 0]
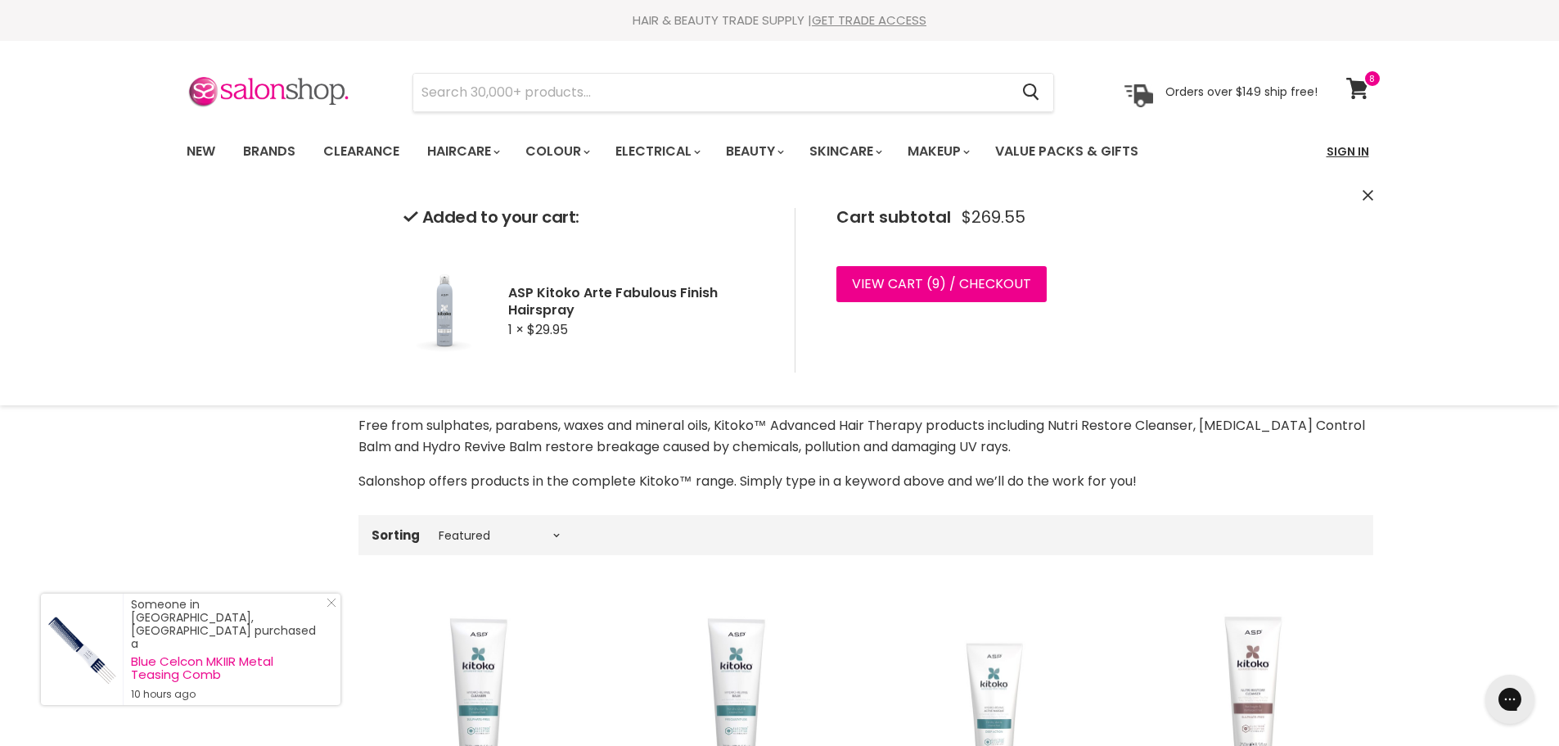
click at [1332, 151] on link "Sign In" at bounding box center [1348, 151] width 62 height 34
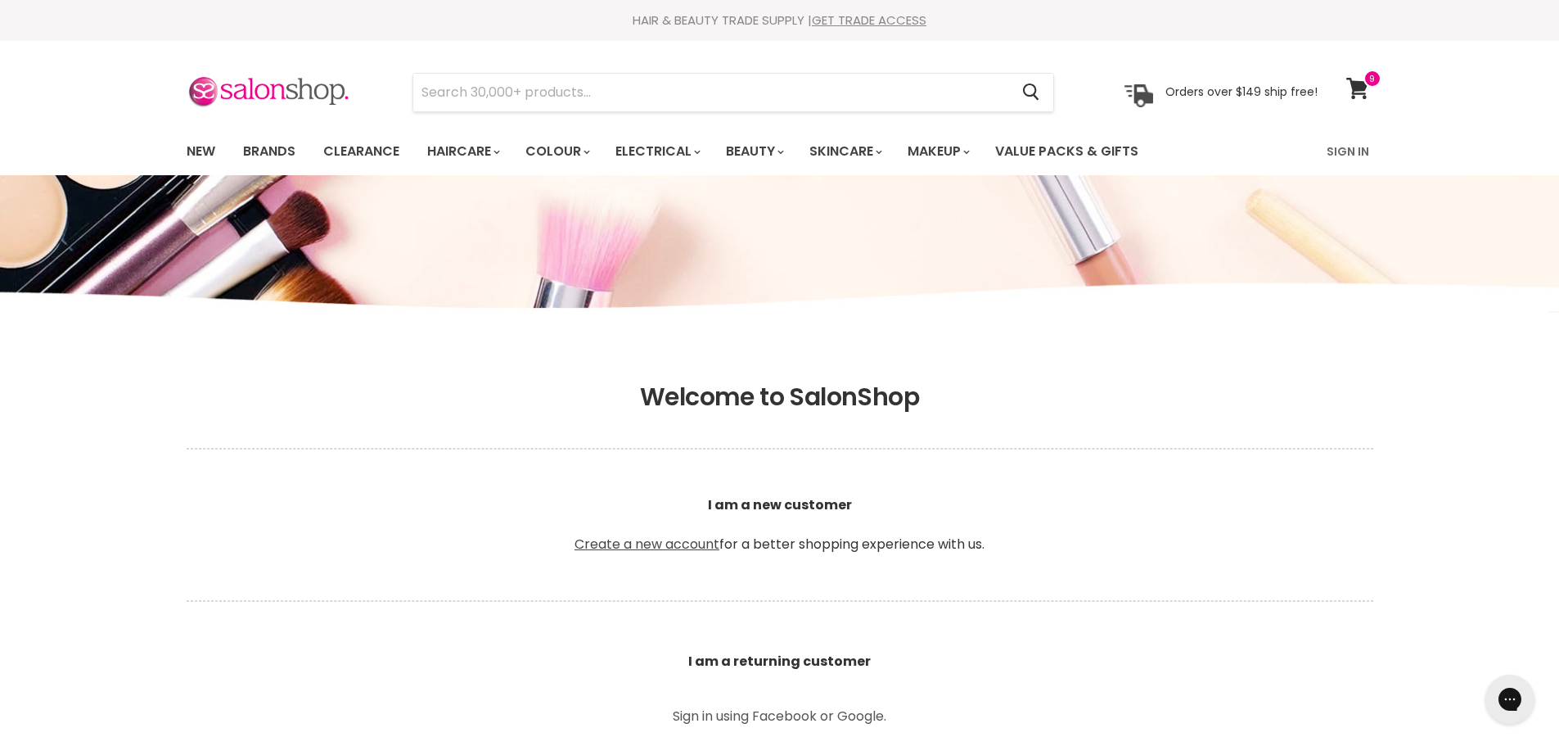
click at [674, 543] on link "Create a new account" at bounding box center [647, 543] width 145 height 19
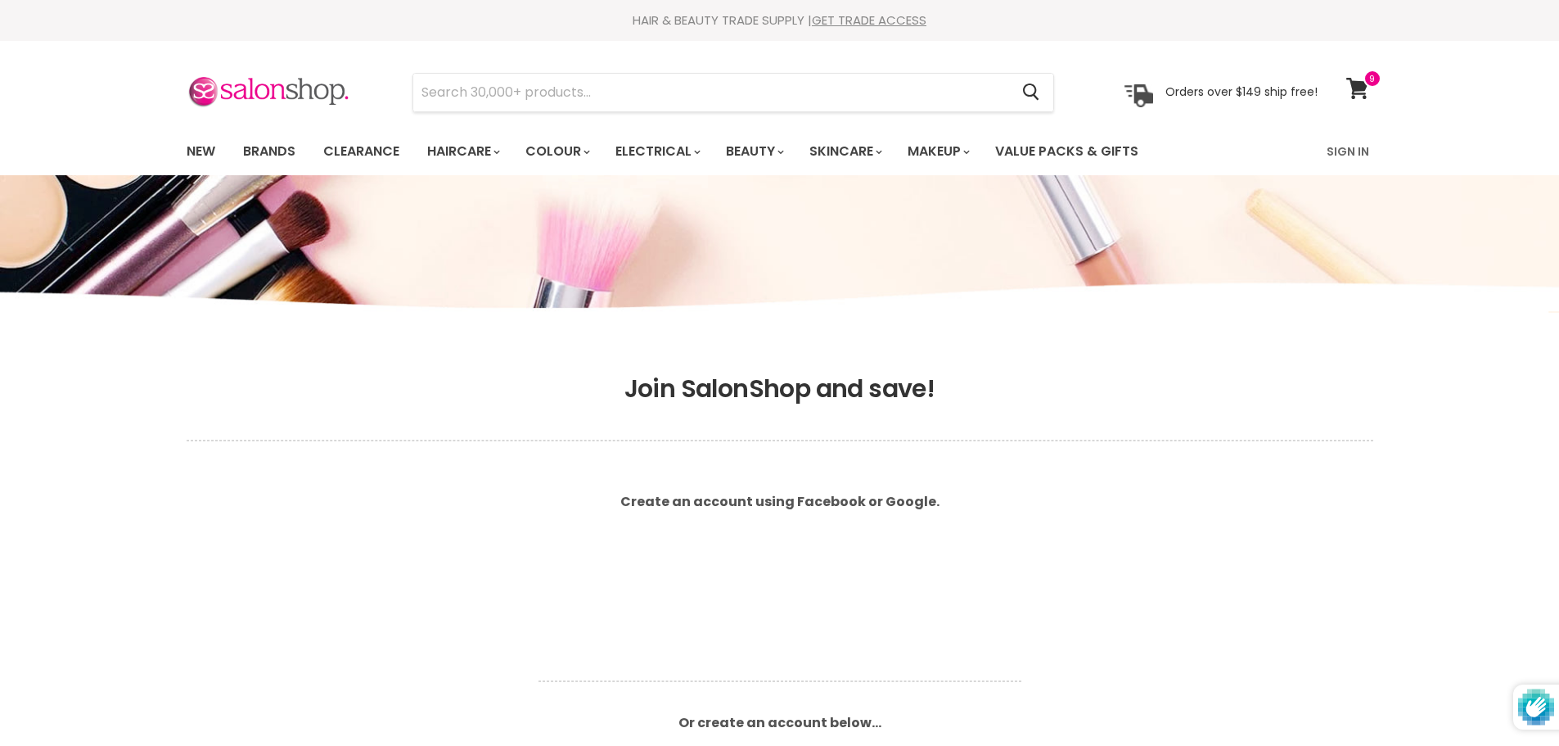
click at [588, 662] on article "Create an account using Facebook or Google. Or create an account below... First…" at bounding box center [780, 717] width 524 height 471
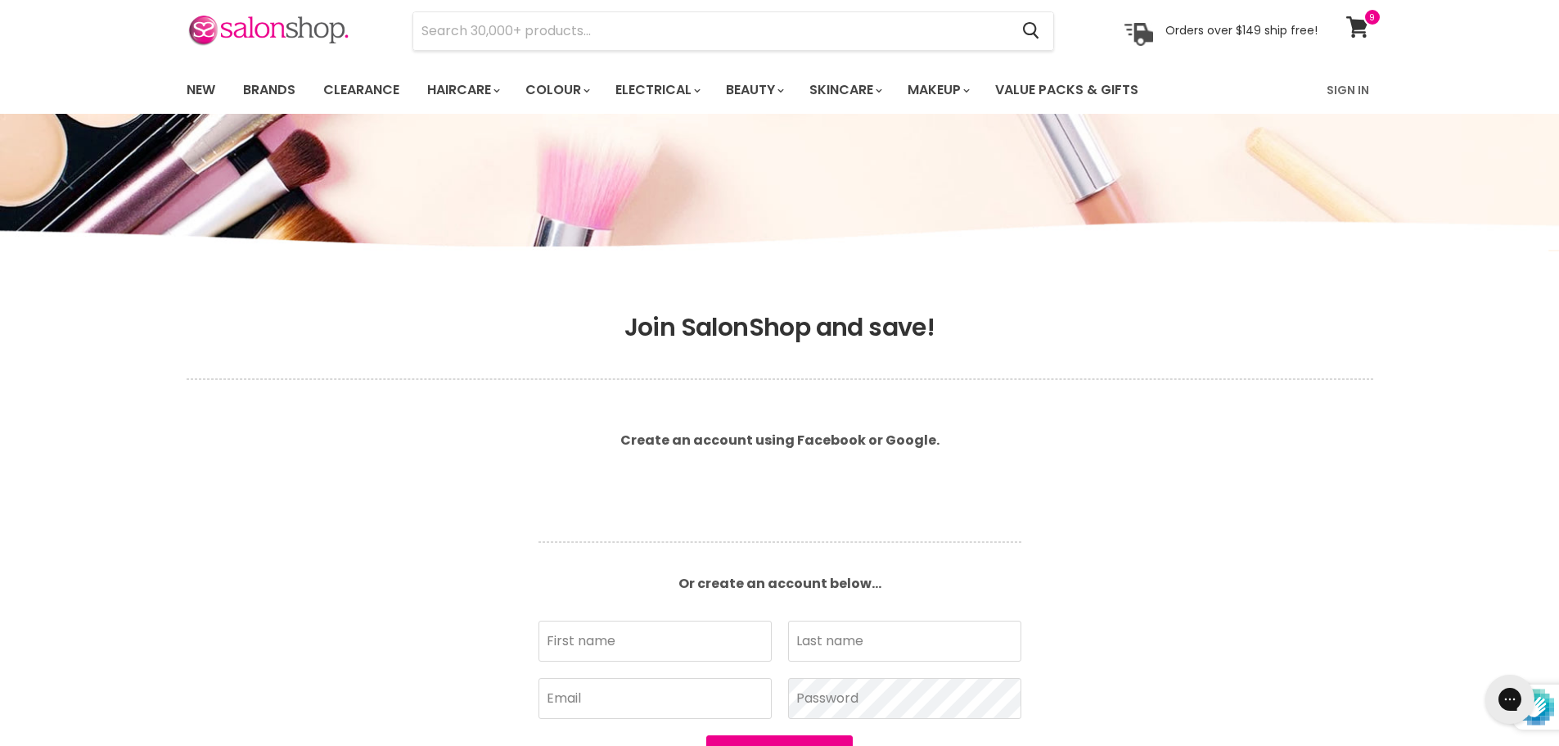
scroll to position [246, 0]
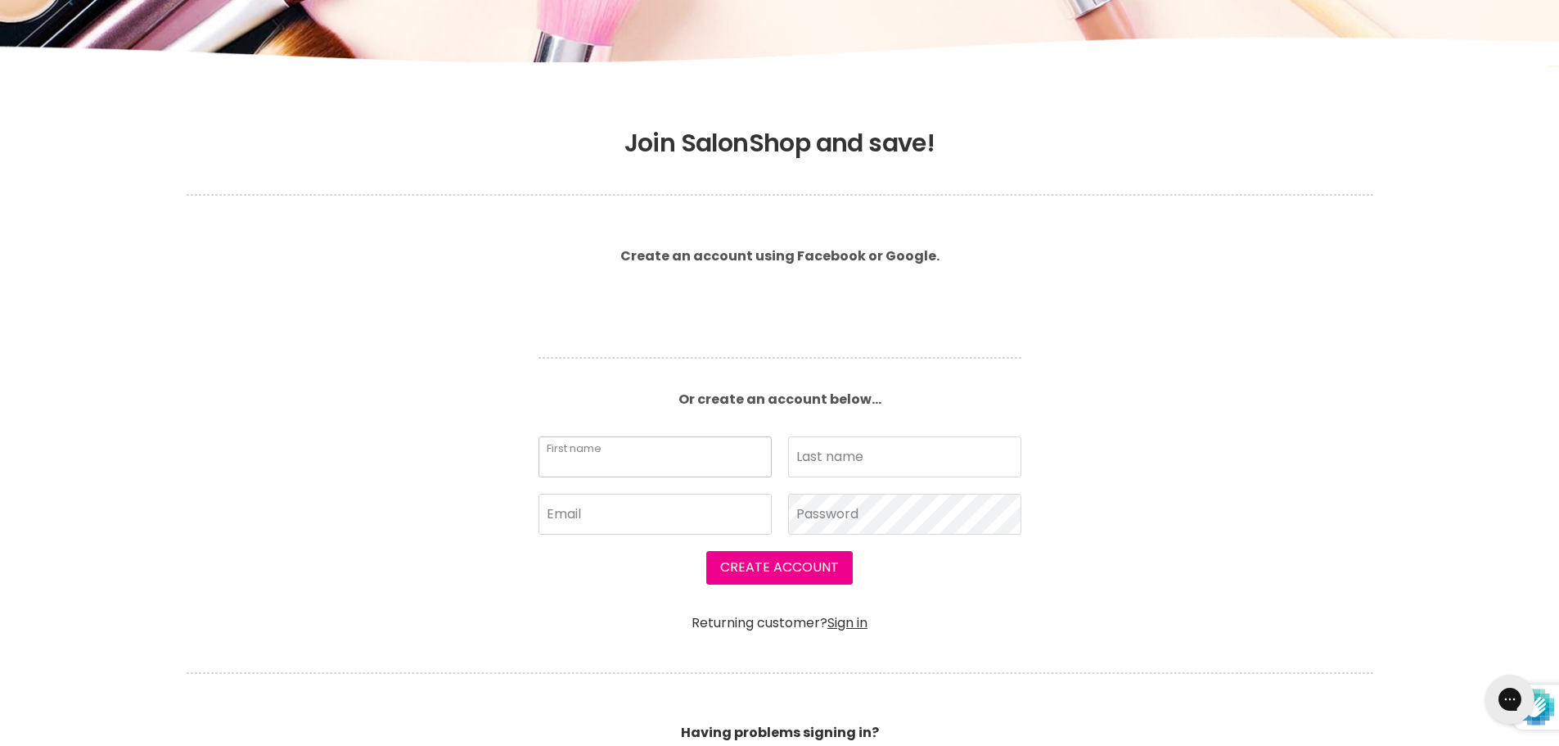
click at [602, 458] on input "First name" at bounding box center [655, 456] width 233 height 41
type input "R"
click at [823, 453] on input "Last name" at bounding box center [904, 456] width 233 height 41
type input "Holyer"
click at [690, 519] on input "Email" at bounding box center [655, 514] width 233 height 41
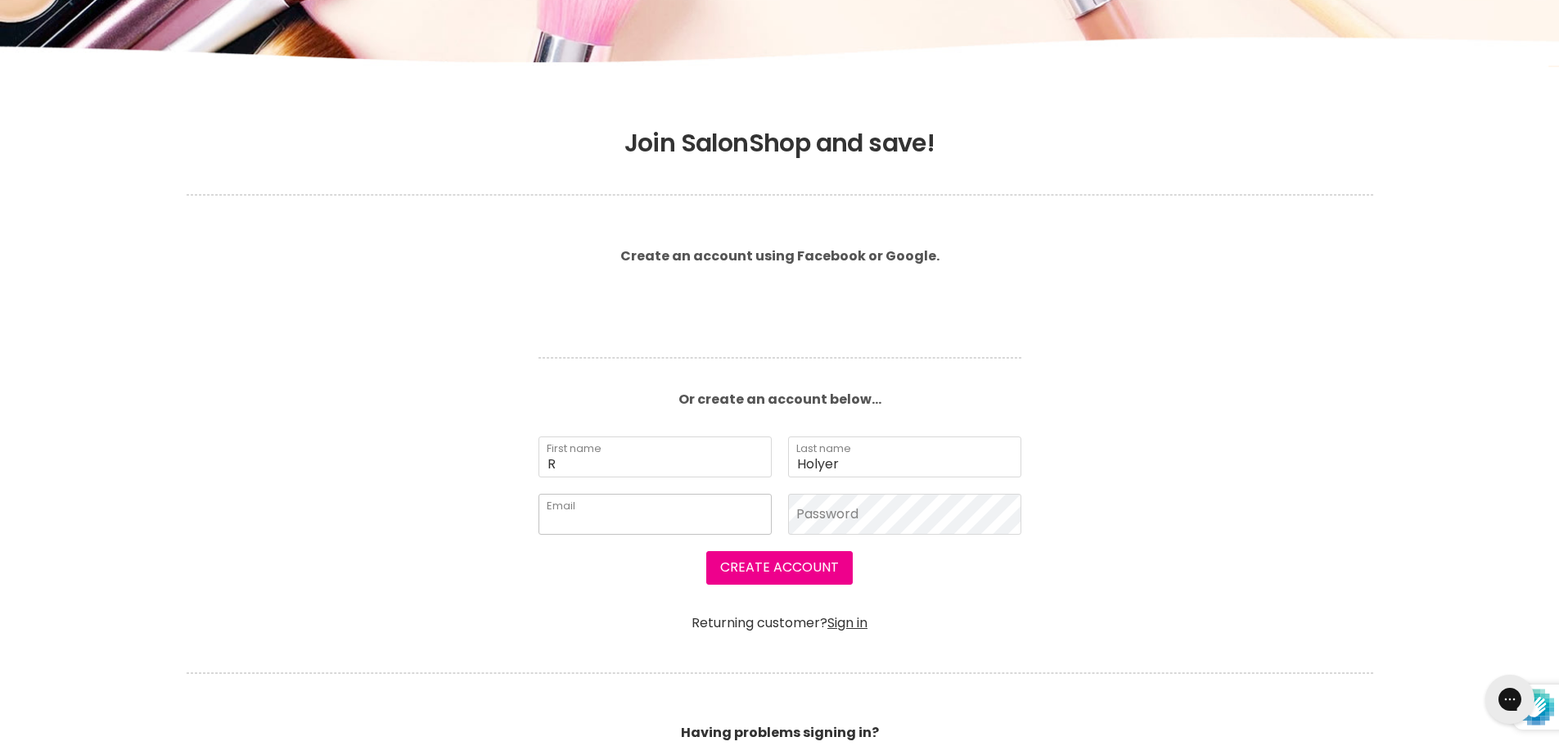
type input "a.robynne@xtra.co.nz"
click at [751, 563] on button "Create Account" at bounding box center [779, 567] width 147 height 33
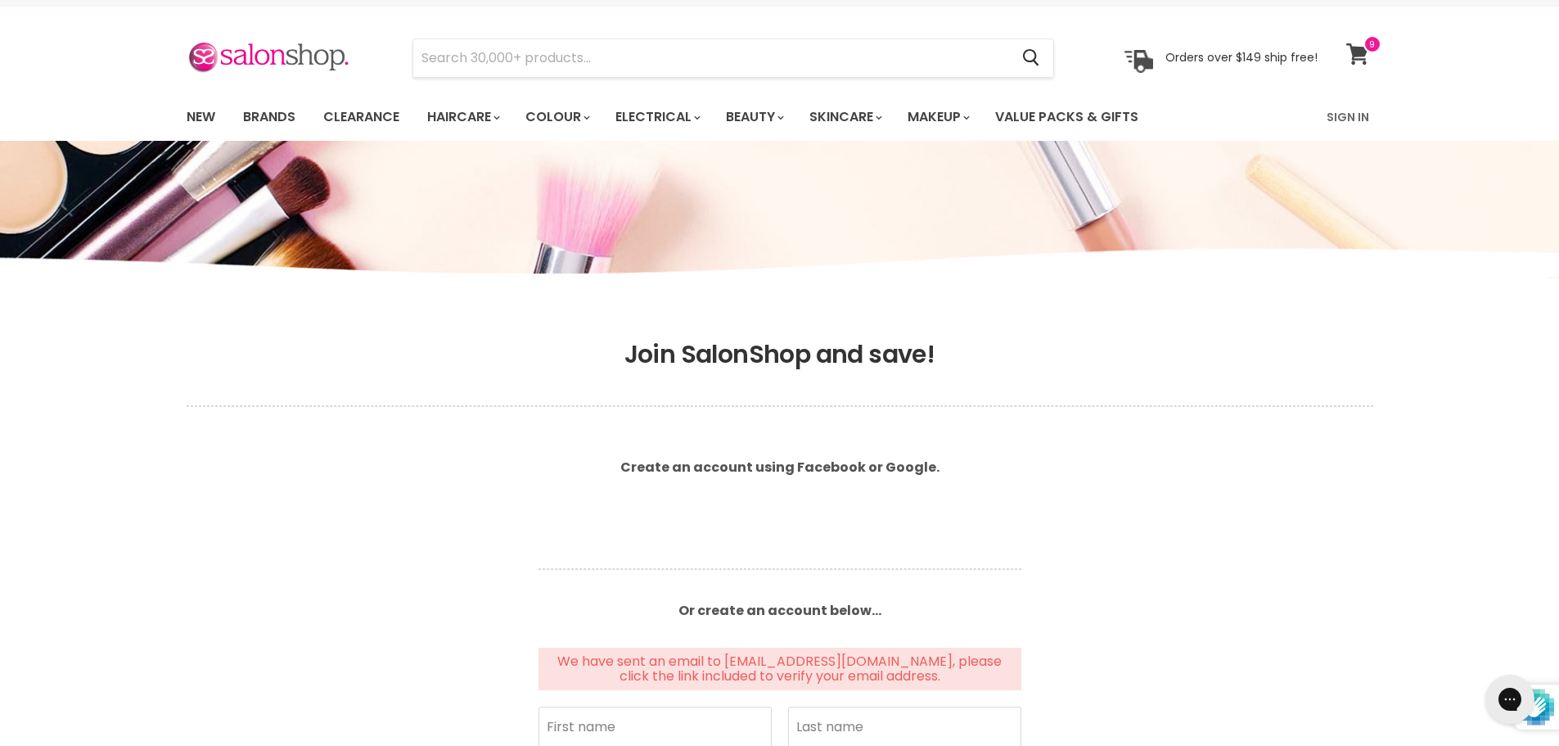
click at [1356, 58] on icon at bounding box center [1357, 53] width 22 height 21
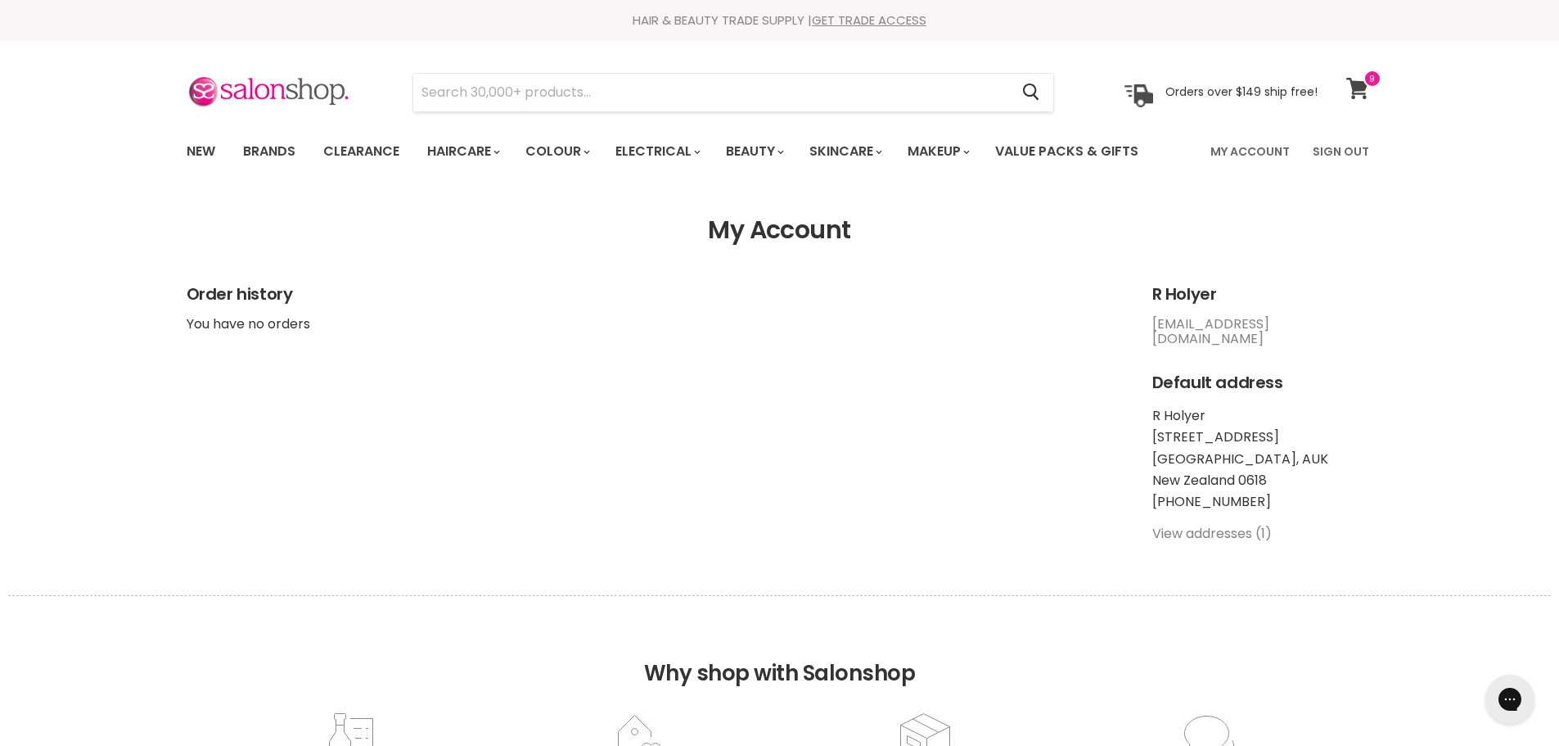
click at [1360, 88] on icon at bounding box center [1357, 88] width 22 height 21
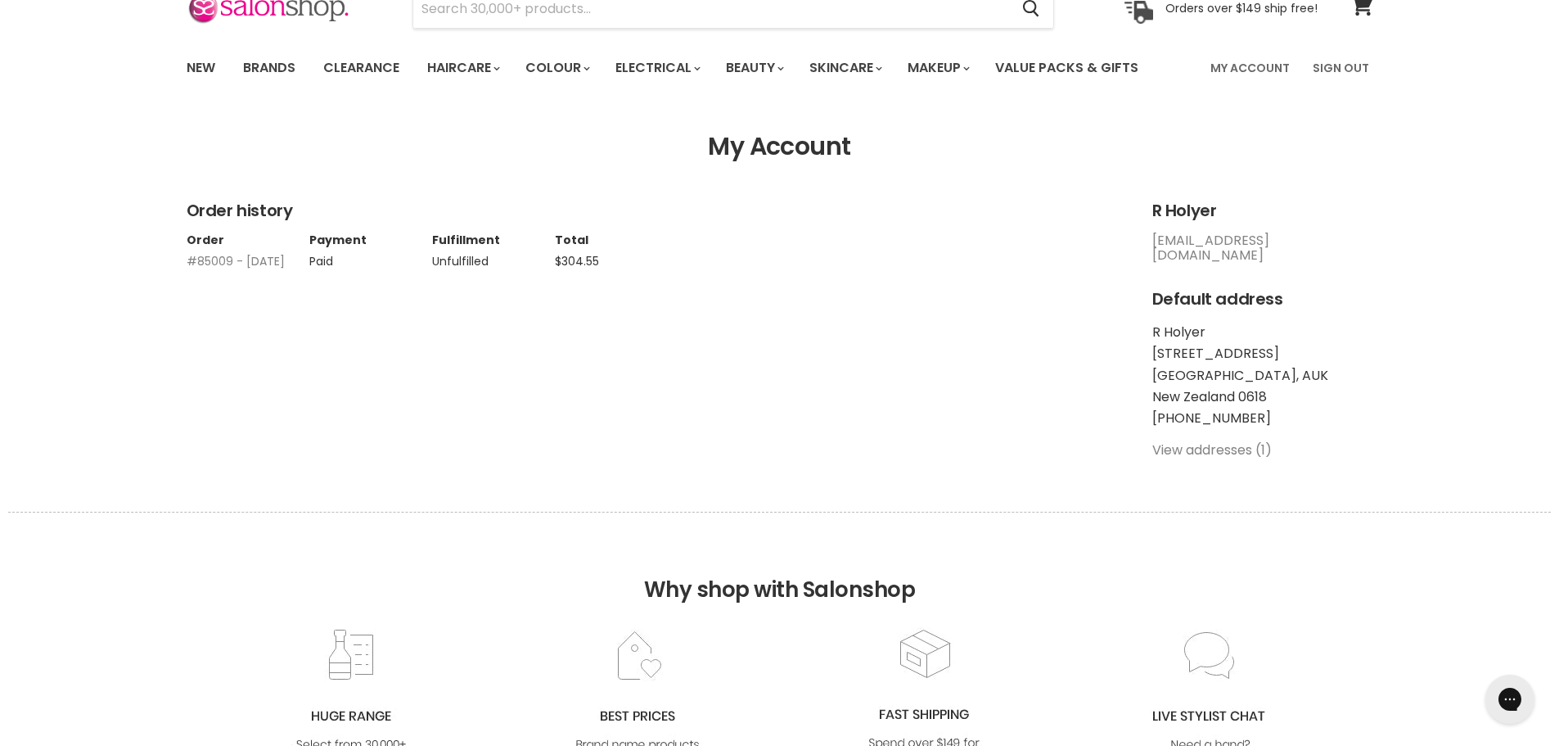
scroll to position [82, 0]
click at [243, 242] on th "Order" at bounding box center [248, 241] width 123 height 13
click at [327, 265] on td "Paid" at bounding box center [370, 258] width 123 height 21
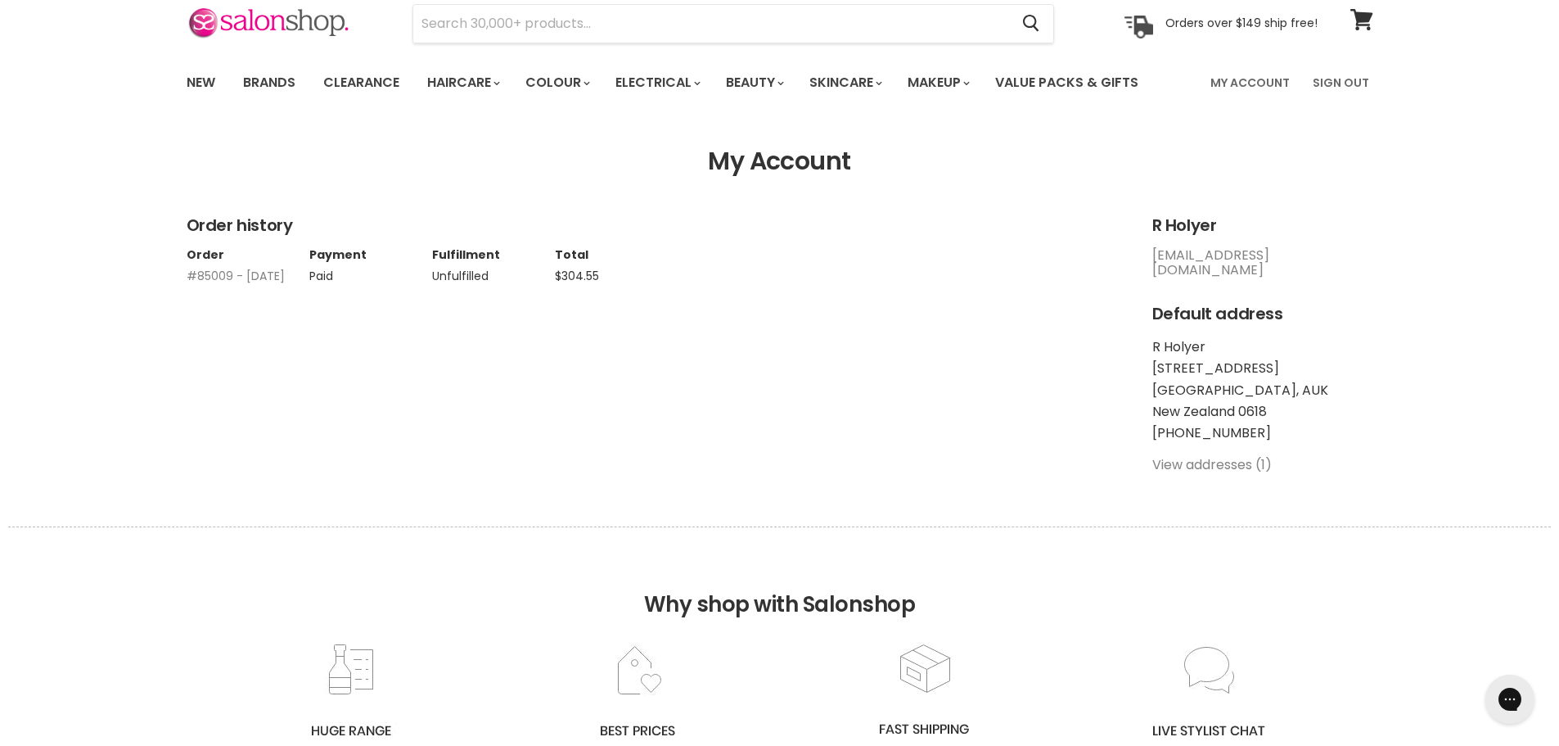
scroll to position [0, 0]
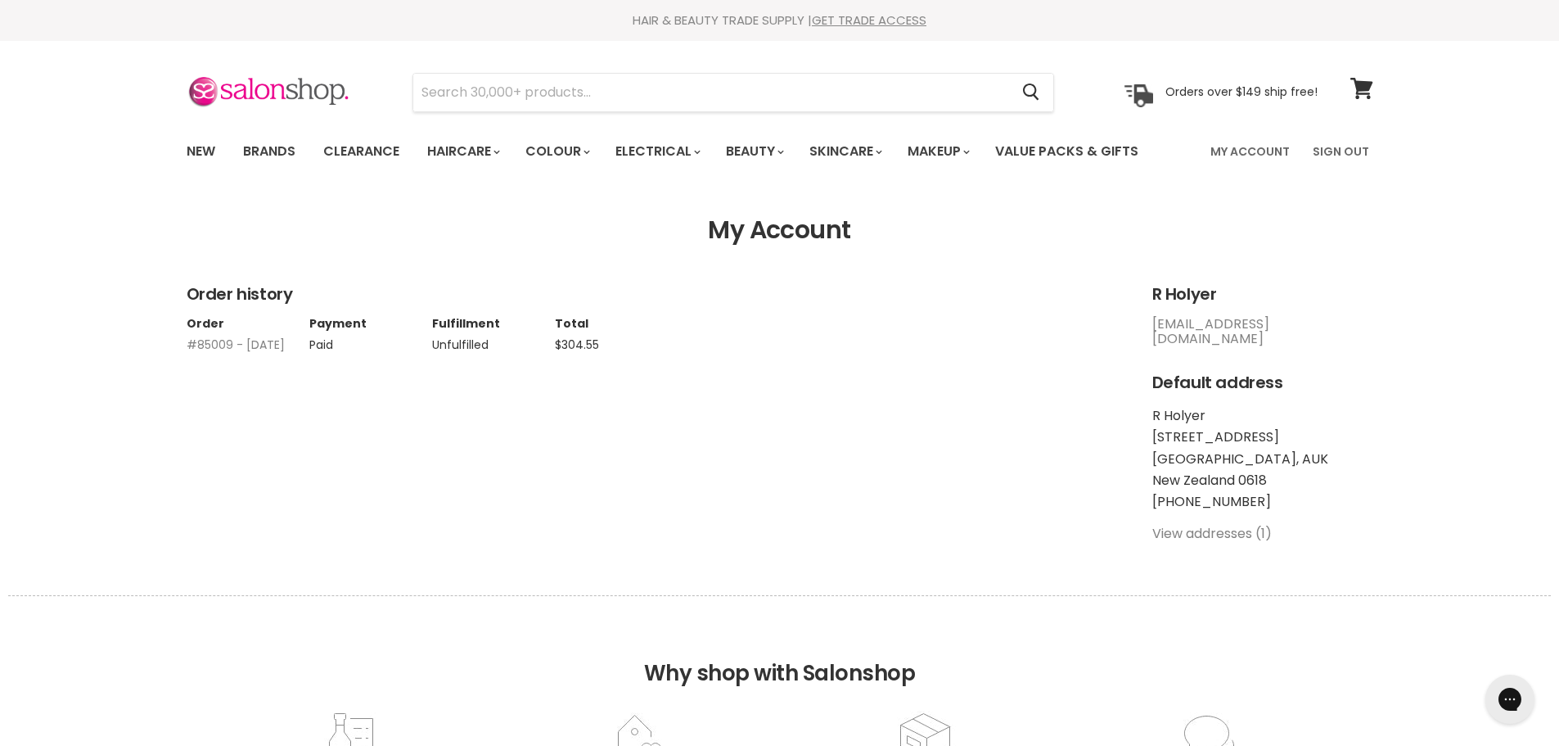
click at [518, 344] on td "Unfulfilled" at bounding box center [493, 340] width 123 height 21
drag, startPoint x: 450, startPoint y: 345, endPoint x: 505, endPoint y: 345, distance: 54.8
click at [450, 346] on td "Unfulfilled" at bounding box center [493, 340] width 123 height 21
click at [612, 350] on td "$304.55" at bounding box center [616, 340] width 123 height 21
click at [212, 344] on link "#85009 - 04 Oct, 2025" at bounding box center [236, 344] width 98 height 16
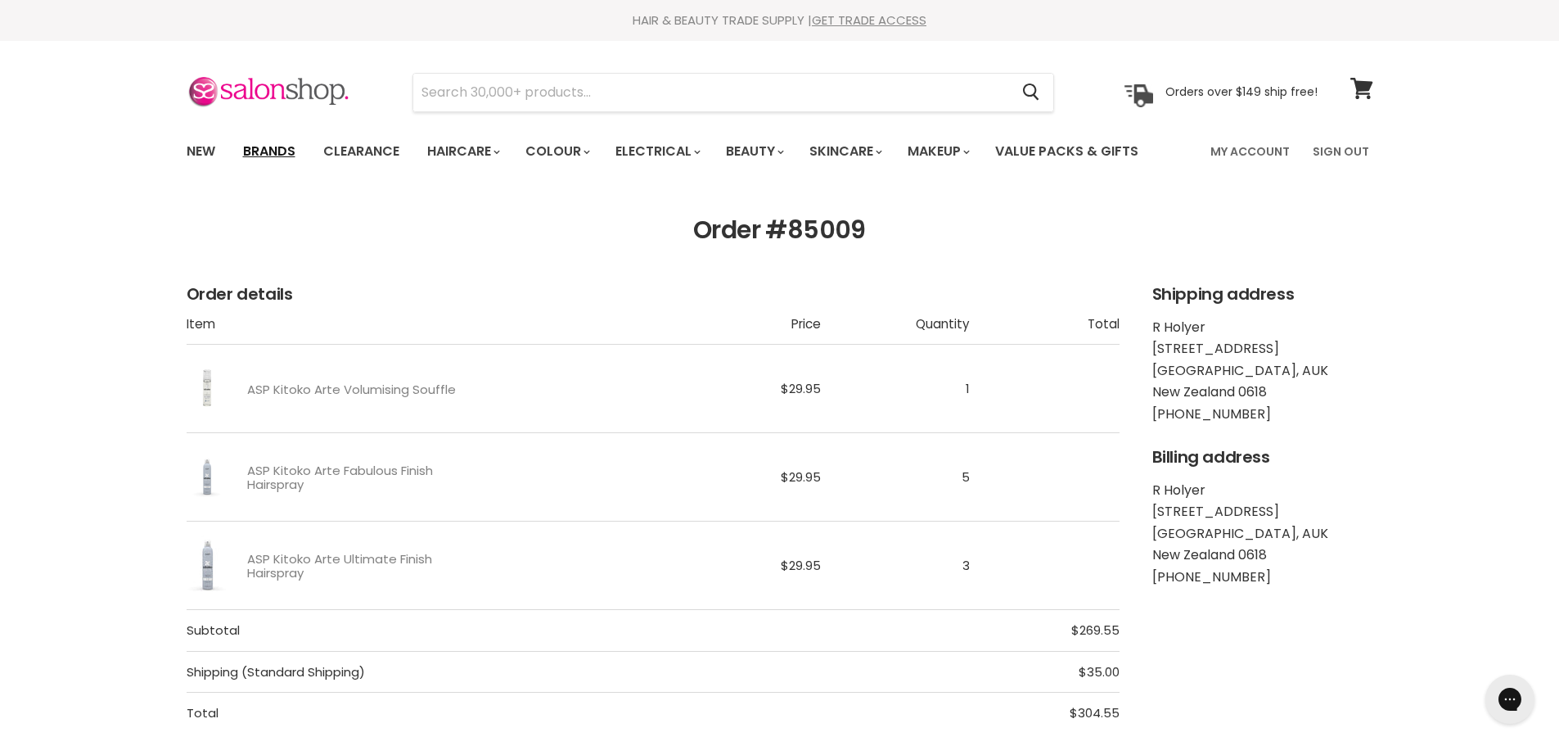
click at [259, 154] on link "Brands" at bounding box center [269, 151] width 77 height 34
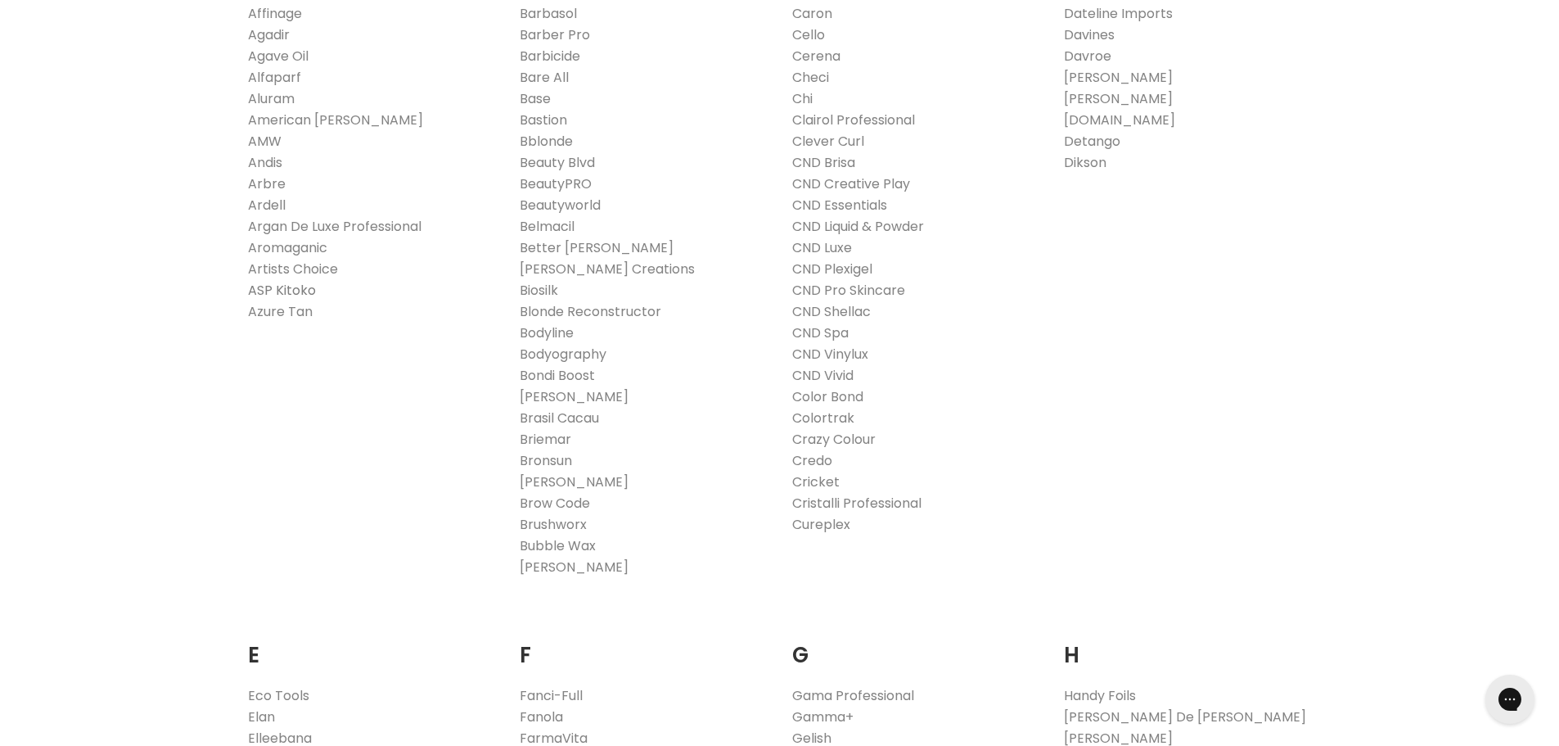
click at [285, 291] on link "ASP Kitoko" at bounding box center [282, 290] width 68 height 19
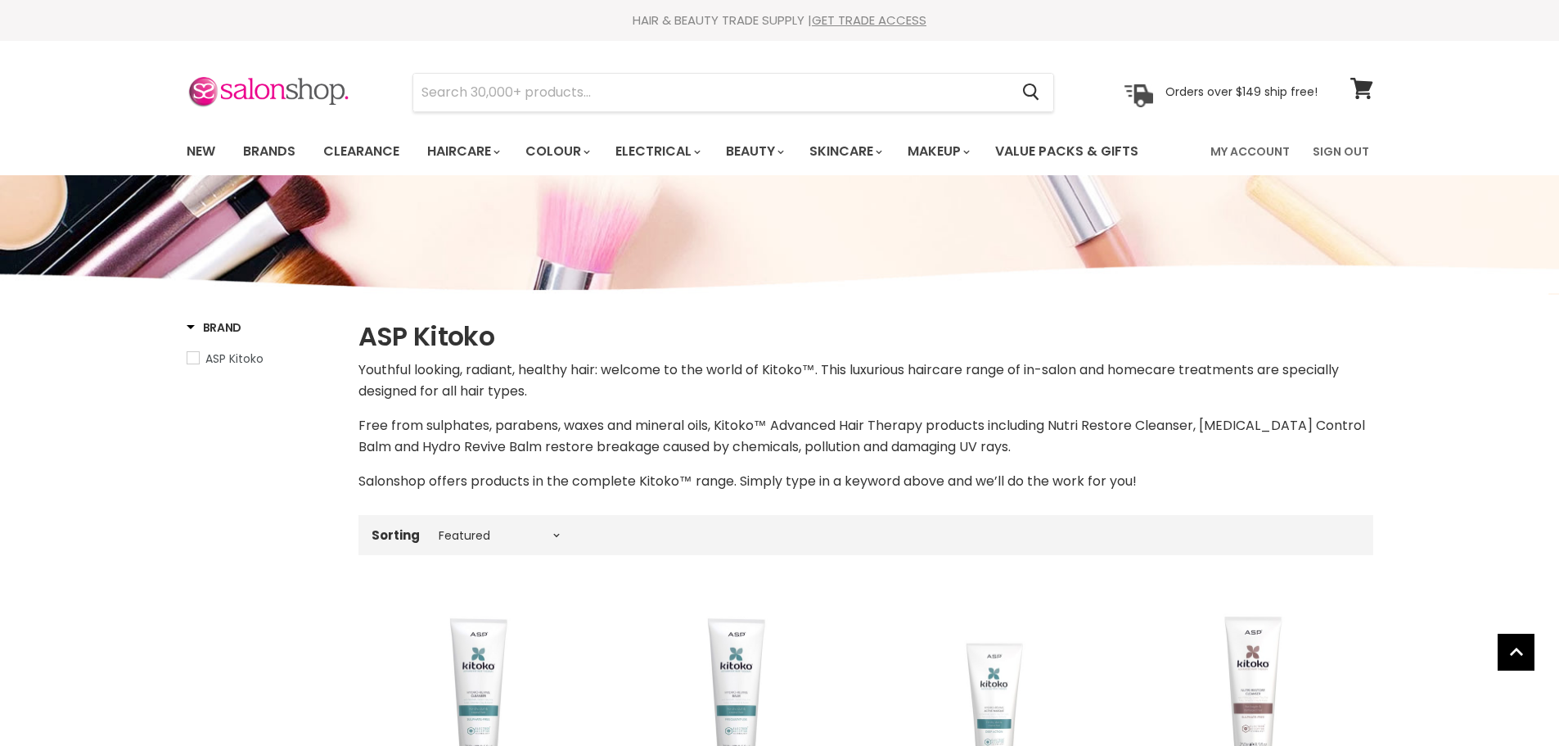
select select "manual"
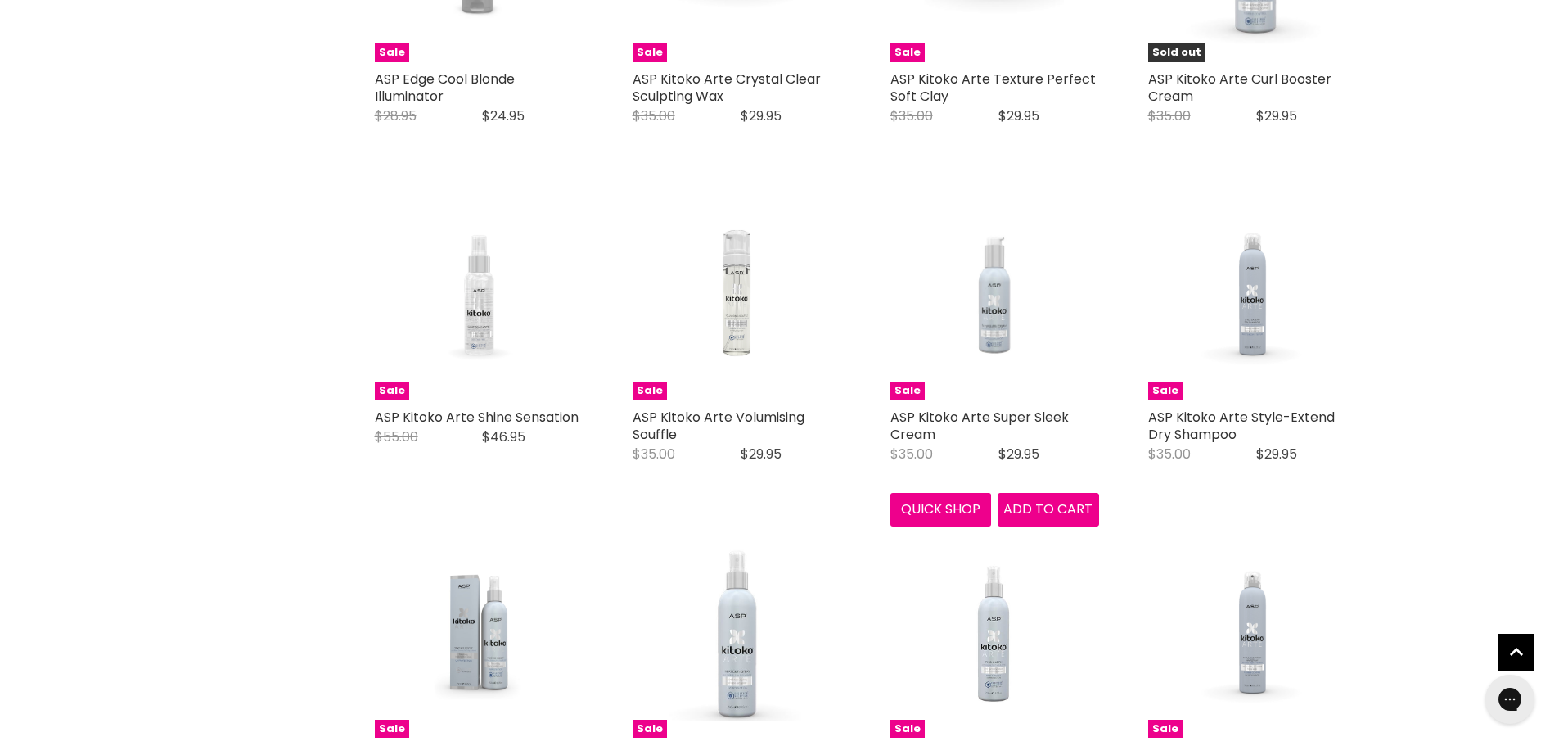
scroll to position [3110, 0]
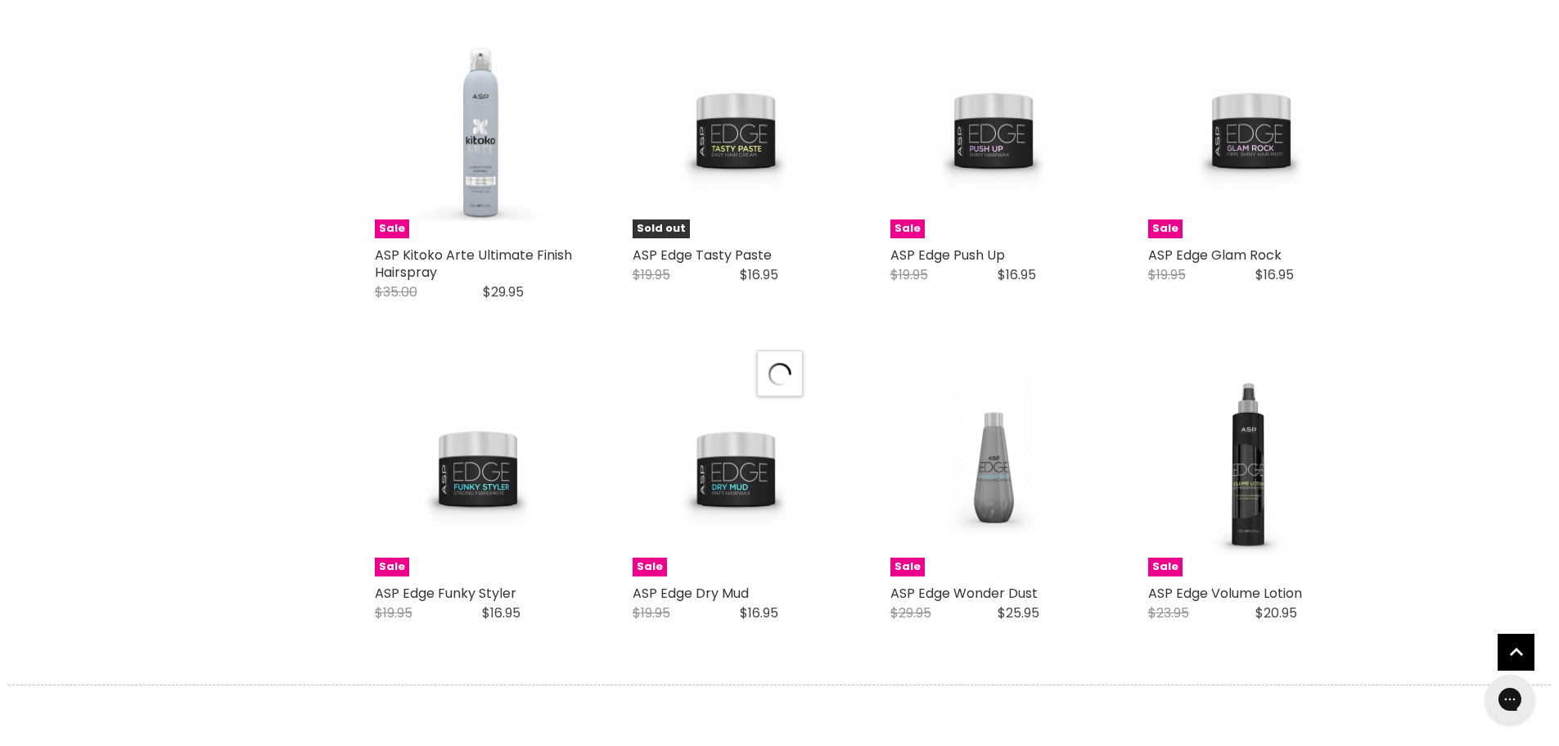
scroll to position [4174, 0]
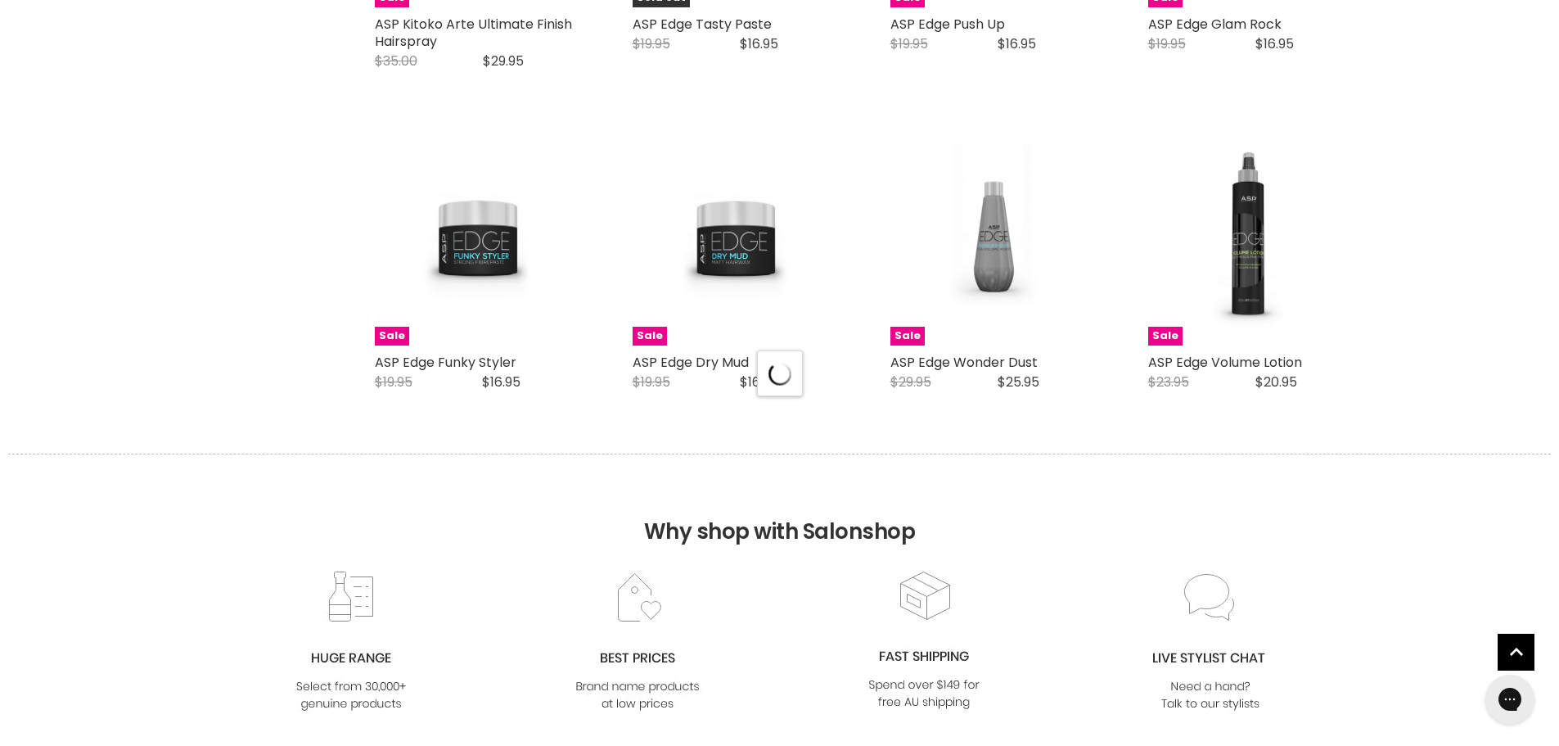
select select "manual"
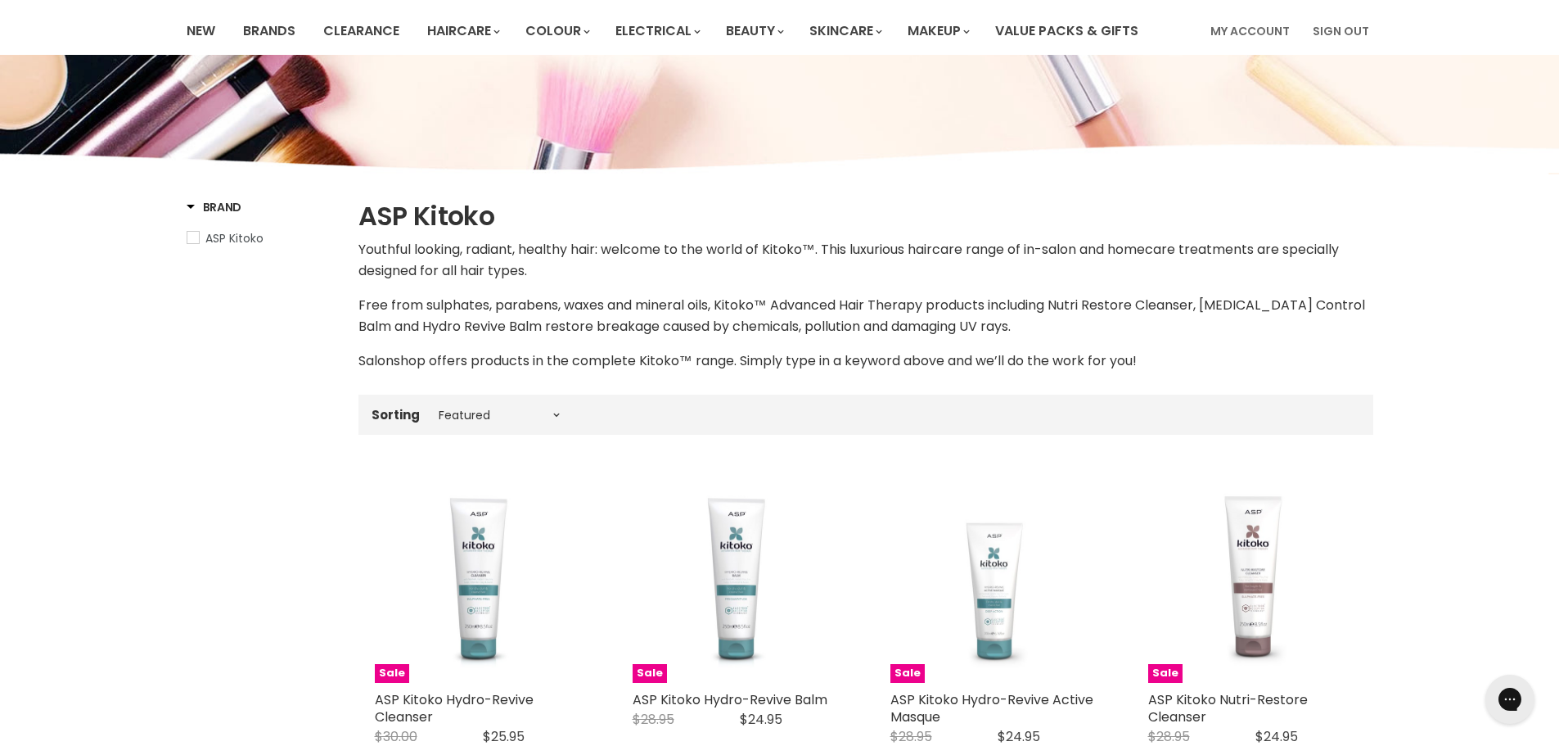
scroll to position [0, 0]
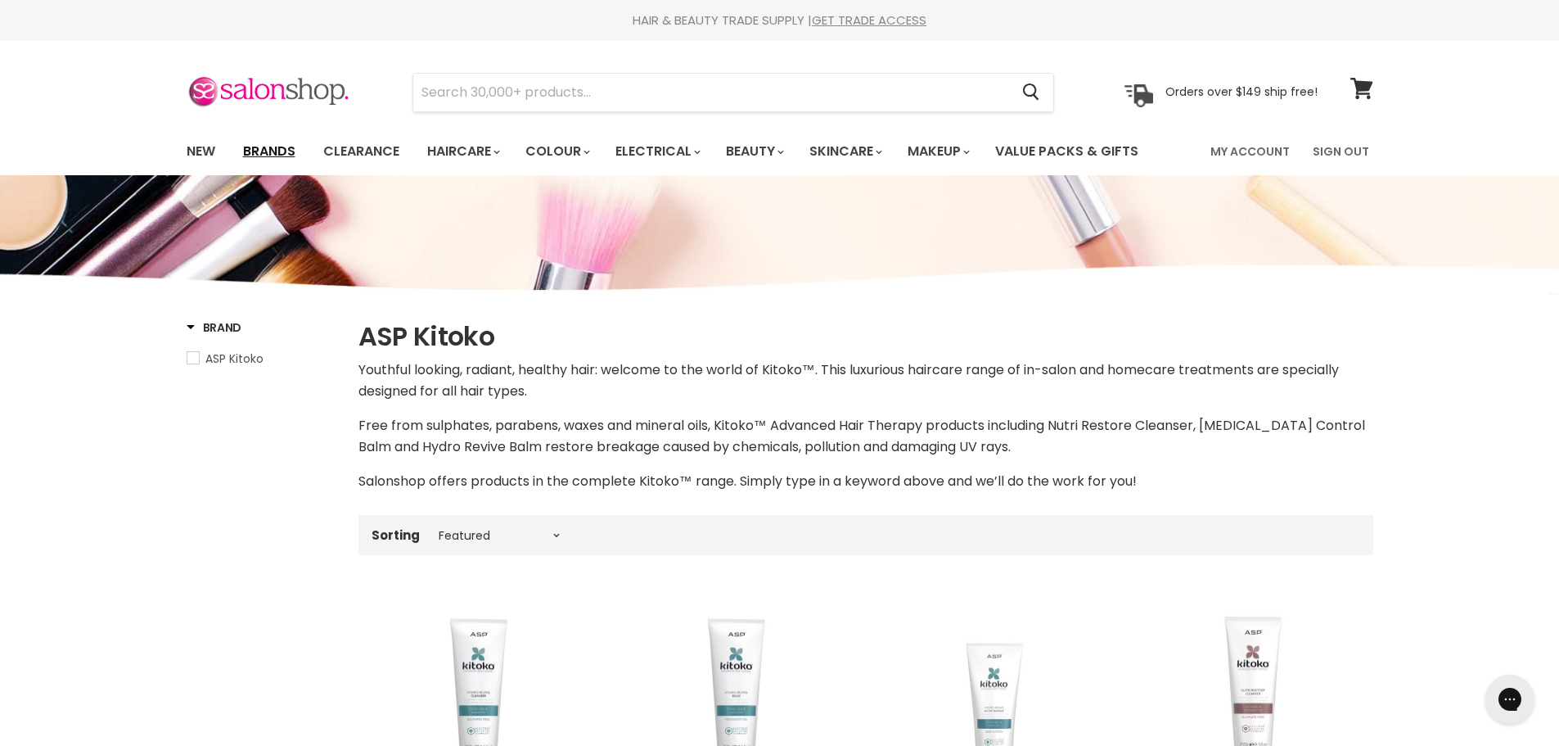
click at [278, 159] on link "Brands" at bounding box center [269, 151] width 77 height 34
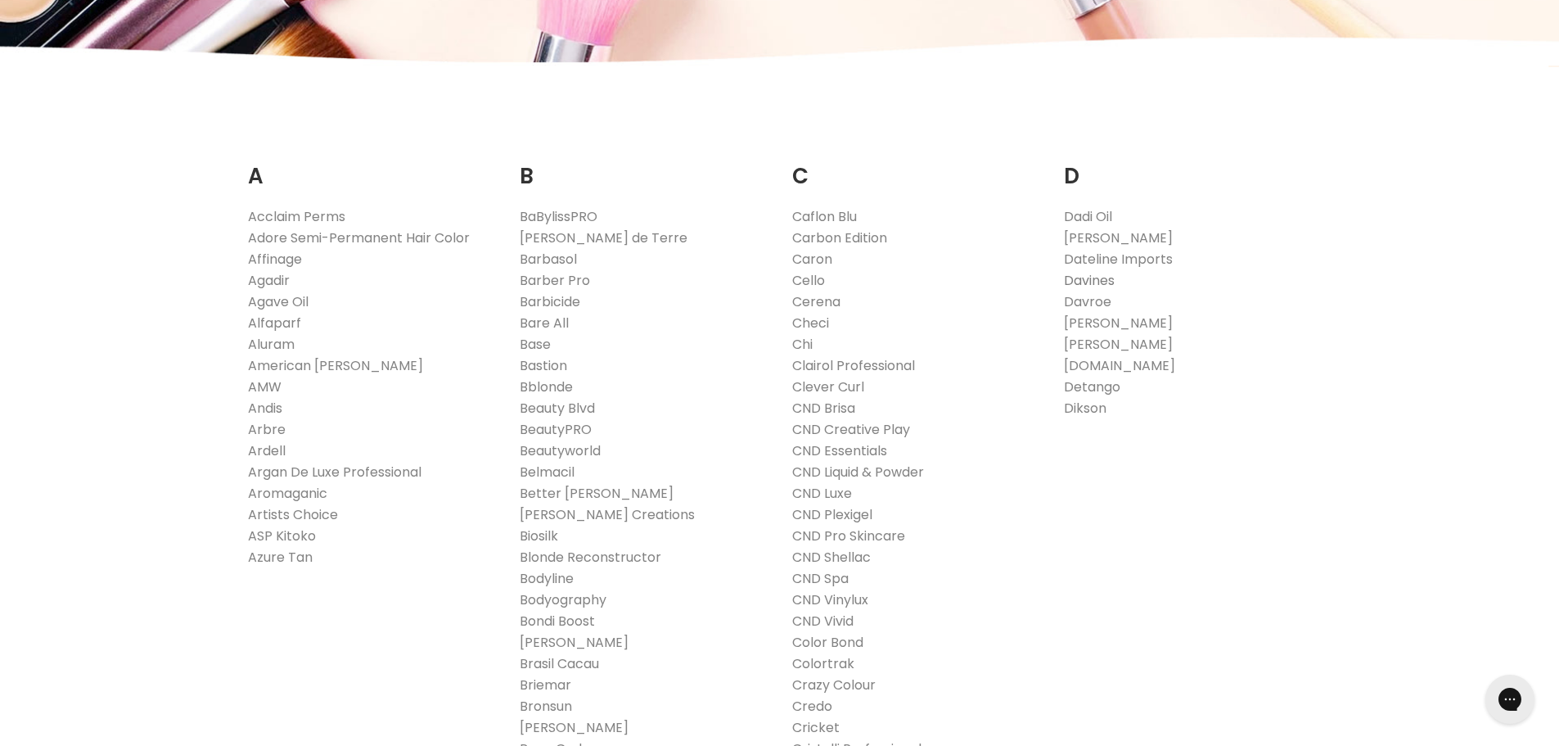
click at [1087, 280] on link "Davines" at bounding box center [1089, 280] width 51 height 19
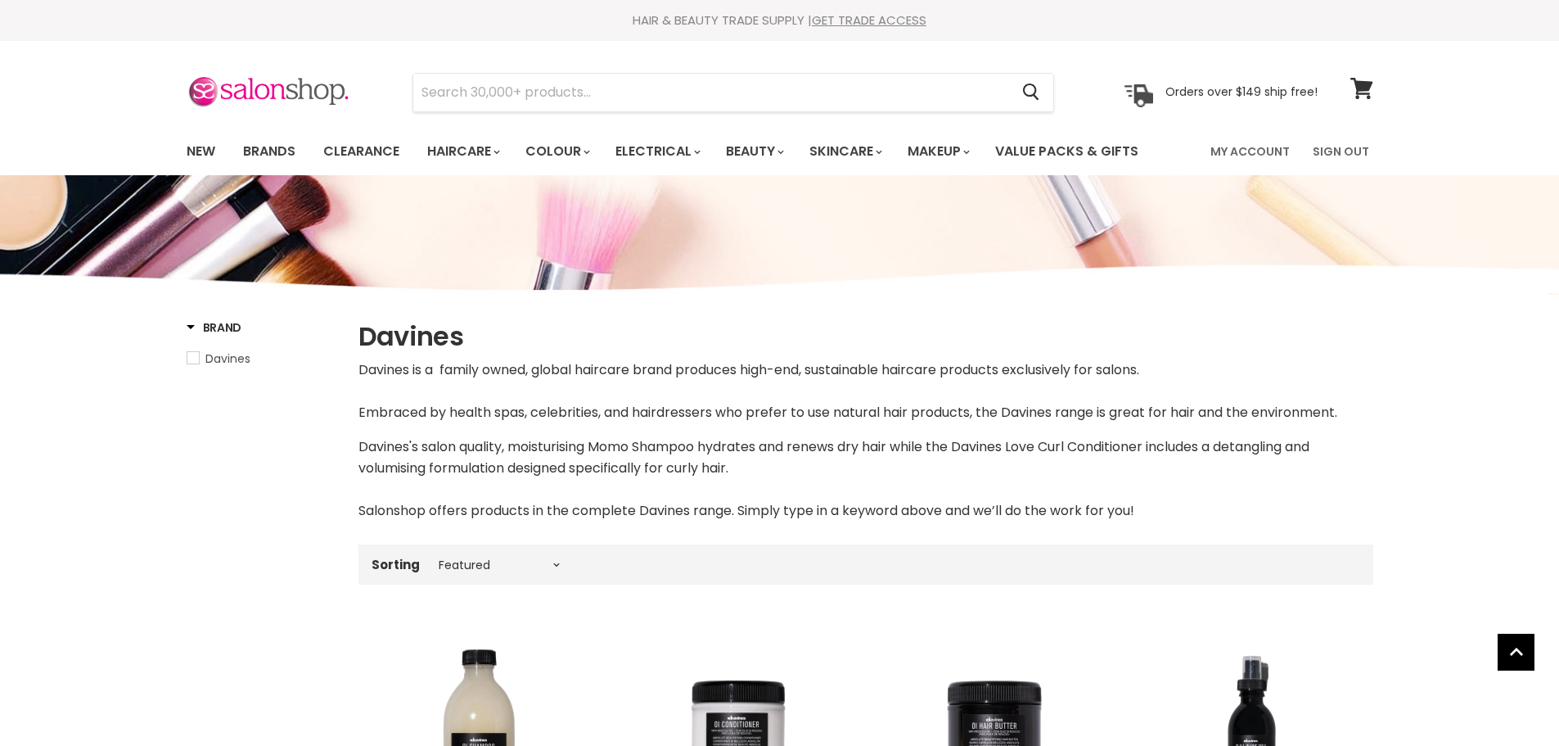
select select "manual"
click at [1359, 149] on link "Sign Out" at bounding box center [1341, 151] width 76 height 34
